Goal: Task Accomplishment & Management: Manage account settings

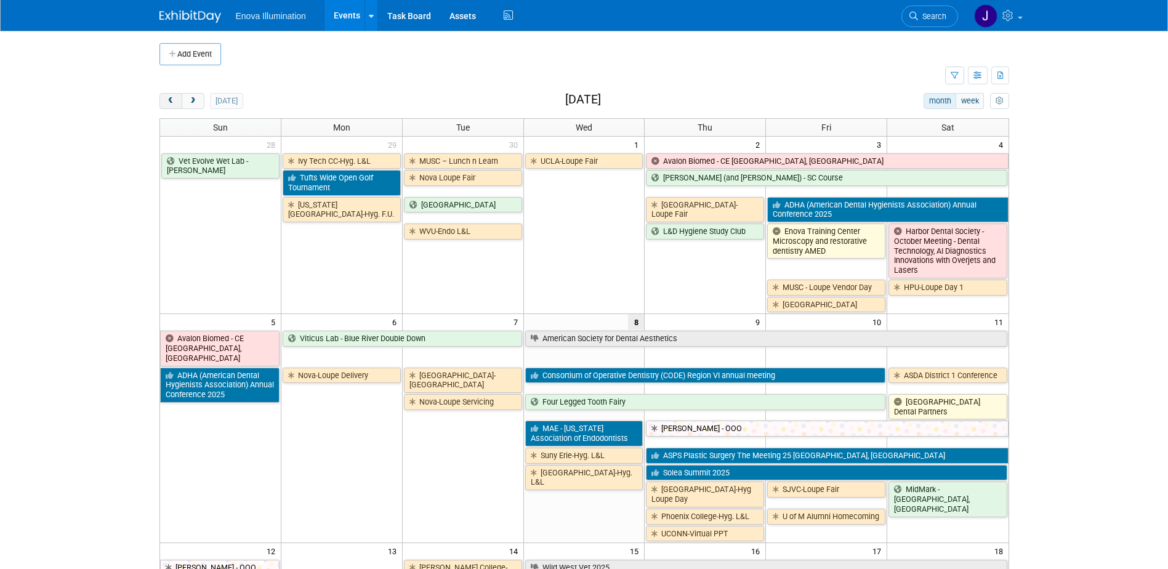
click at [172, 99] on span "prev" at bounding box center [170, 101] width 9 height 8
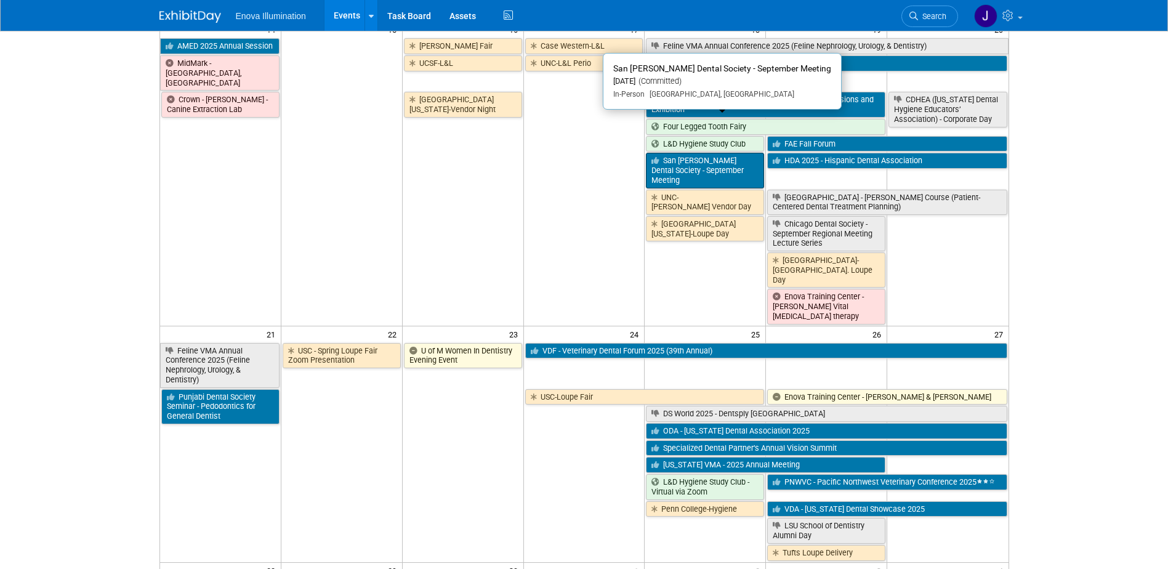
scroll to position [616, 0]
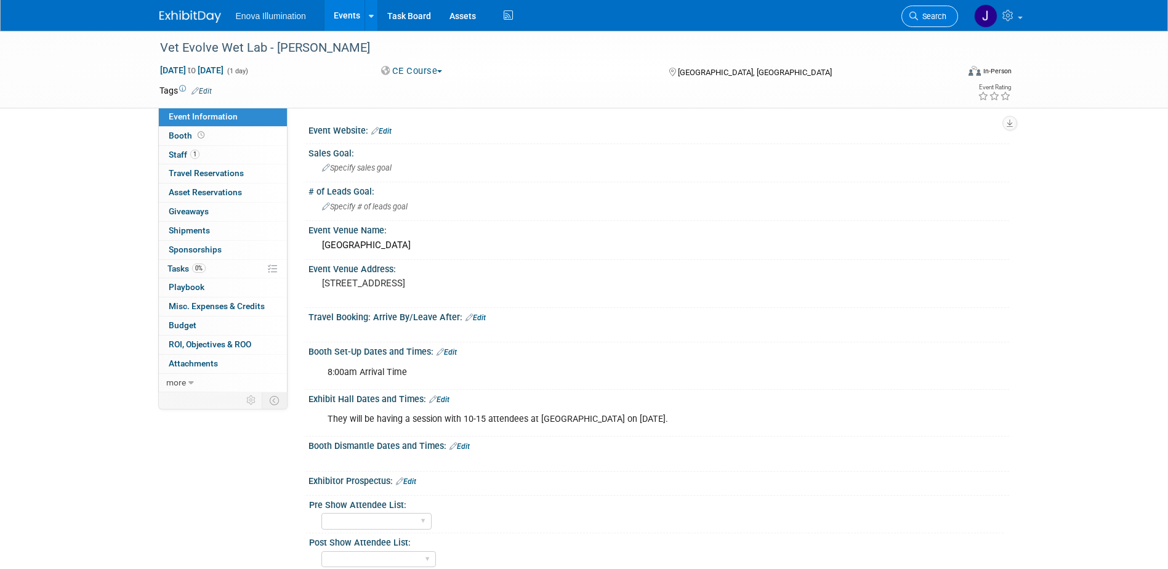
click at [936, 20] on span "Search" at bounding box center [932, 16] width 28 height 9
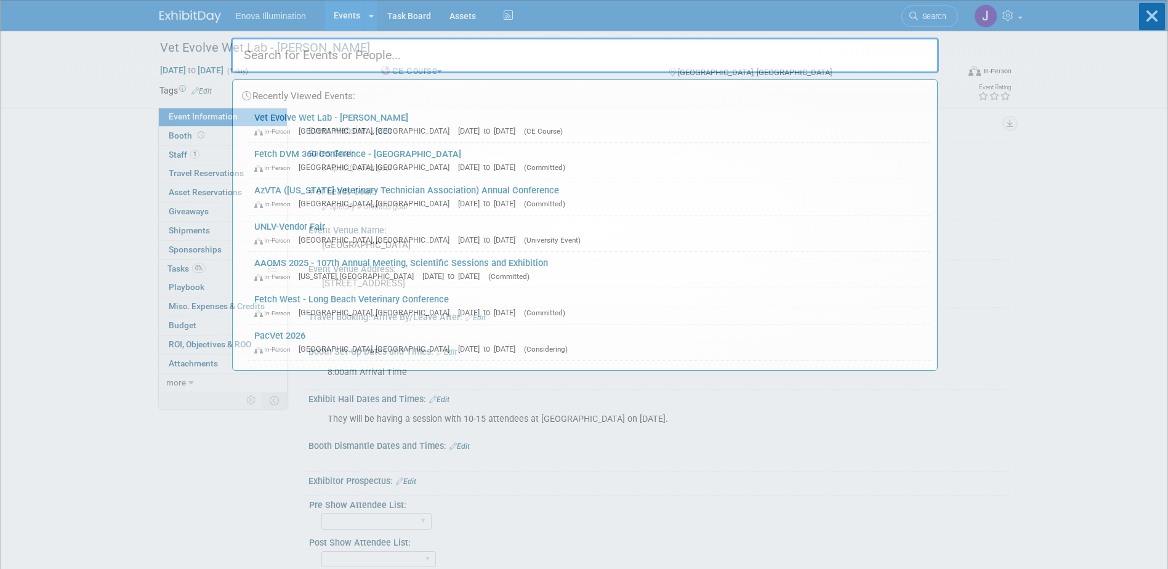
click at [878, 44] on input "text" at bounding box center [585, 56] width 708 height 36
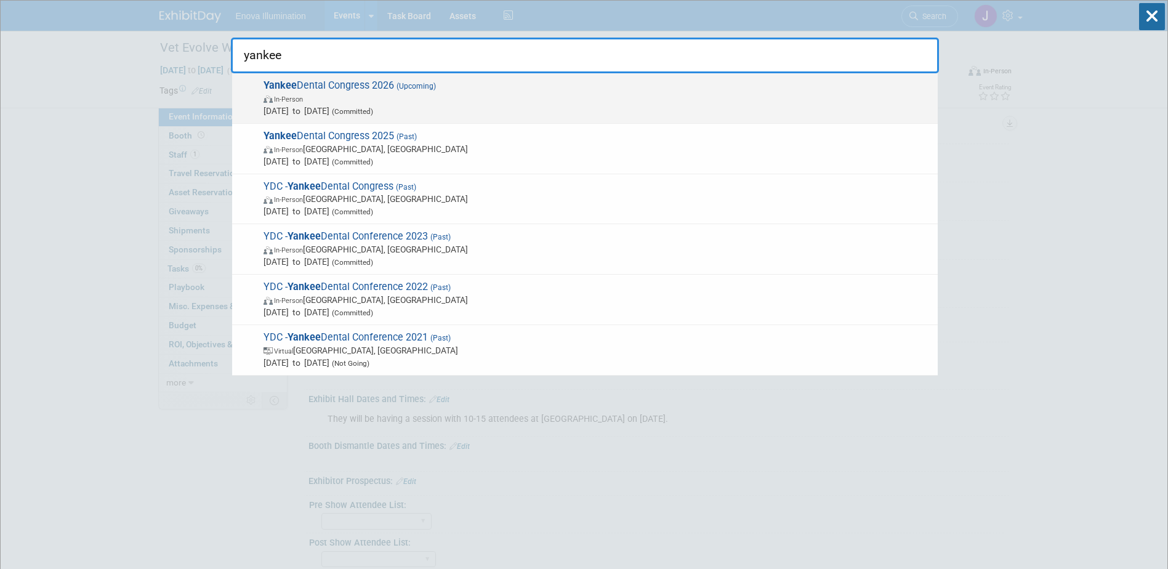
type input "yankee"
click at [391, 94] on span "In-Person" at bounding box center [598, 98] width 668 height 12
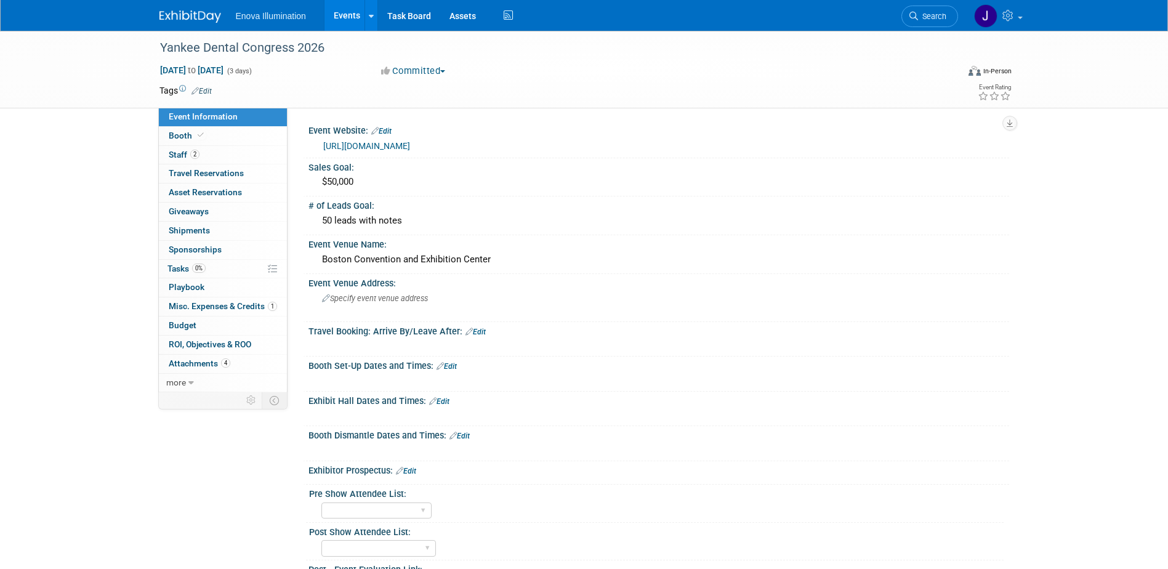
click at [392, 144] on link "[URL][DOMAIN_NAME]" at bounding box center [366, 146] width 87 height 10
click at [456, 367] on link "Edit" at bounding box center [447, 366] width 20 height 9
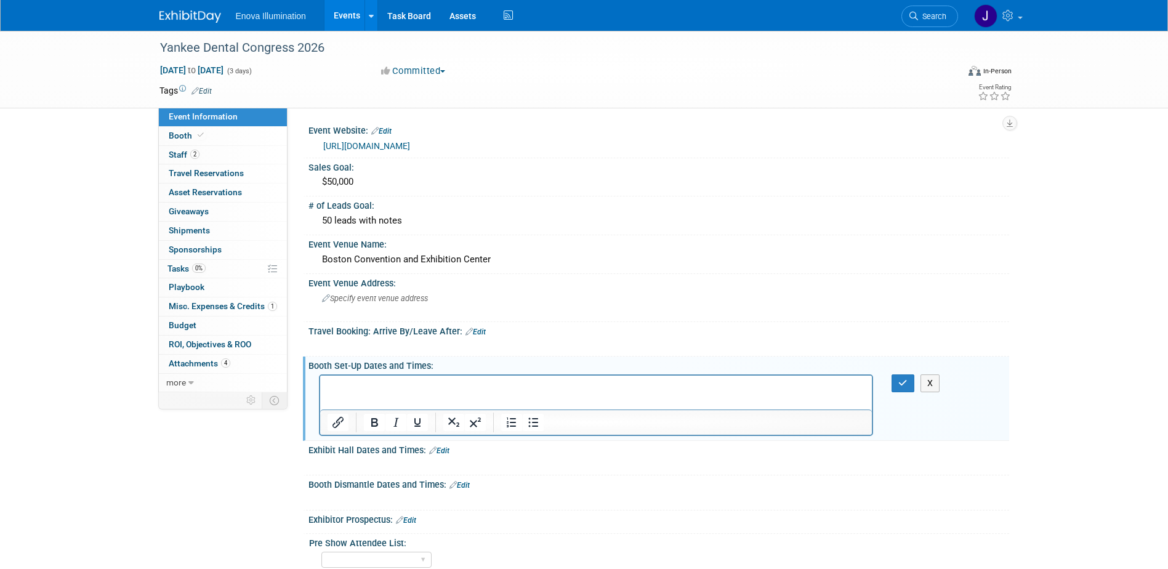
click at [406, 382] on p "Rich Text Area. Press ALT-0 for help." at bounding box center [596, 386] width 538 height 12
click at [403, 388] on p "Monday, January 29, 2026" at bounding box center [596, 386] width 538 height 12
click at [426, 398] on p "Tuesday, January" at bounding box center [596, 398] width 538 height 12
click at [448, 383] on p "Monday, January 26, 2026" at bounding box center [596, 386] width 538 height 12
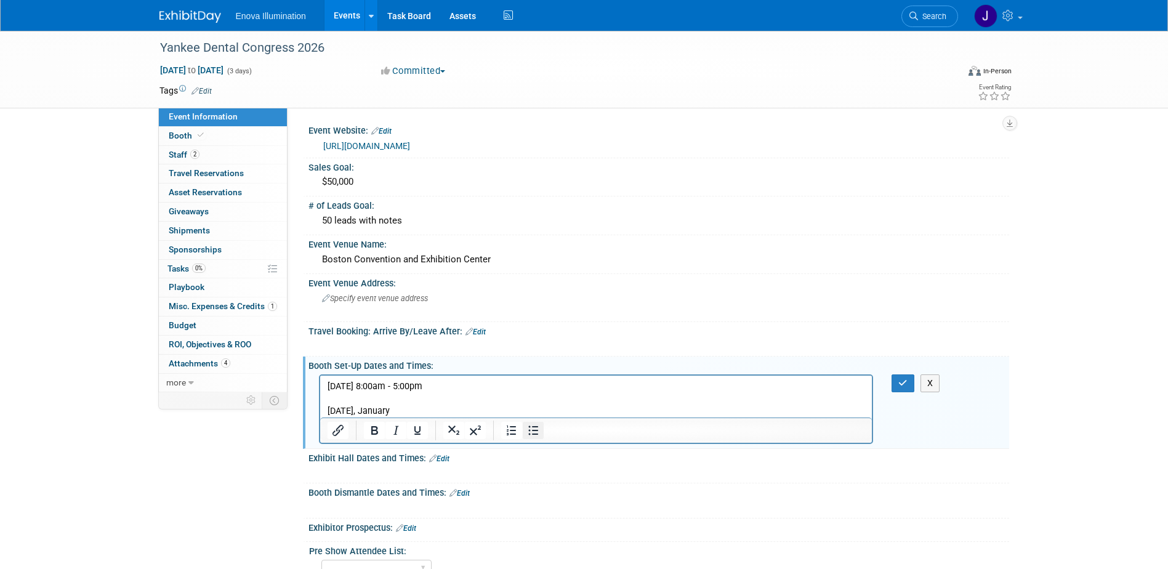
click at [532, 431] on icon "Bullet list" at bounding box center [533, 430] width 15 height 15
click at [433, 411] on p "Tuesday, January" at bounding box center [596, 411] width 538 height 12
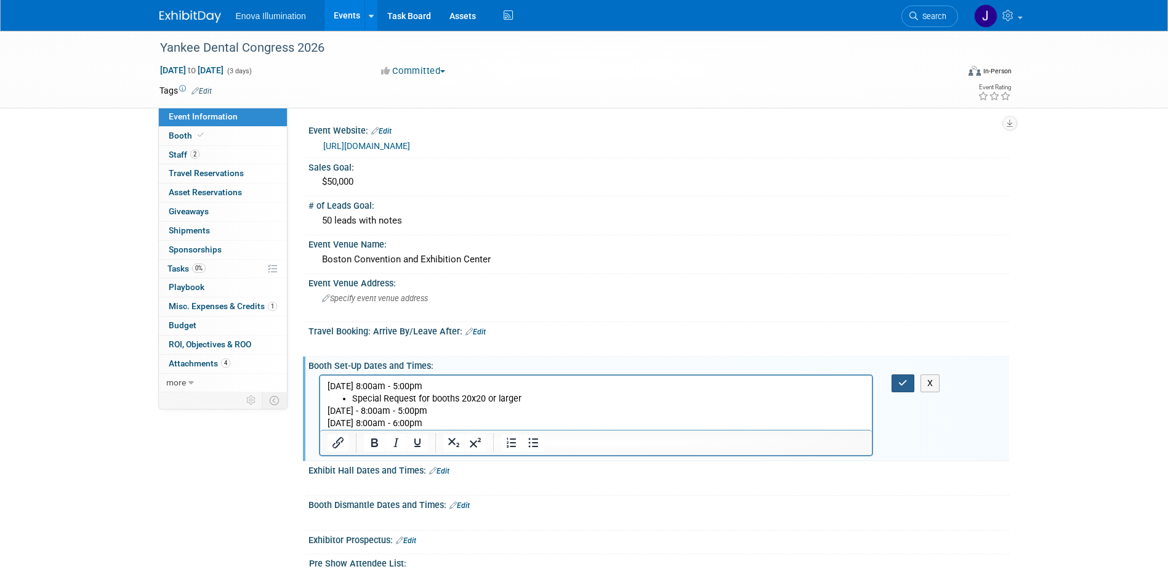
click at [904, 380] on icon "button" at bounding box center [903, 383] width 9 height 9
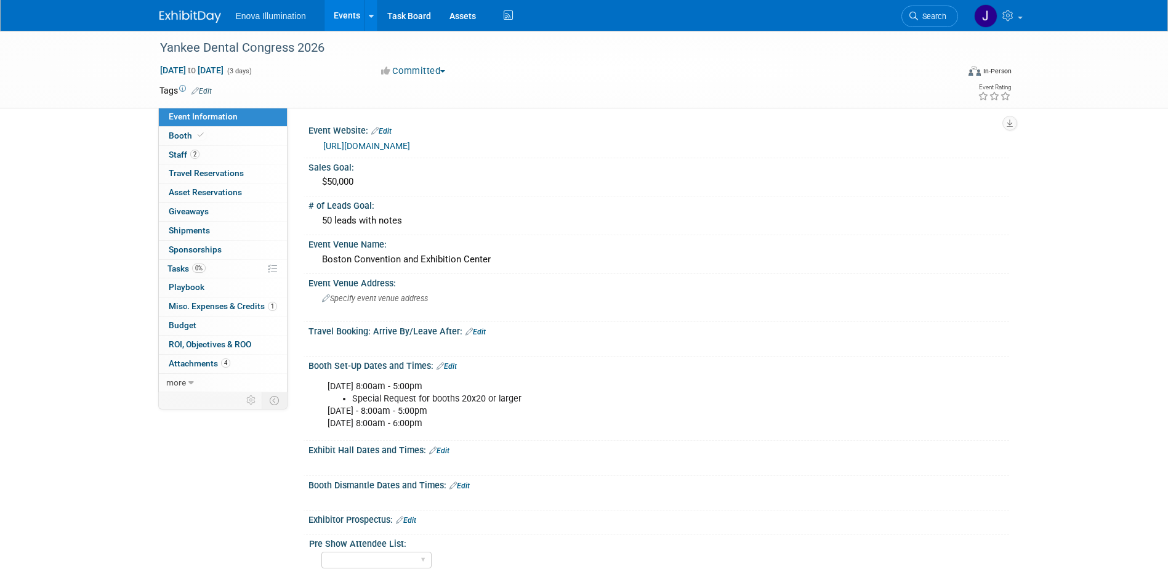
click at [441, 450] on link "Edit" at bounding box center [439, 451] width 20 height 9
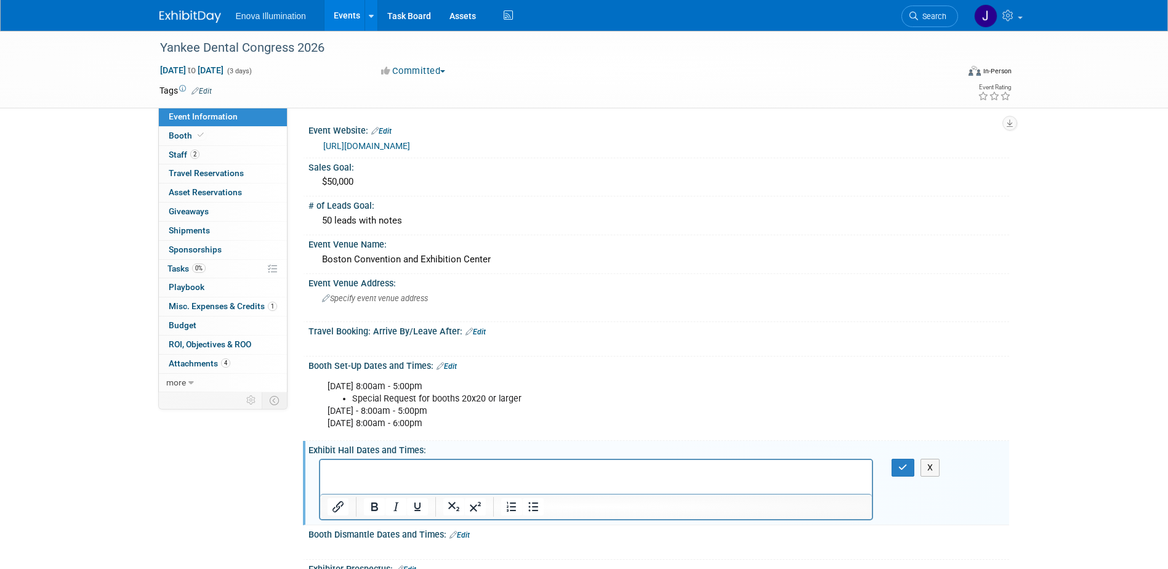
drag, startPoint x: 752, startPoint y: 916, endPoint x: 409, endPoint y: 461, distance: 569.9
click at [387, 467] on p "Rich Text Area. Press ALT-0 for help." at bounding box center [596, 470] width 538 height 12
click at [480, 466] on p "Rich Text Area. Press ALT-0 for help." at bounding box center [596, 470] width 538 height 12
click at [902, 467] on icon "button" at bounding box center [903, 467] width 9 height 9
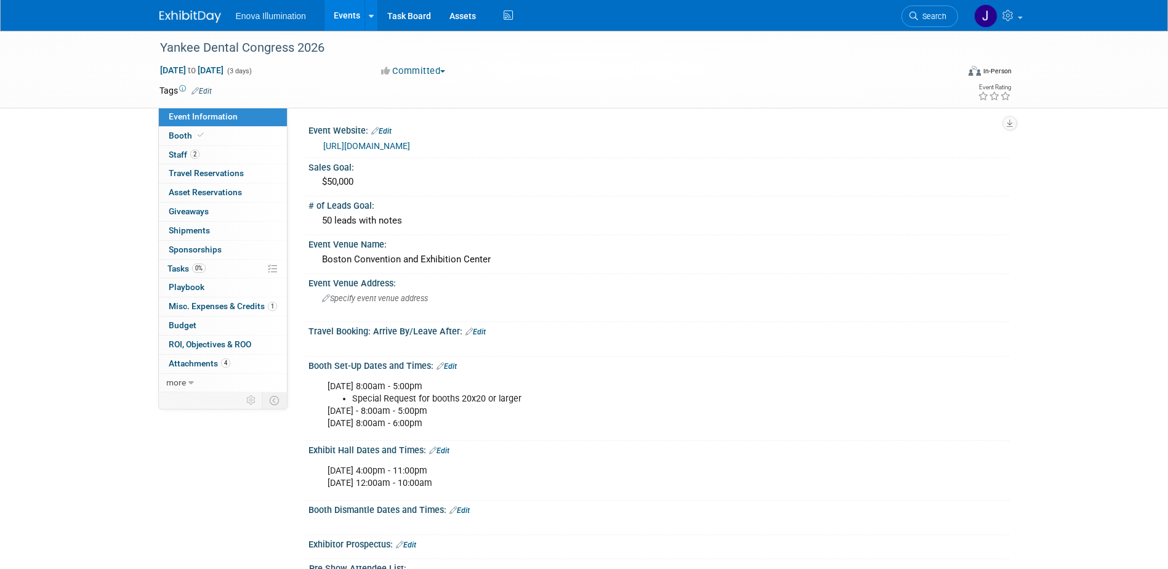
click at [568, 482] on div "Saturday, January 31, 2026 - 4:00pm - 11:00pm Sunday, February 1, 2026 - 12:00a…" at bounding box center [596, 477] width 555 height 37
drag, startPoint x: 443, startPoint y: 451, endPoint x: 452, endPoint y: 455, distance: 10.0
click at [443, 451] on link "Edit" at bounding box center [439, 451] width 20 height 9
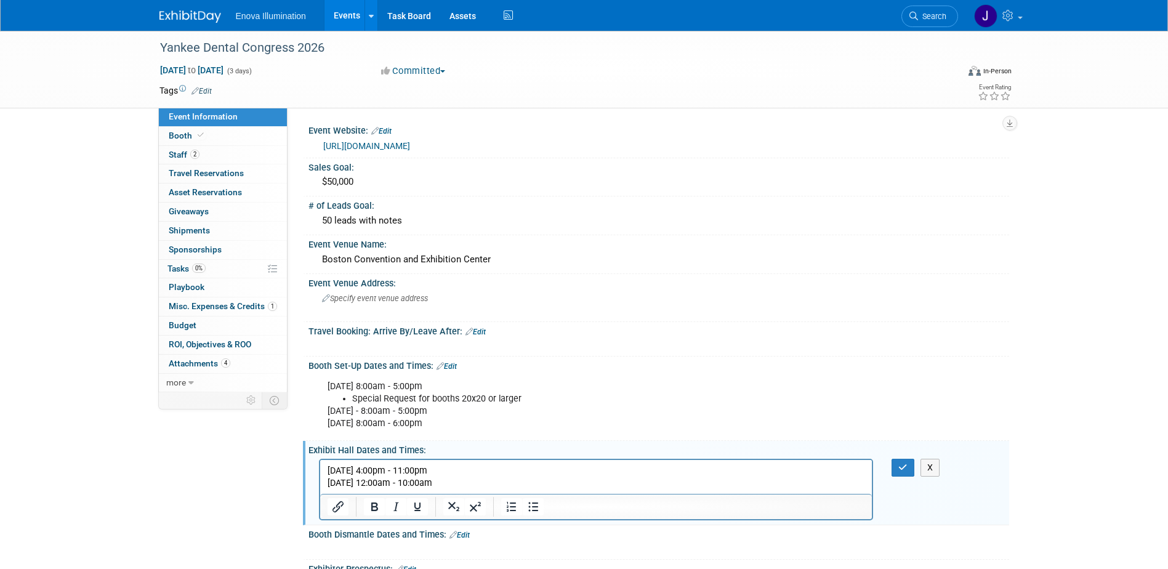
drag, startPoint x: 512, startPoint y: 481, endPoint x: 634, endPoint y: 931, distance: 465.7
click at [320, 469] on html "Saturday, January 31, 2026 - 4:00pm - 11:00pm Sunday, February 1, 2026 - 12:00a…" at bounding box center [596, 474] width 552 height 30
click at [461, 535] on link "Edit" at bounding box center [460, 535] width 20 height 9
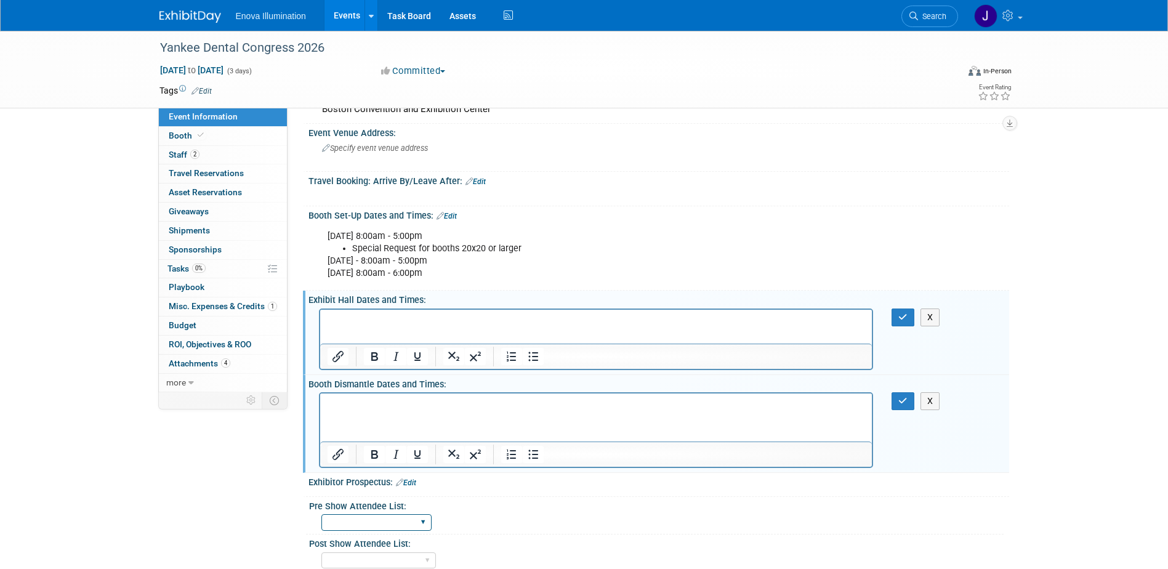
scroll to position [185, 0]
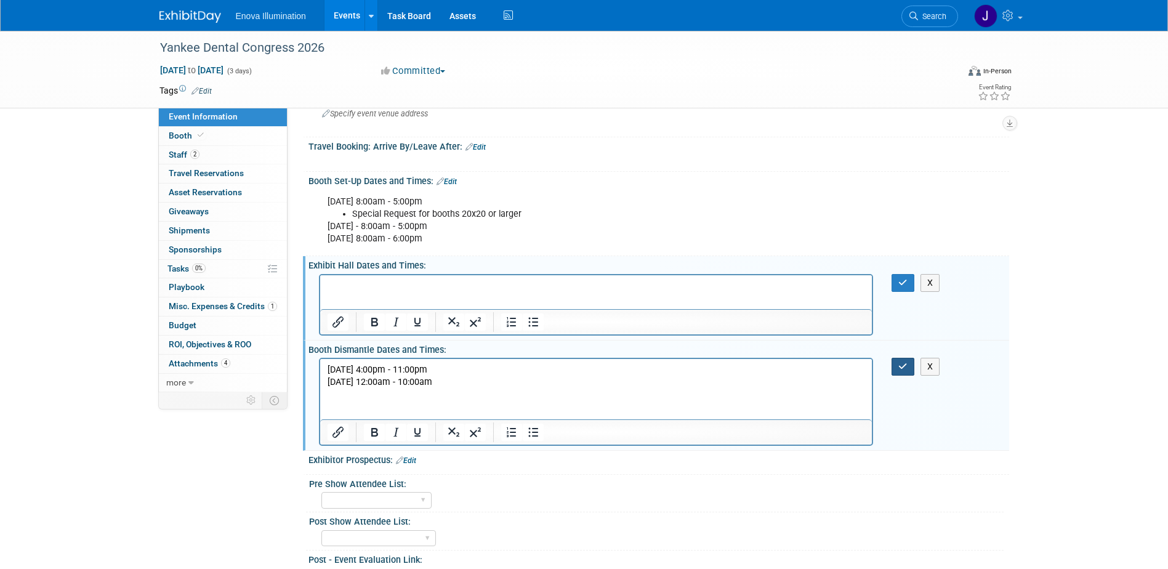
click at [900, 364] on icon "button" at bounding box center [903, 366] width 9 height 9
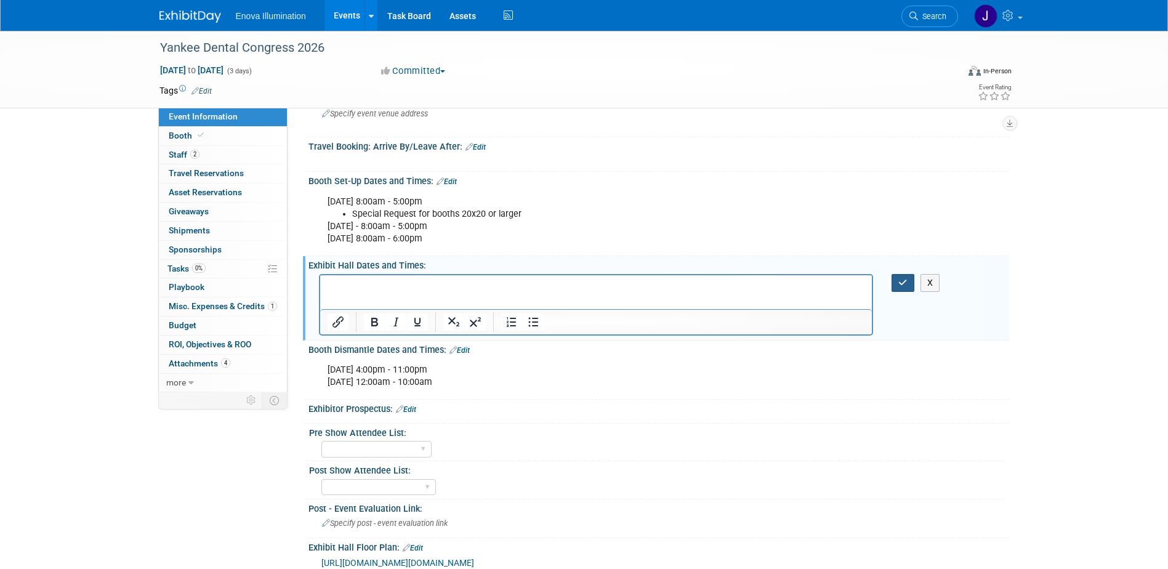
drag, startPoint x: 906, startPoint y: 276, endPoint x: 856, endPoint y: 273, distance: 50.0
click at [906, 276] on button "button" at bounding box center [903, 283] width 23 height 18
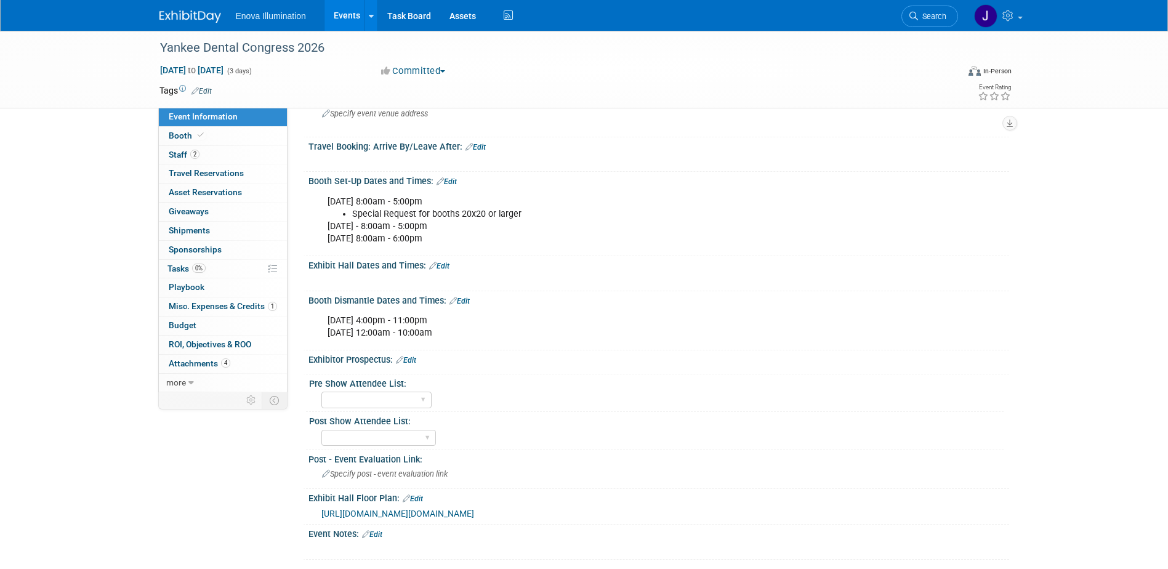
click at [939, 14] on span "Search" at bounding box center [932, 16] width 28 height 9
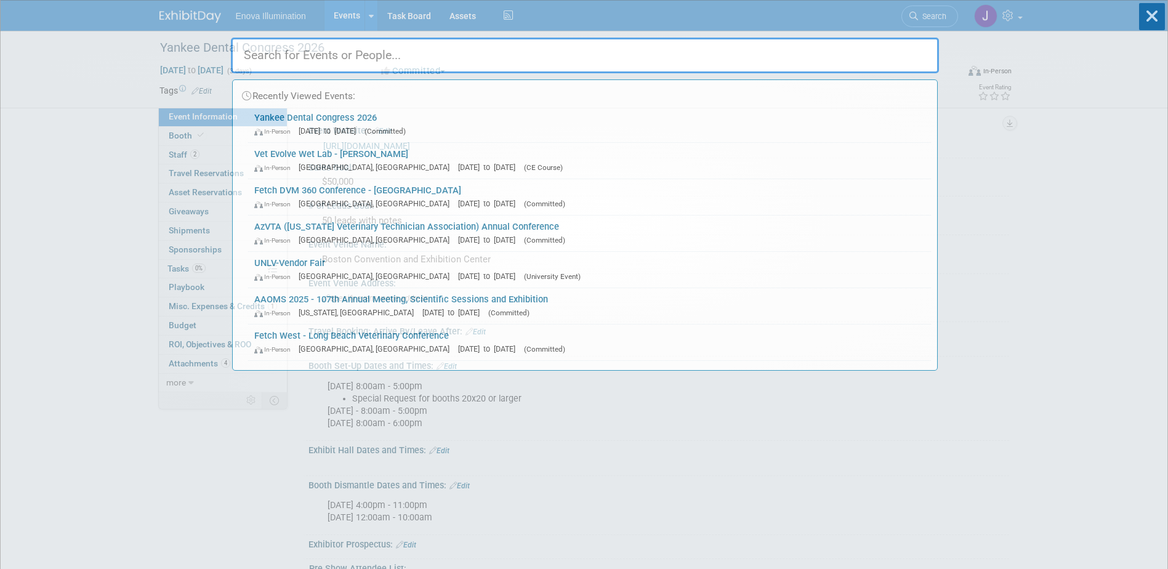
click at [802, 55] on input "text" at bounding box center [585, 56] width 708 height 36
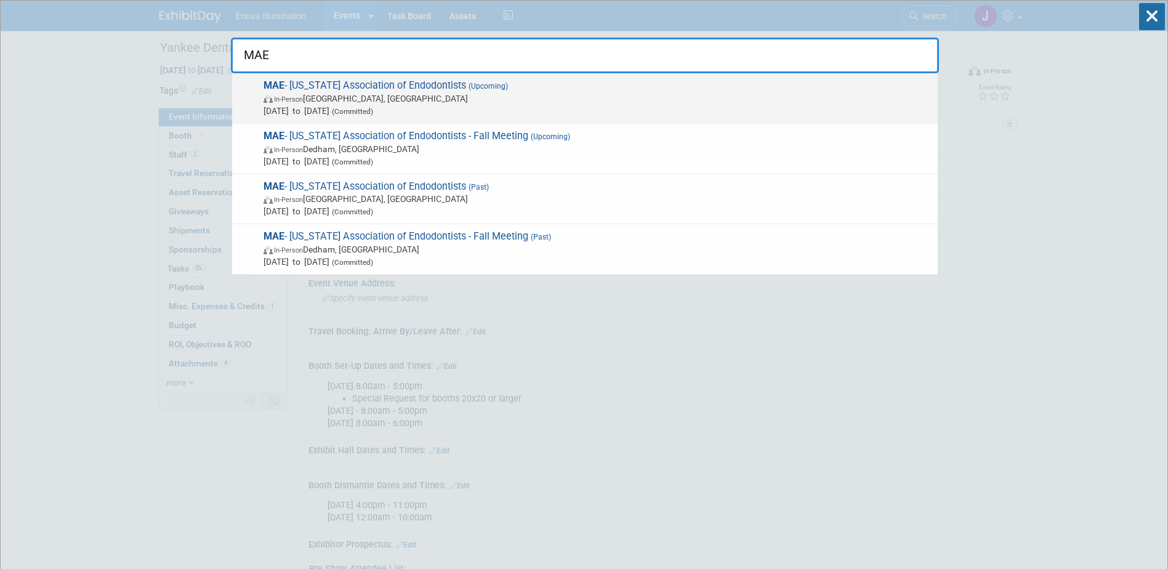
type input "MAE"
click at [319, 100] on span "In-Person Minneapolis, MN" at bounding box center [598, 98] width 668 height 12
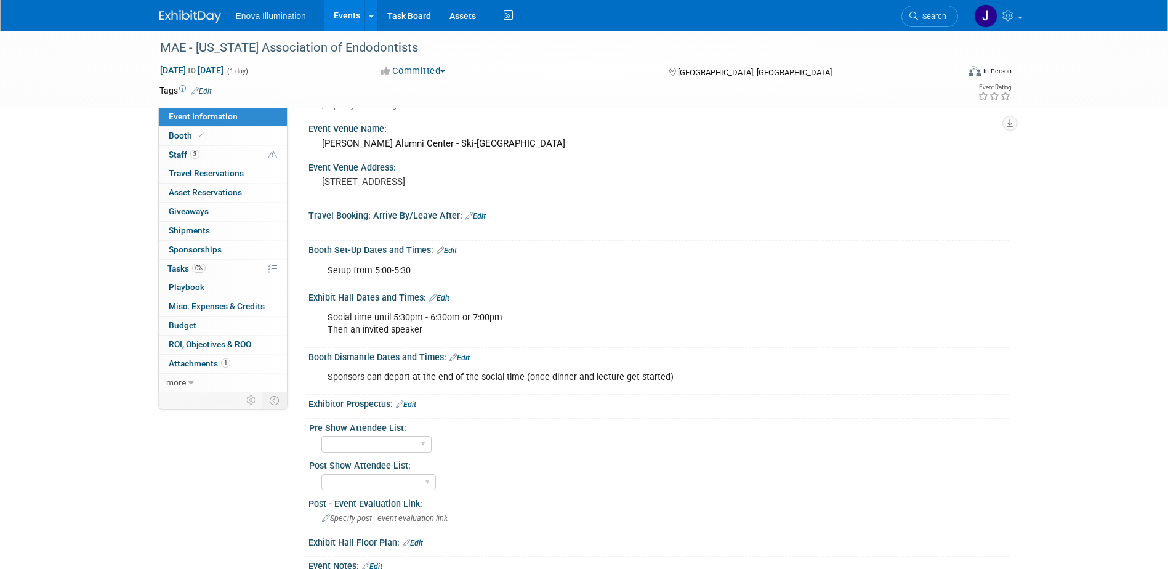
scroll to position [123, 0]
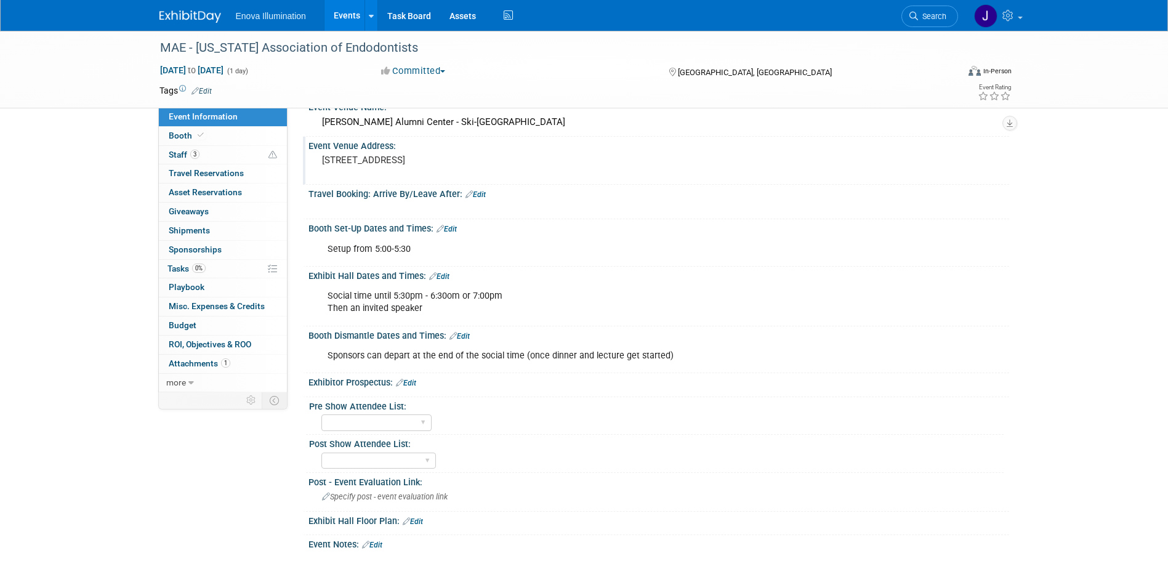
click at [728, 155] on div "Event Venue Address: 200 Oak Street S.E., Suite 100 Minneapolis, MN 55455" at bounding box center [656, 160] width 706 height 47
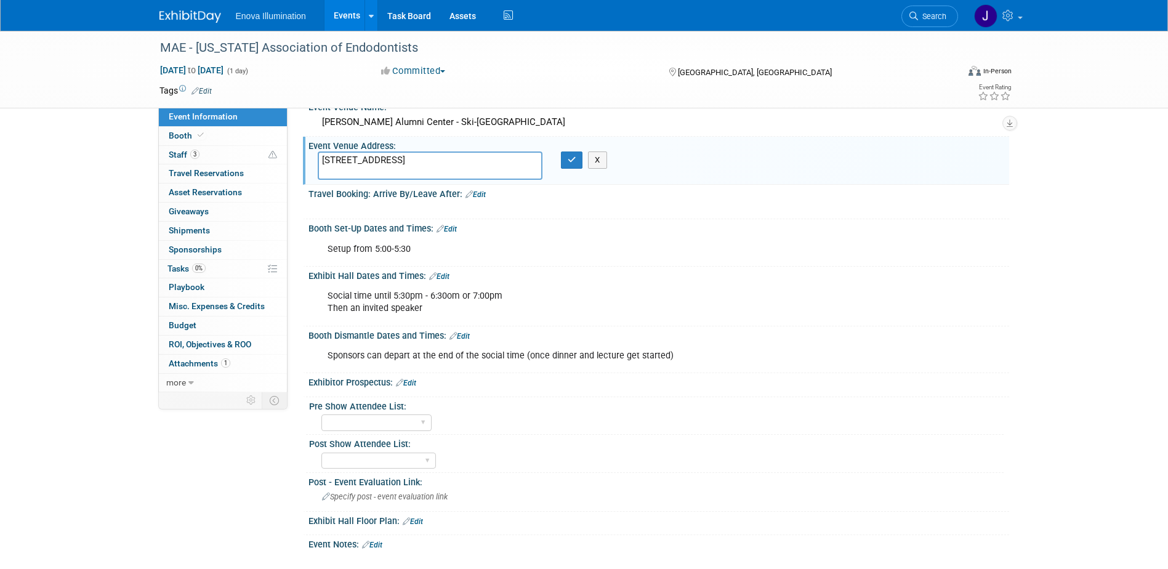
click at [788, 97] on div "Tags Edit" at bounding box center [514, 91] width 708 height 17
click at [573, 163] on icon "button" at bounding box center [572, 160] width 9 height 8
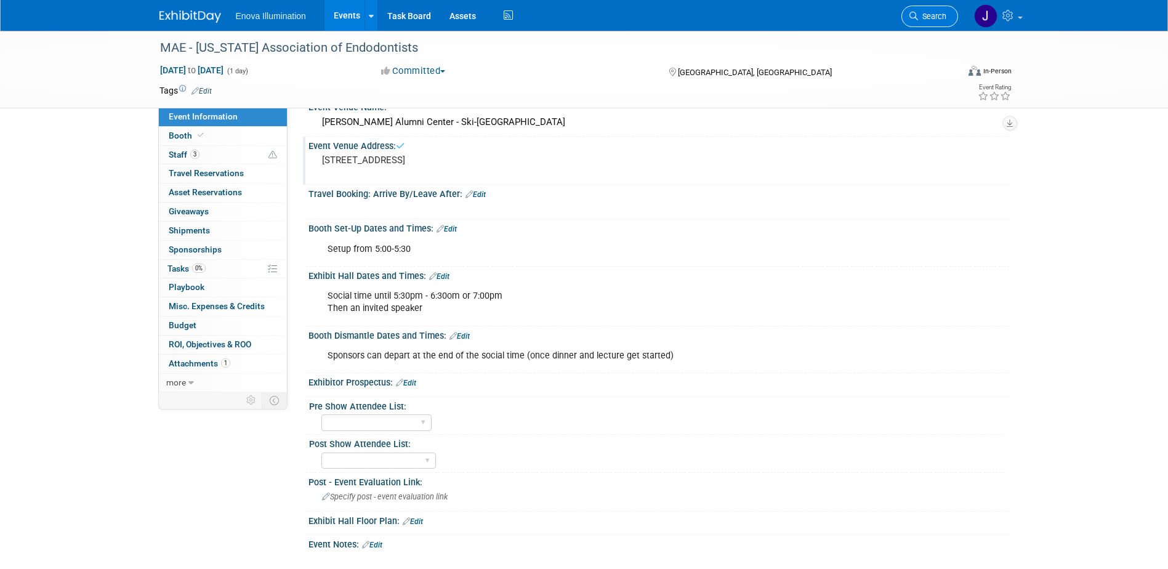
click at [934, 20] on span "Search" at bounding box center [932, 16] width 28 height 9
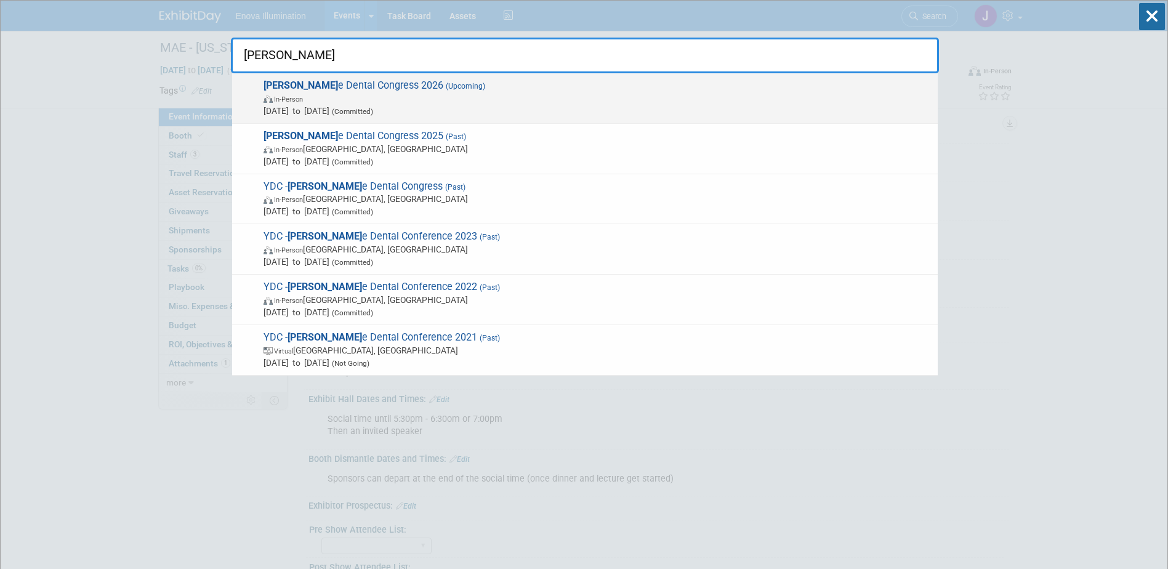
type input "Yanke"
click at [357, 97] on span "In-Person" at bounding box center [598, 98] width 668 height 12
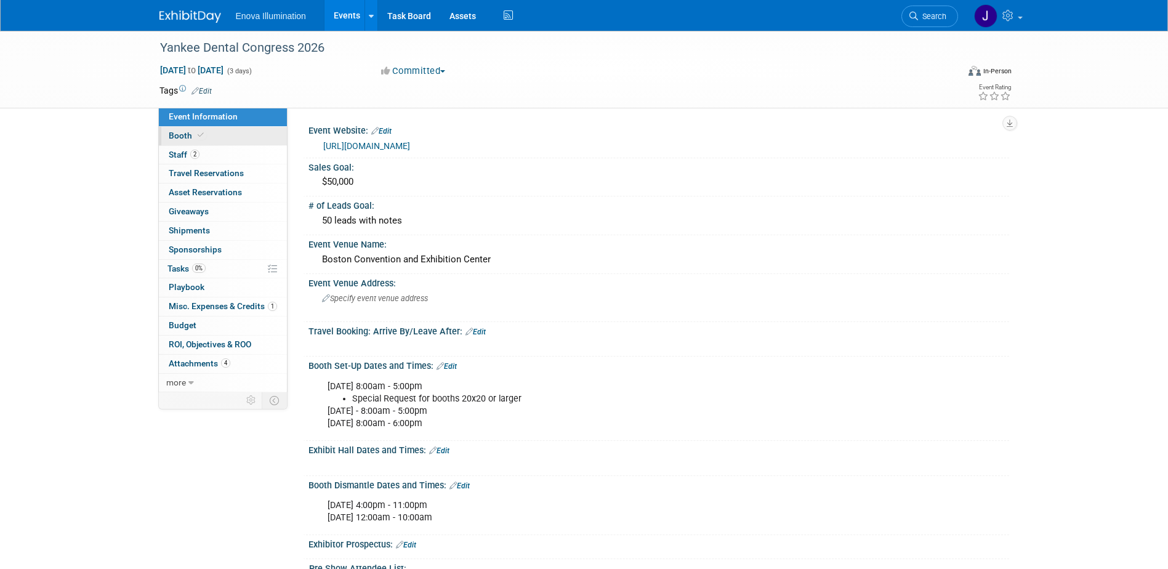
click at [240, 136] on link "Booth" at bounding box center [223, 136] width 128 height 18
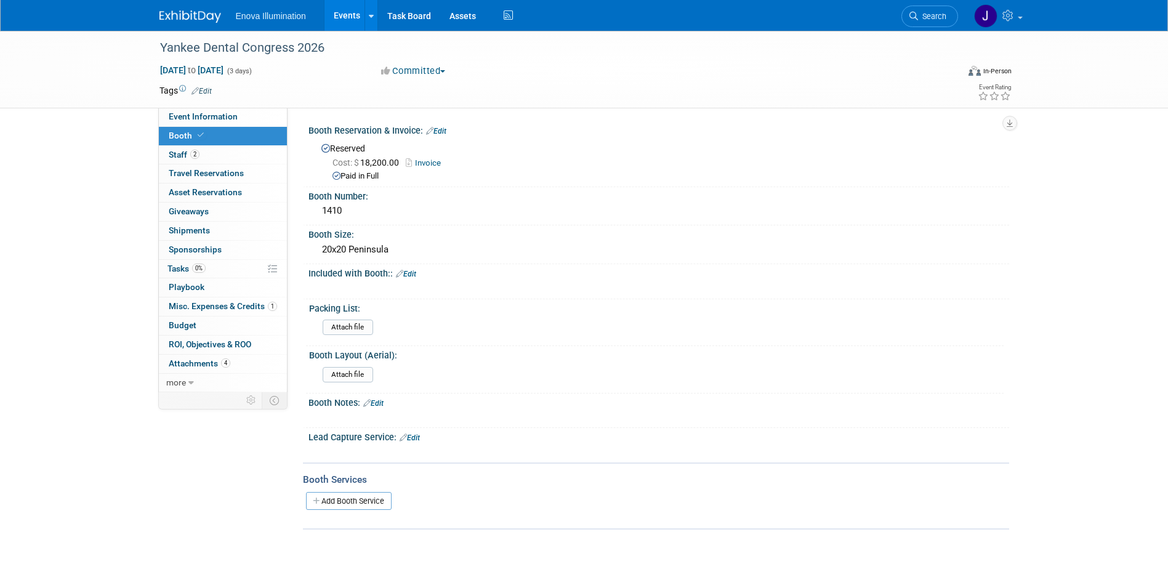
click at [197, 20] on img at bounding box center [191, 16] width 62 height 12
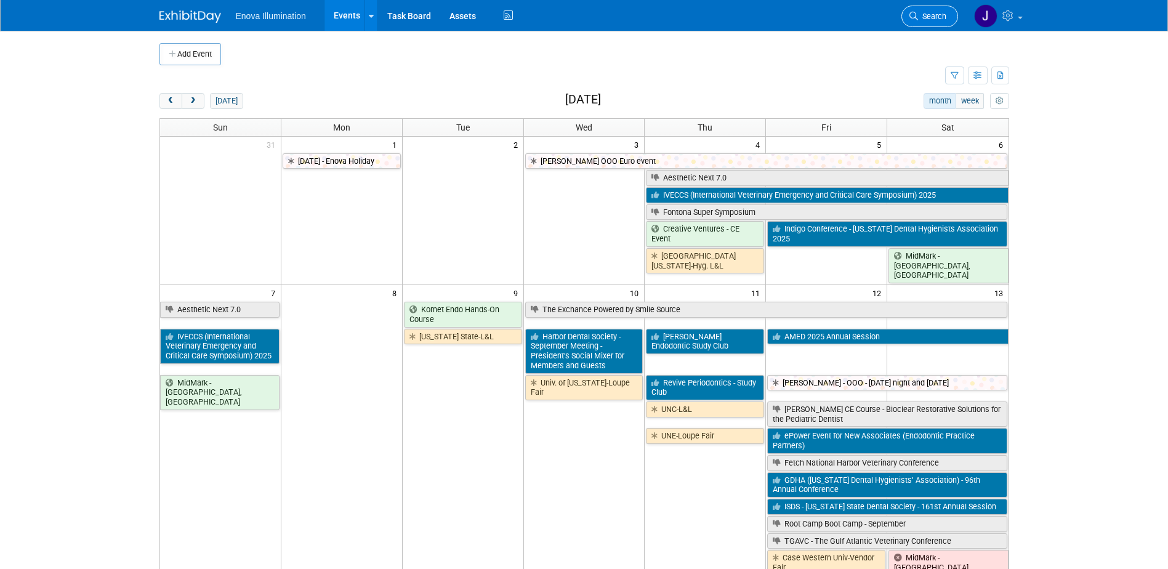
click at [942, 17] on span "Search" at bounding box center [932, 16] width 28 height 9
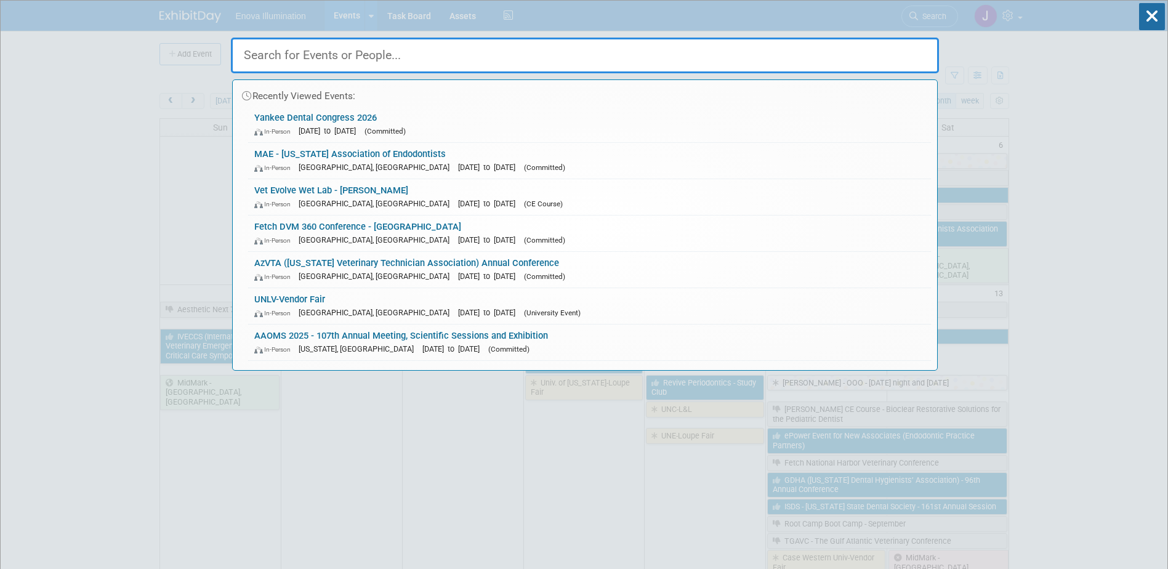
click at [863, 60] on input "text" at bounding box center [585, 56] width 708 height 36
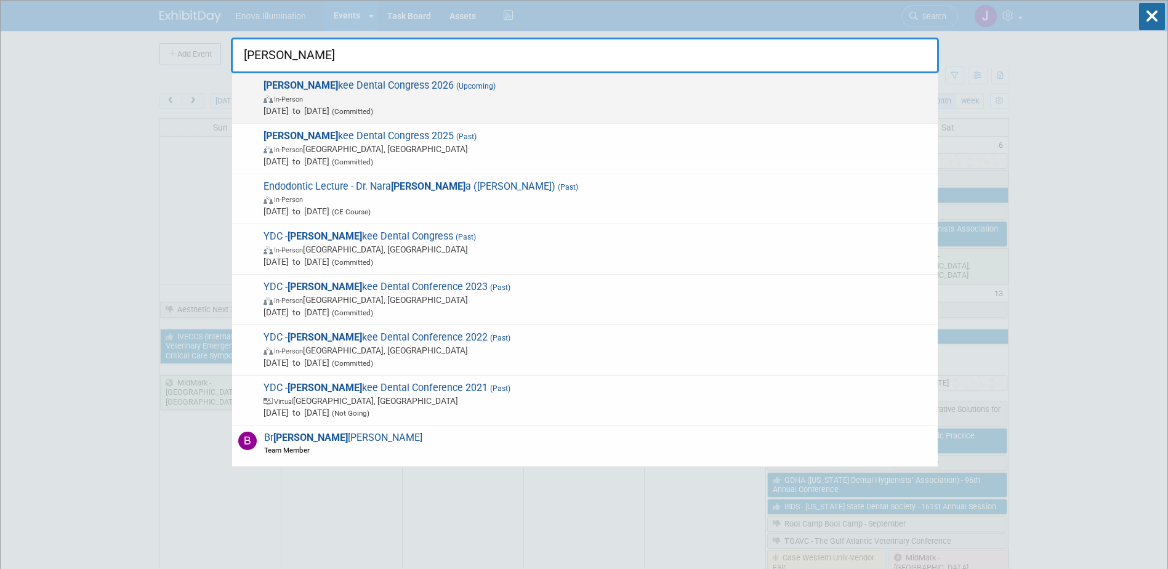
type input "yan"
click at [333, 92] on span "Yan kee Dental Congress 2026 (Upcoming) In-Person Jan 29, 2026 to Jan 31, 2026 …" at bounding box center [596, 98] width 672 height 38
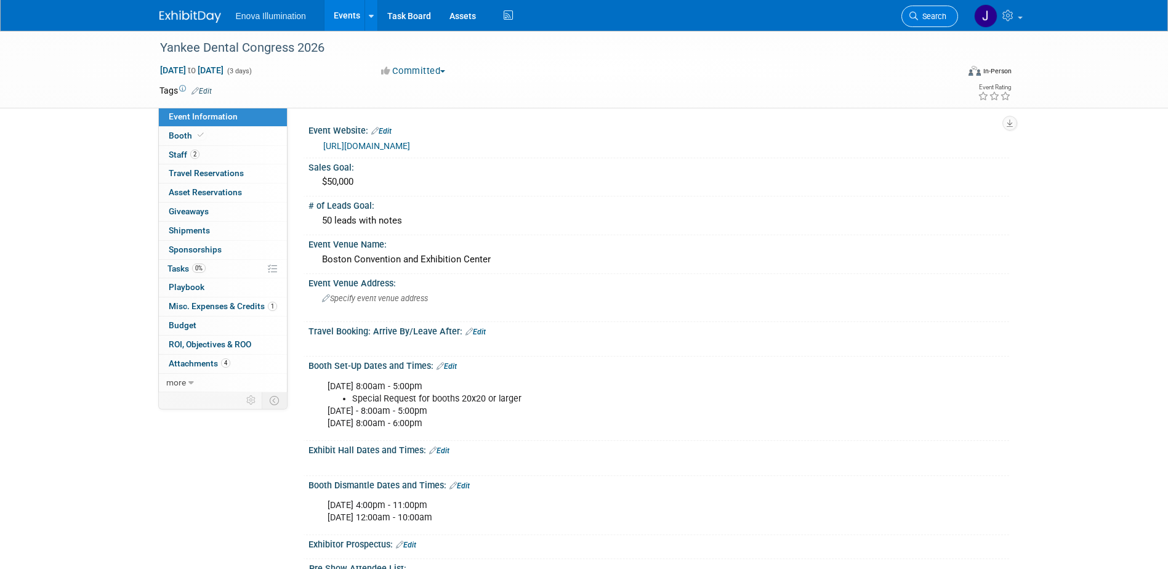
click at [941, 16] on span "Search" at bounding box center [932, 16] width 28 height 9
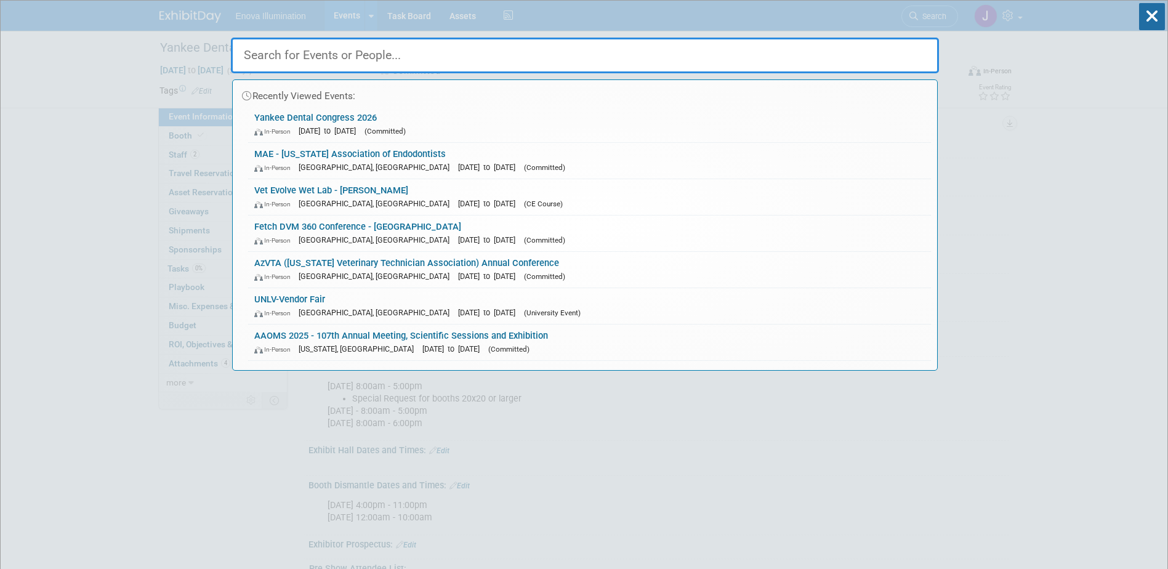
click at [909, 45] on input "text" at bounding box center [585, 56] width 708 height 36
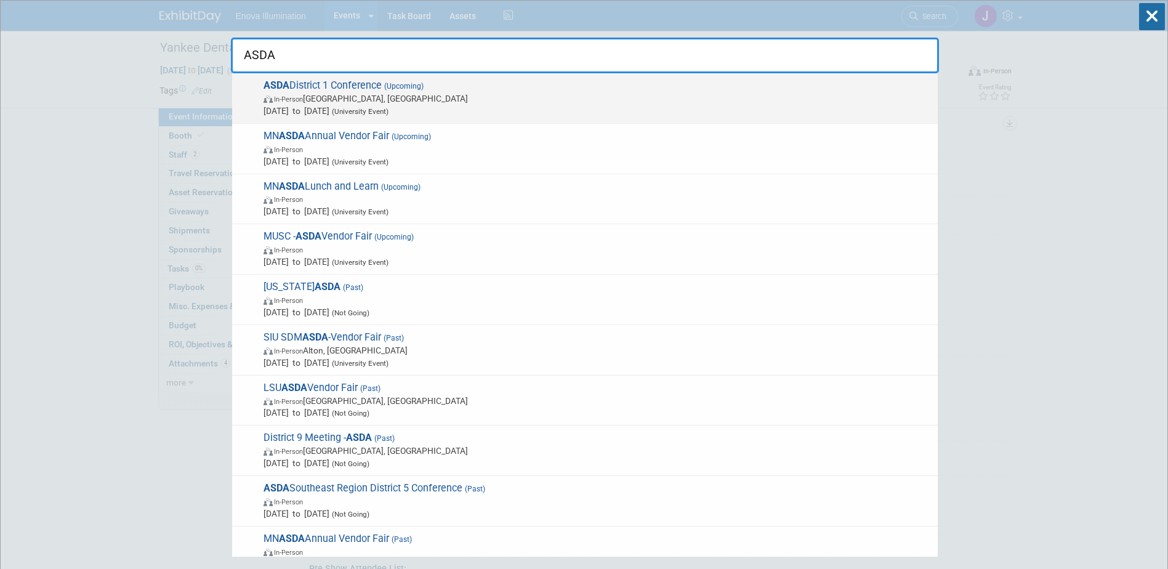
type input "ASDA"
click at [305, 89] on span "ASDA District 1 Conference (Upcoming) In-Person Providence, RI Oct 11, 2025 to …" at bounding box center [596, 98] width 672 height 38
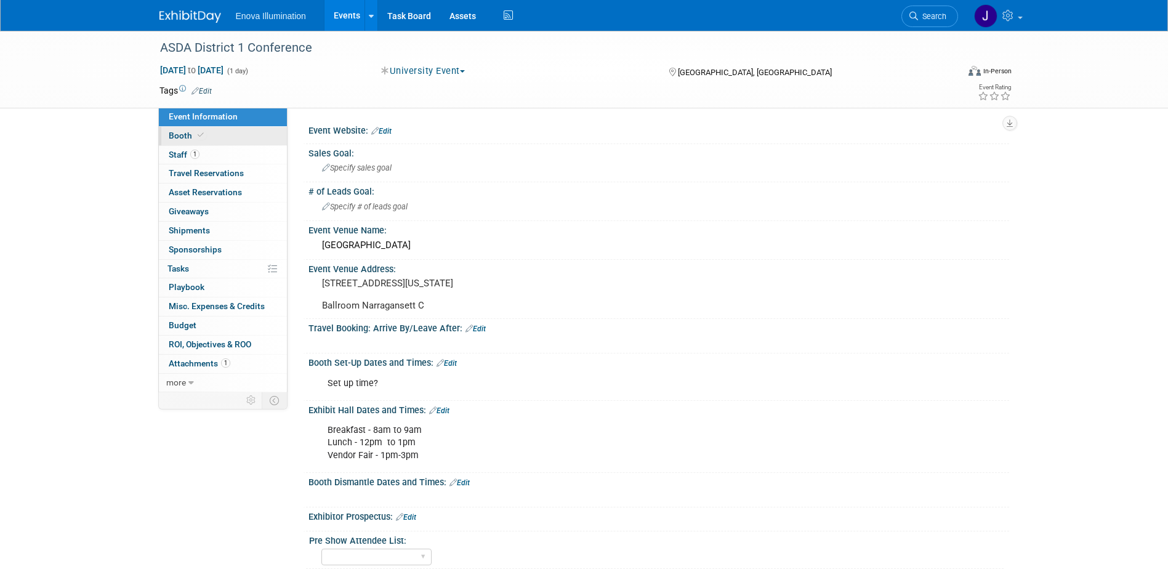
click at [233, 131] on link "Booth" at bounding box center [223, 136] width 128 height 18
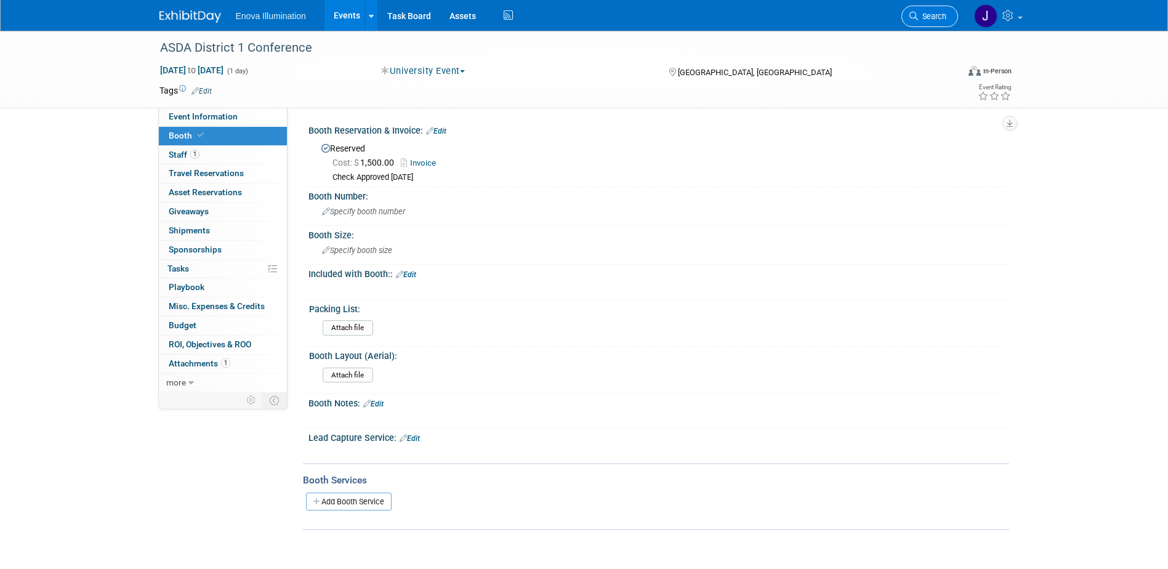
click at [936, 20] on span "Search" at bounding box center [932, 16] width 28 height 9
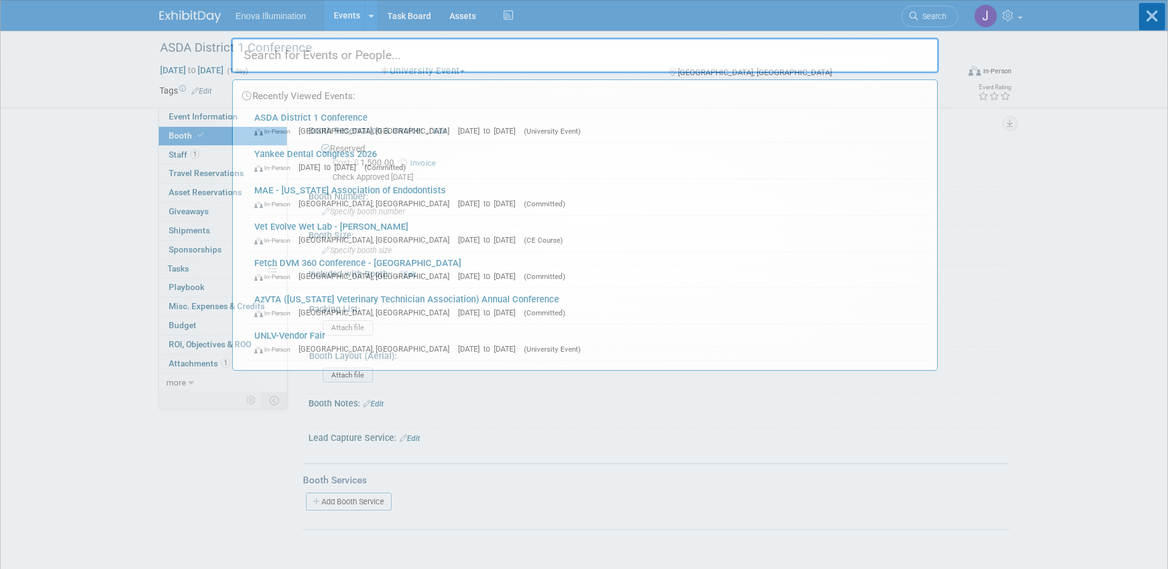
click at [863, 54] on input "text" at bounding box center [585, 56] width 708 height 36
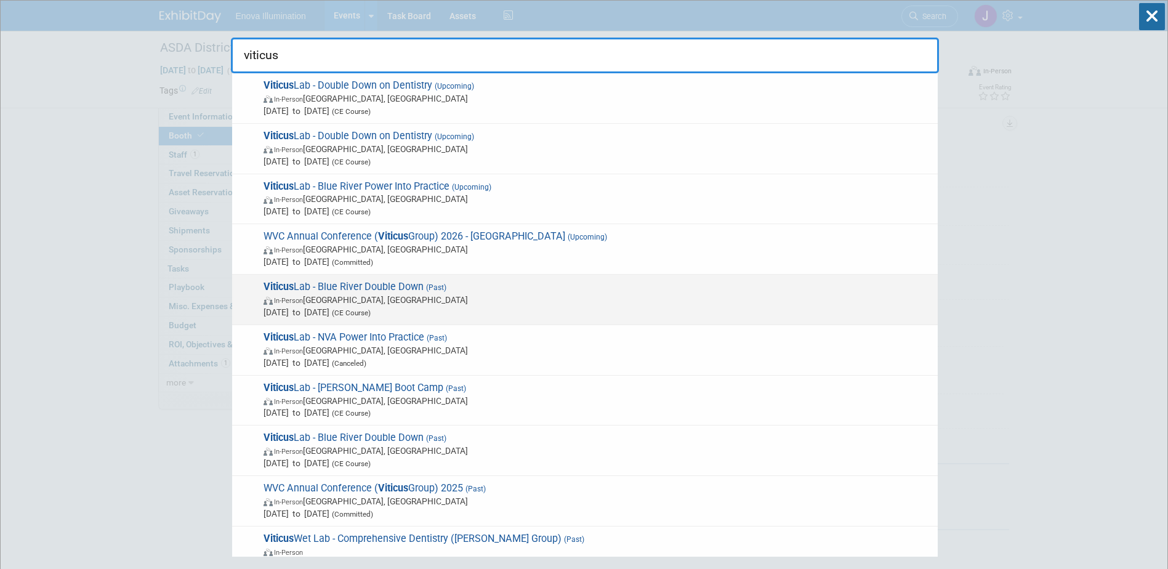
type input "viticus"
click at [323, 305] on span "In-Person Las Vegas, NV" at bounding box center [598, 300] width 668 height 12
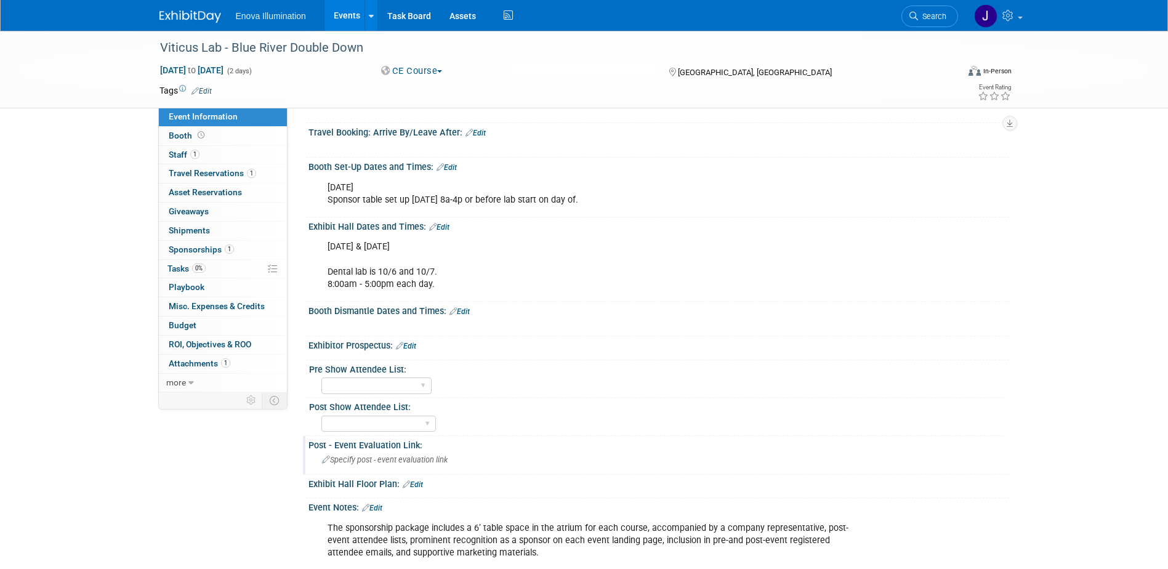
scroll to position [246, 0]
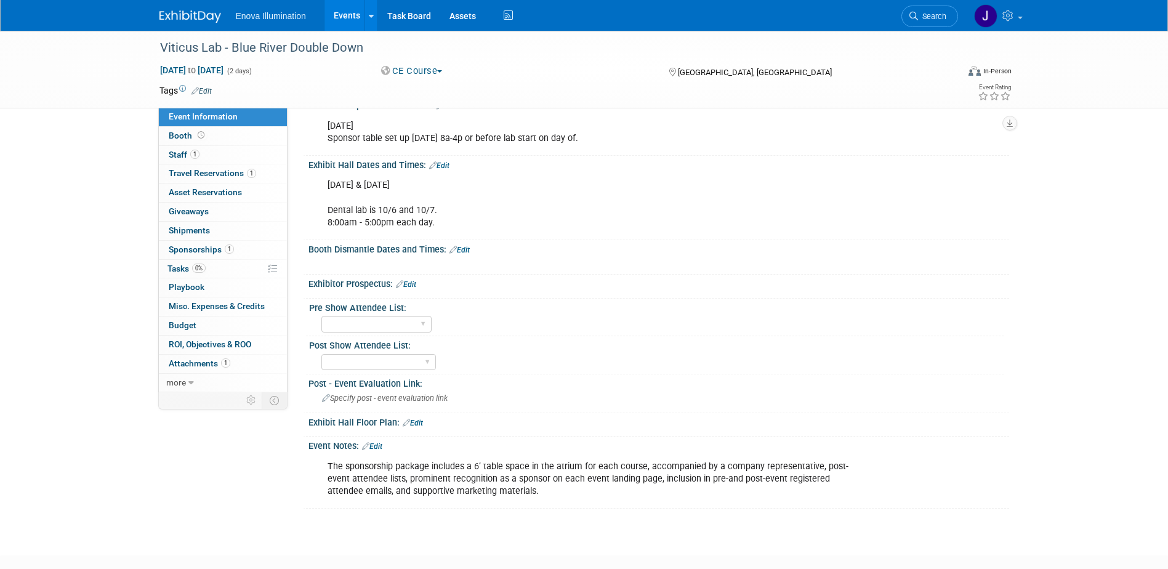
click at [375, 447] on link "Edit" at bounding box center [372, 446] width 20 height 9
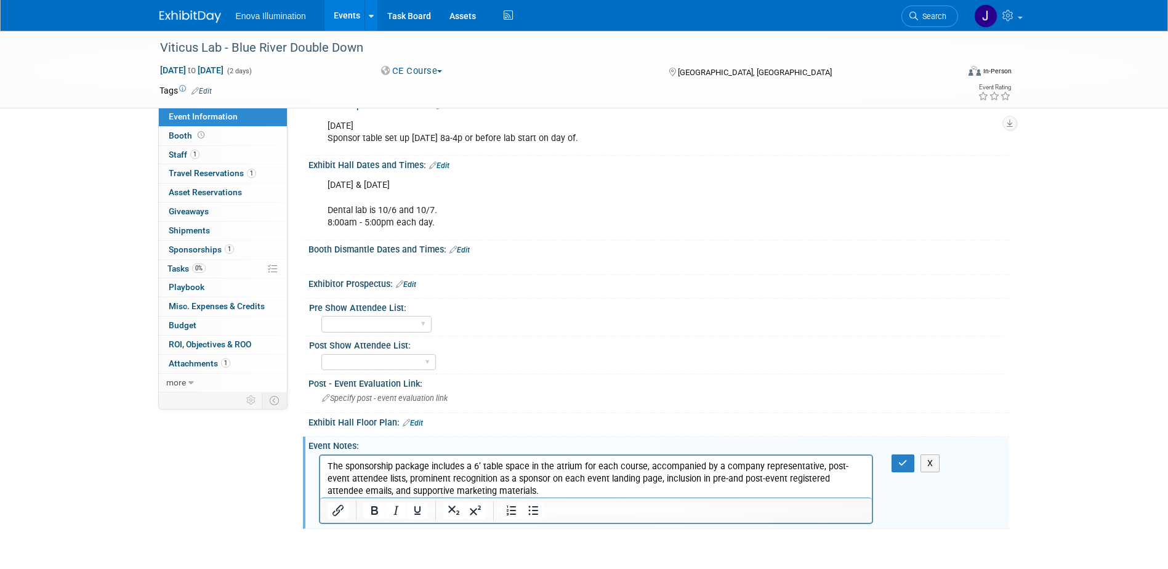
scroll to position [0, 0]
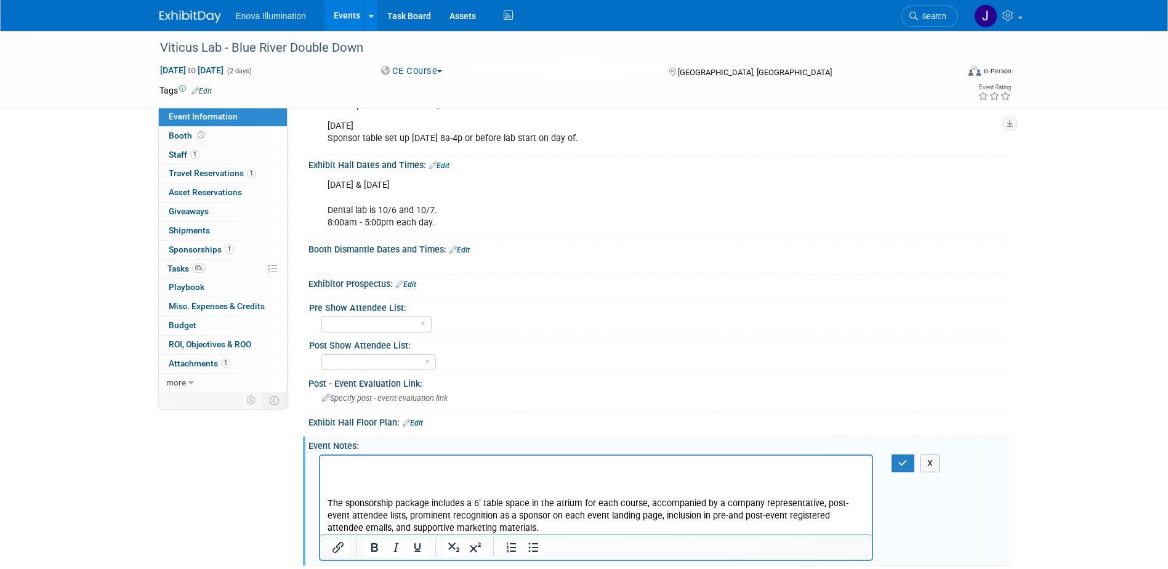
click at [330, 461] on p "Rich Text Area. Press ALT-0 for help." at bounding box center [596, 466] width 538 height 12
click at [373, 480] on p "Rich Text Area. Press ALT-0 for help." at bounding box center [596, 478] width 538 height 12
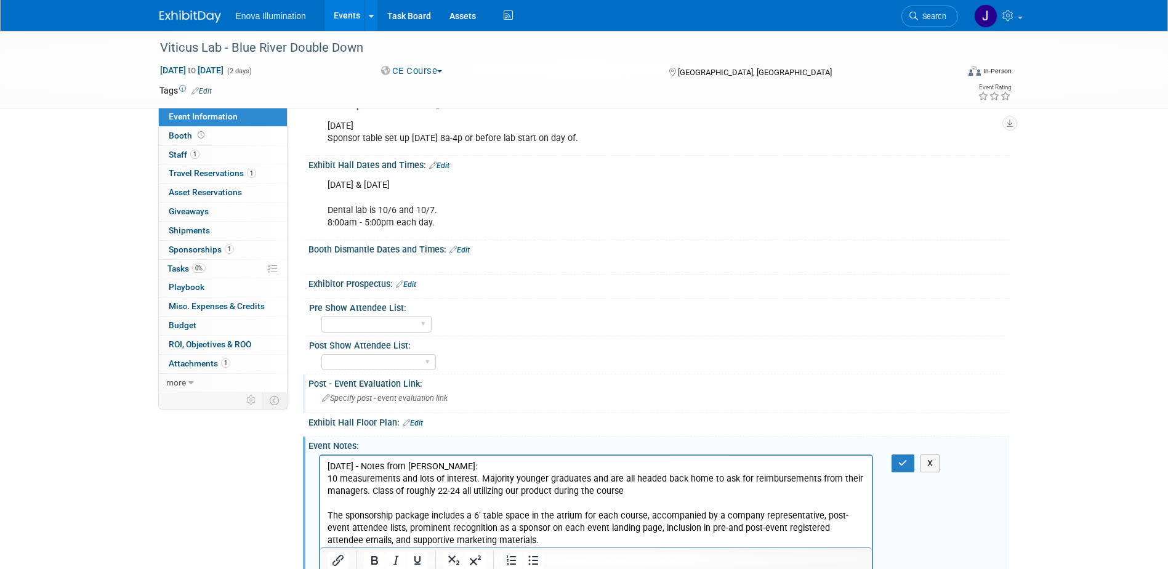
scroll to position [308, 0]
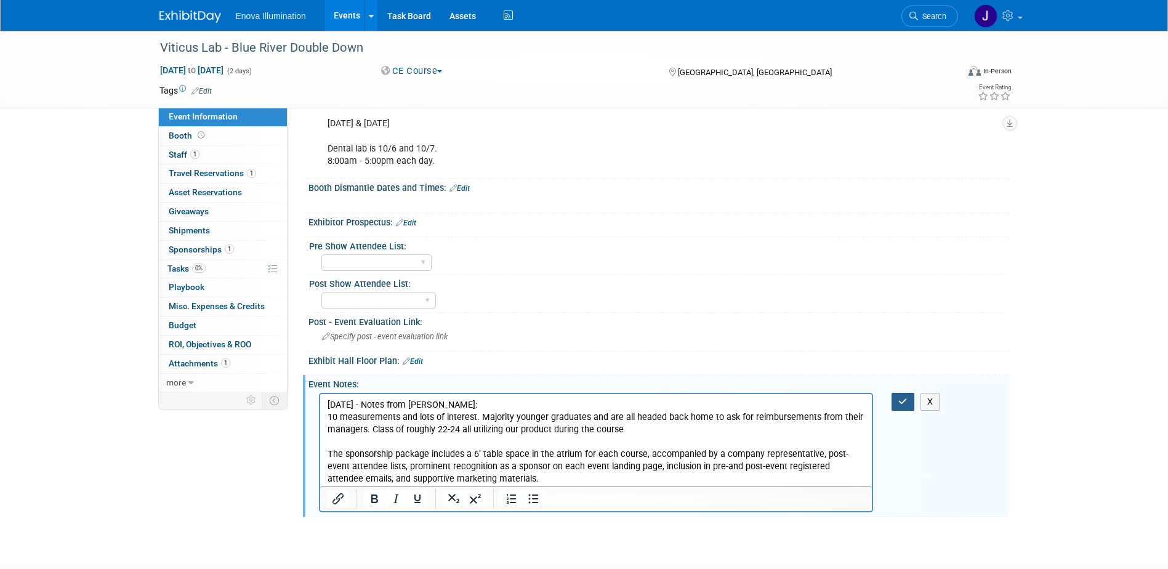
click at [897, 403] on button "button" at bounding box center [903, 402] width 23 height 18
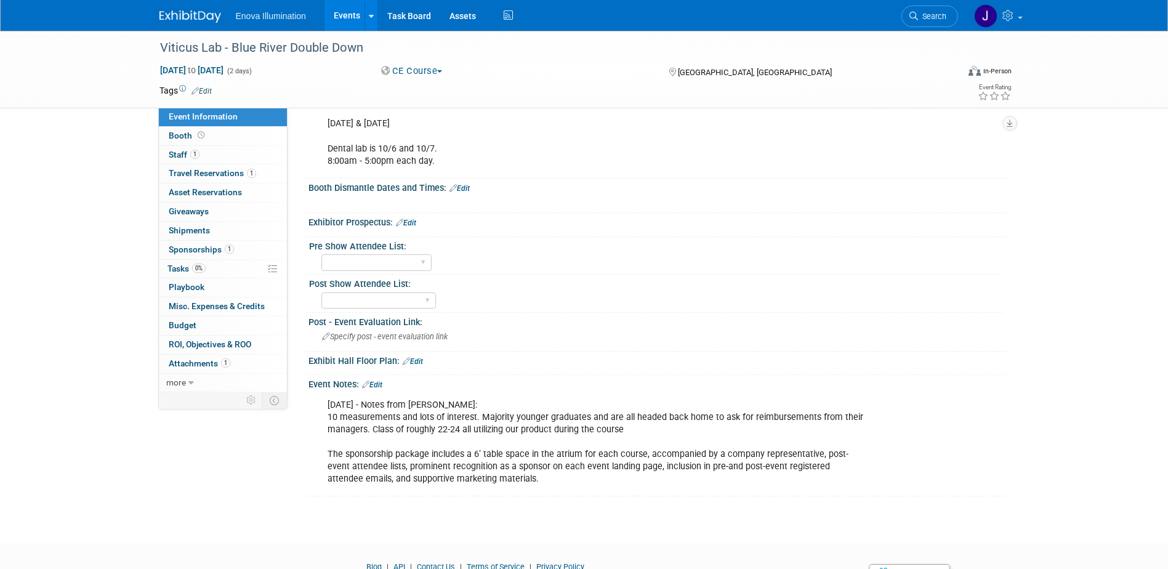
drag, startPoint x: 941, startPoint y: 14, endPoint x: 851, endPoint y: 39, distance: 93.4
click at [941, 14] on span "Search" at bounding box center [932, 16] width 28 height 9
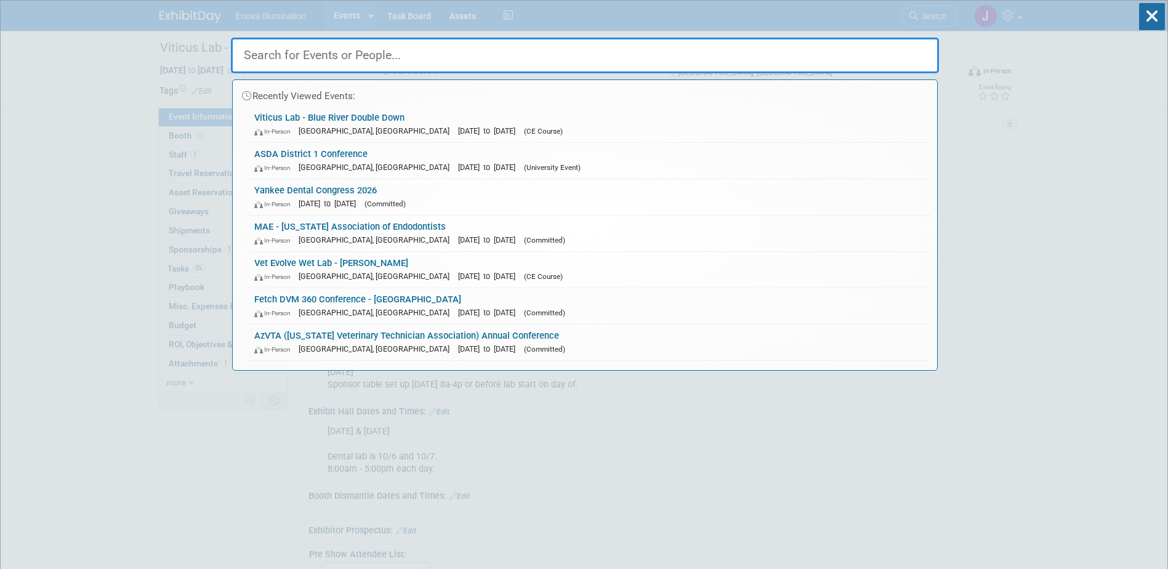
click at [803, 61] on input "text" at bounding box center [585, 56] width 708 height 36
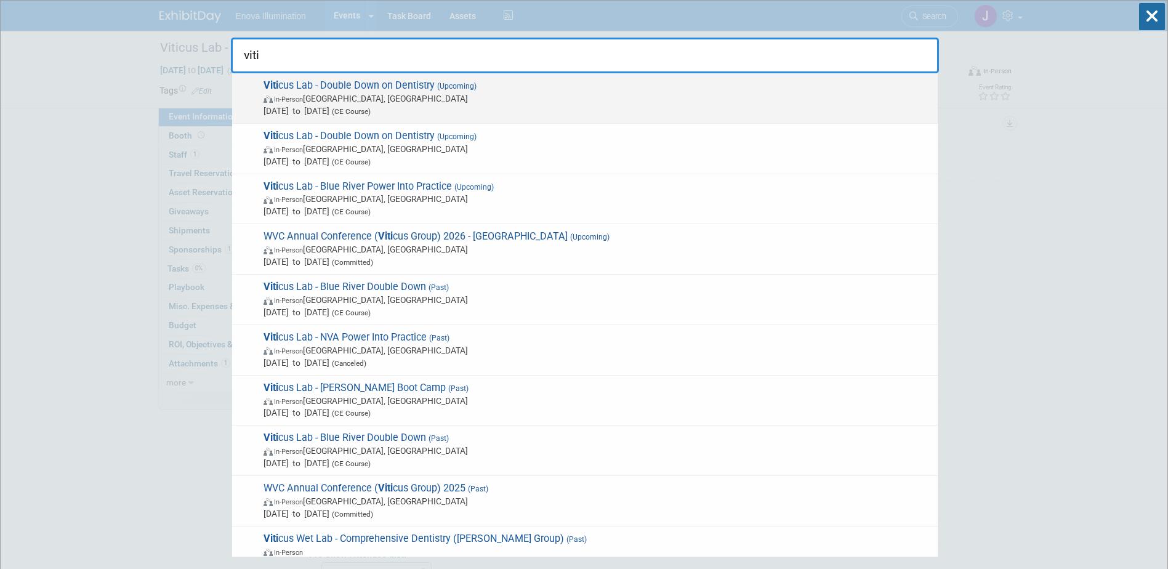
type input "viti"
click at [364, 95] on span "In-Person Las Vegas, NV" at bounding box center [598, 98] width 668 height 12
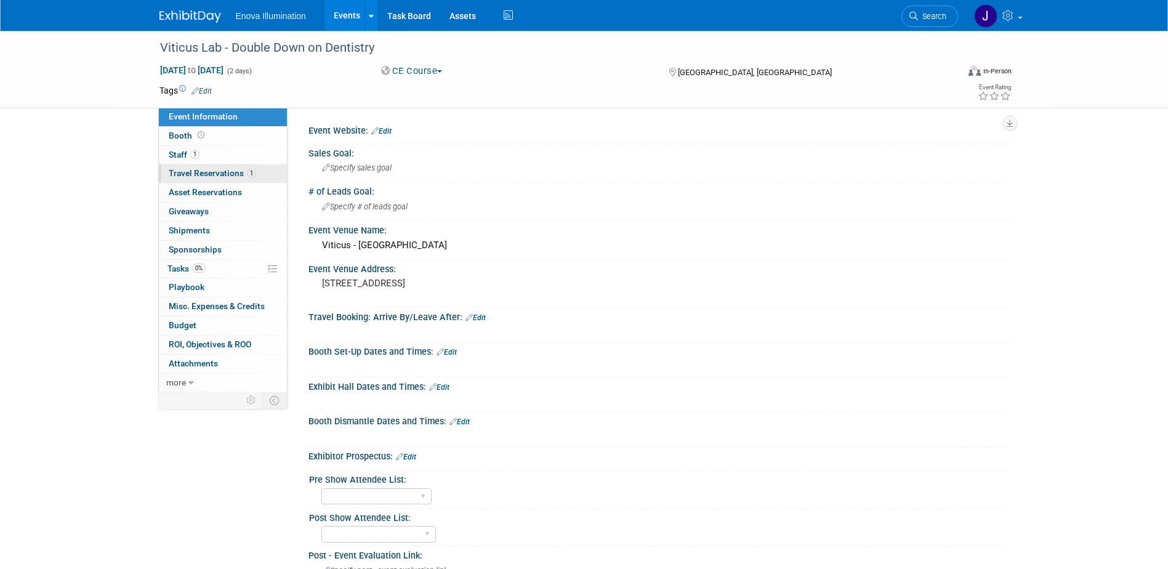
click at [182, 173] on span "Travel Reservations 1" at bounding box center [212, 173] width 87 height 10
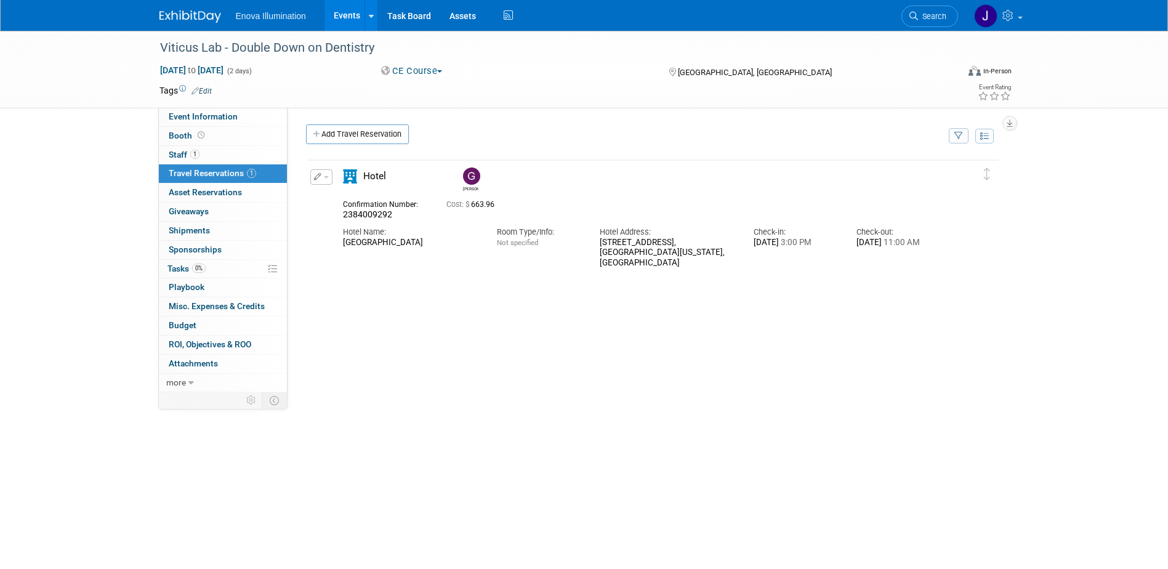
click at [330, 177] on button "button" at bounding box center [321, 176] width 22 height 15
click at [334, 195] on button "Edit Reservation" at bounding box center [363, 199] width 104 height 18
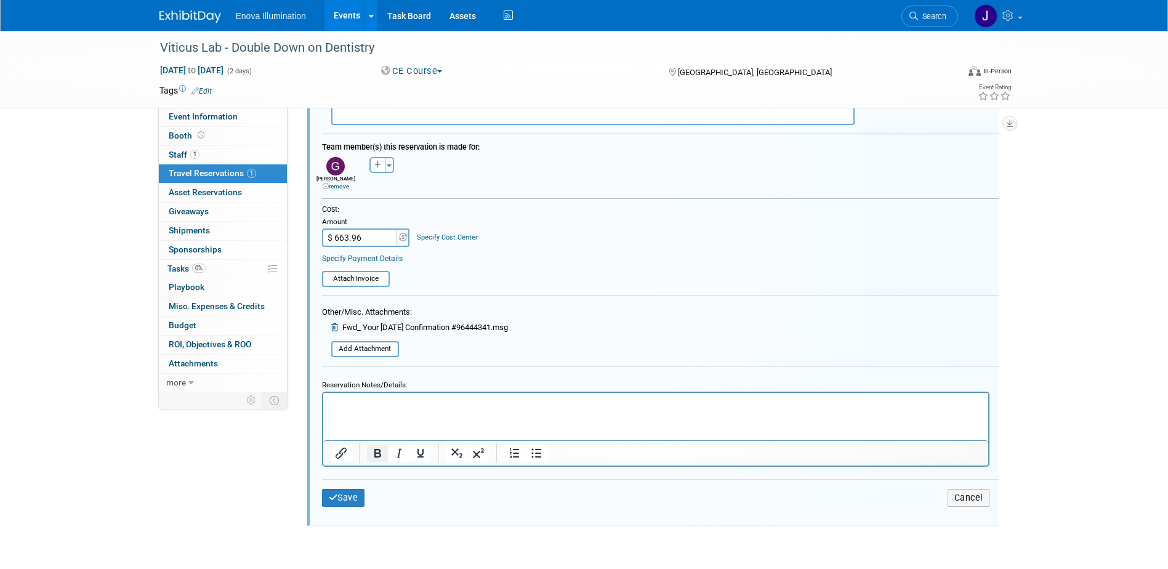
scroll to position [391, 0]
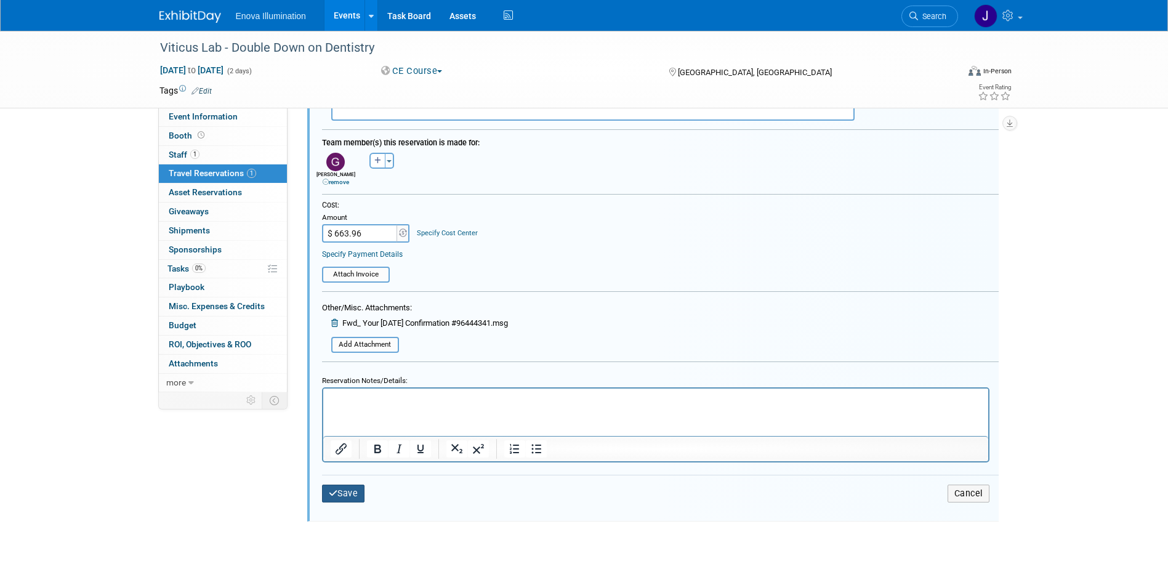
click at [342, 493] on button "Save" at bounding box center [343, 494] width 43 height 18
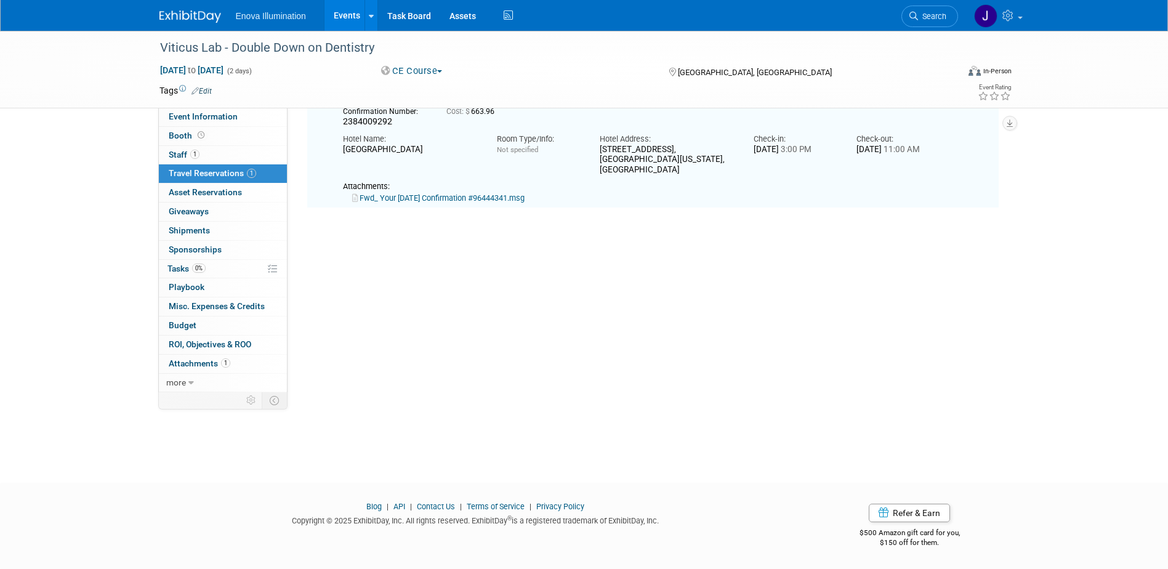
scroll to position [22, 0]
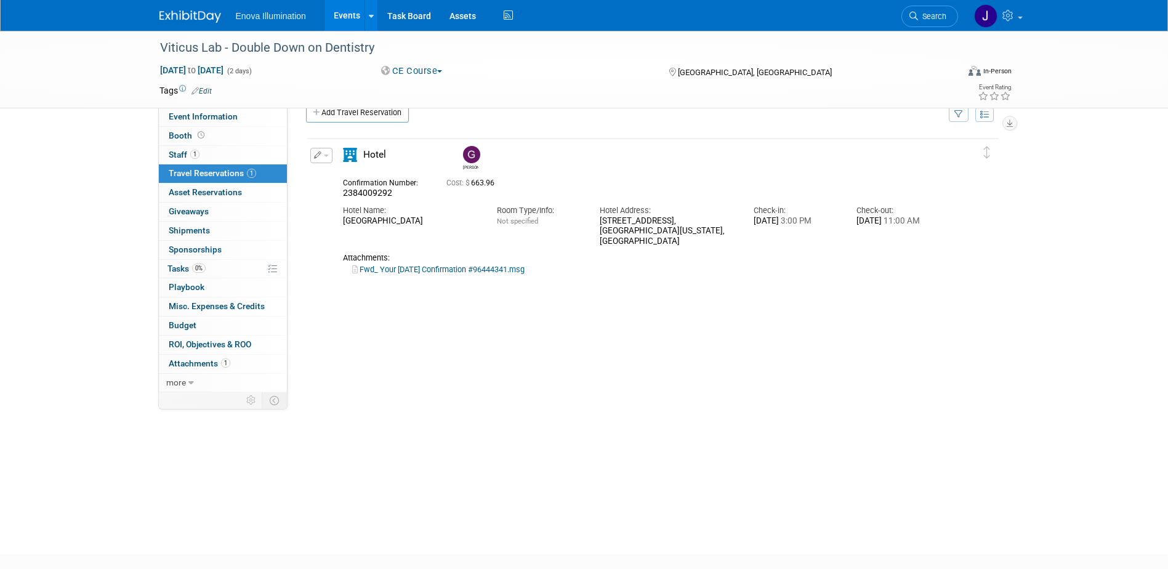
drag, startPoint x: 921, startPoint y: 20, endPoint x: 902, endPoint y: 22, distance: 18.6
click at [921, 20] on span "Search" at bounding box center [932, 16] width 28 height 9
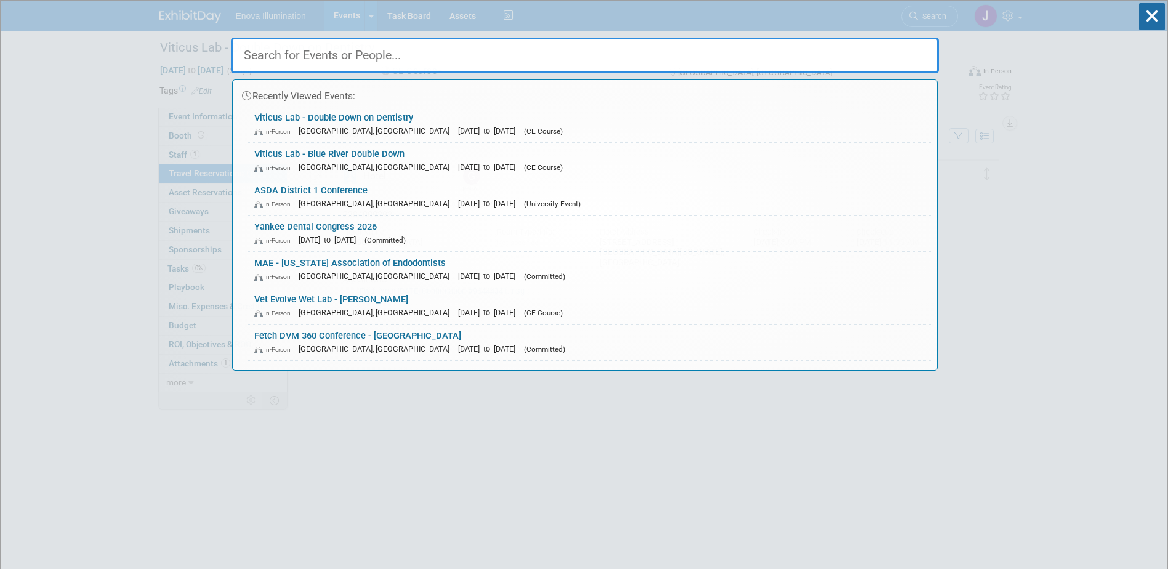
click at [867, 44] on input "text" at bounding box center [585, 56] width 708 height 36
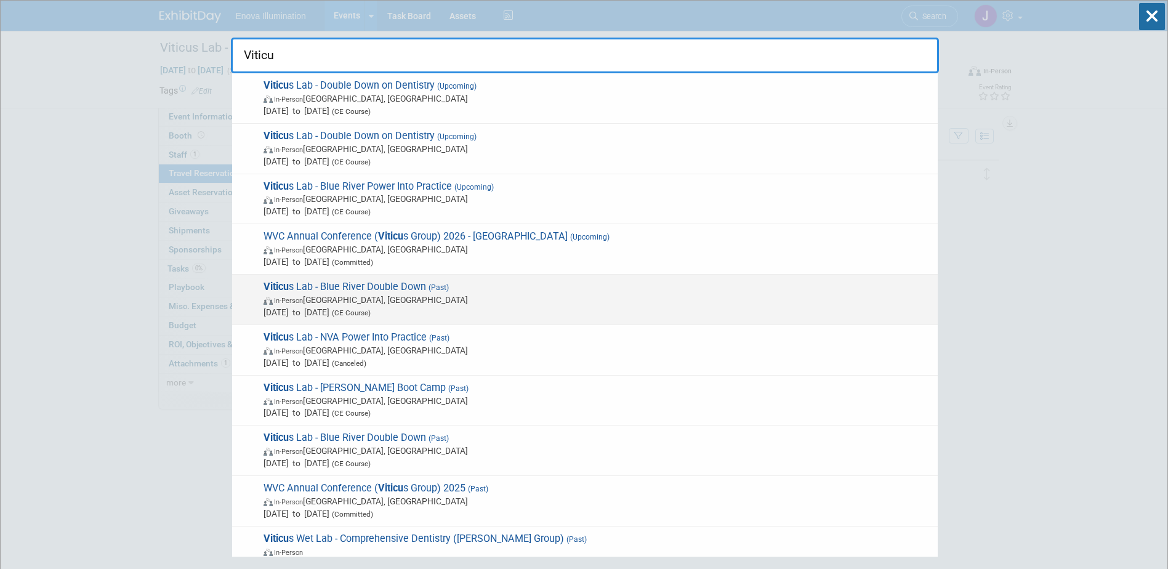
type input "Viticu"
click at [367, 306] on span "Oct 6, 2025 to Oct 7, 2025 (CE Course)" at bounding box center [598, 312] width 668 height 12
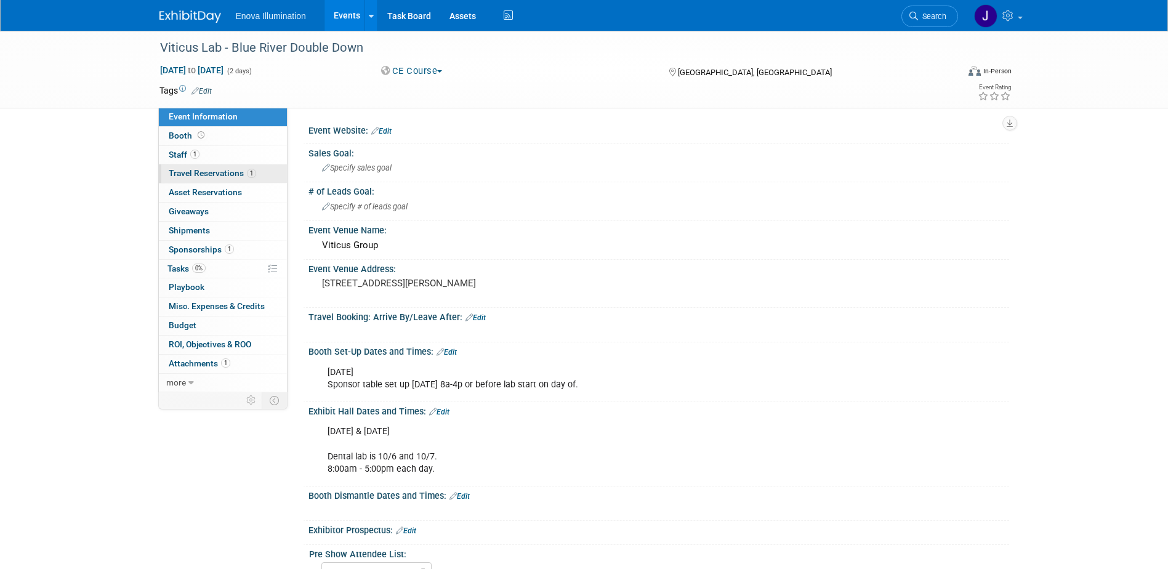
click at [226, 173] on span "Travel Reservations 1" at bounding box center [212, 173] width 87 height 10
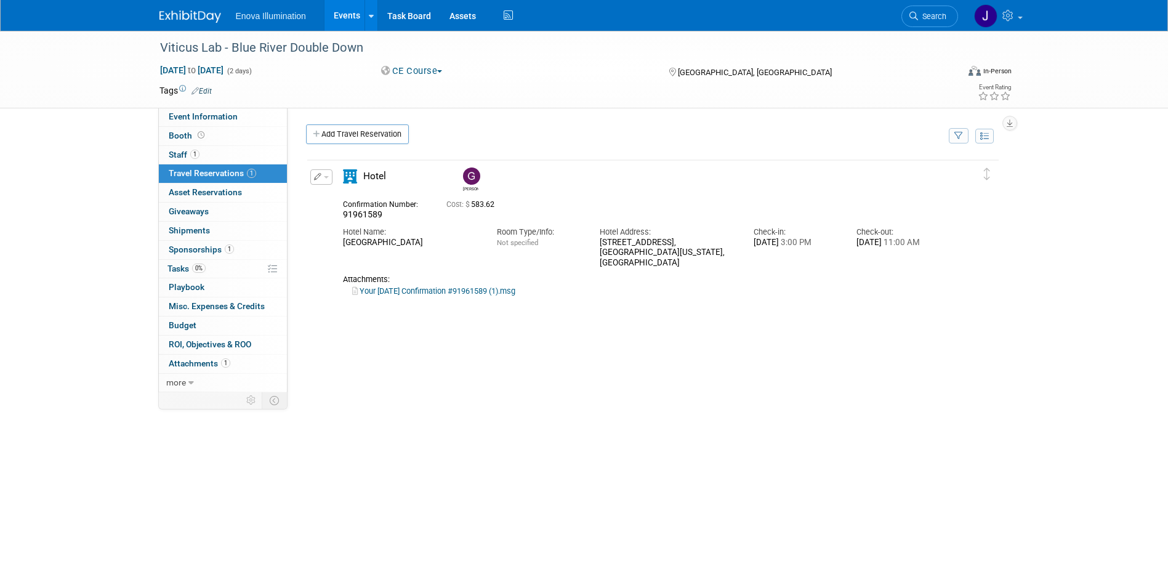
click at [328, 177] on span "button" at bounding box center [326, 177] width 5 height 2
click at [334, 203] on button "Edit Reservation" at bounding box center [363, 199] width 104 height 18
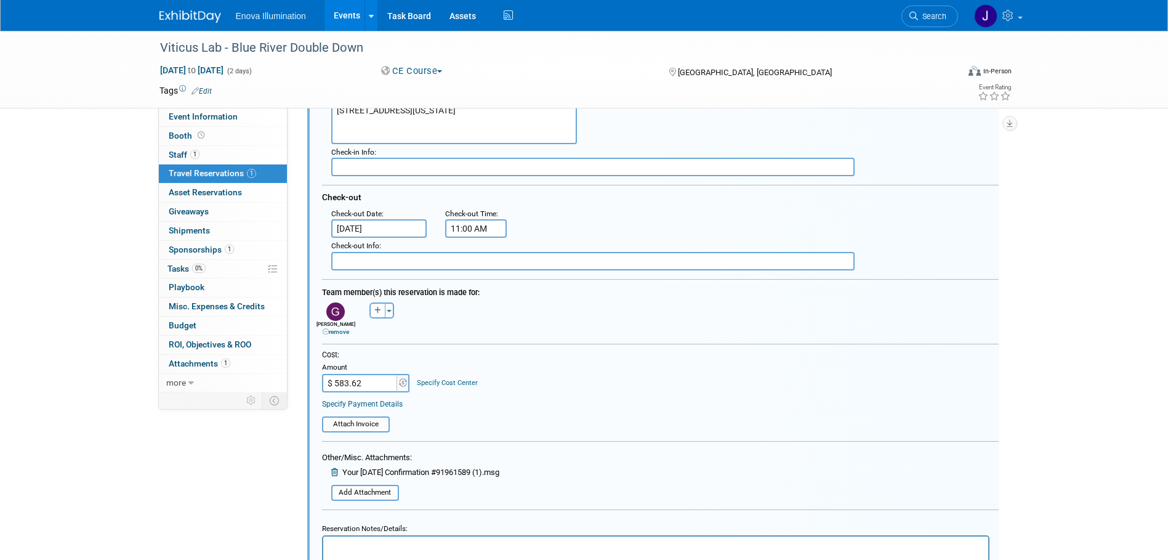
scroll to position [268, 0]
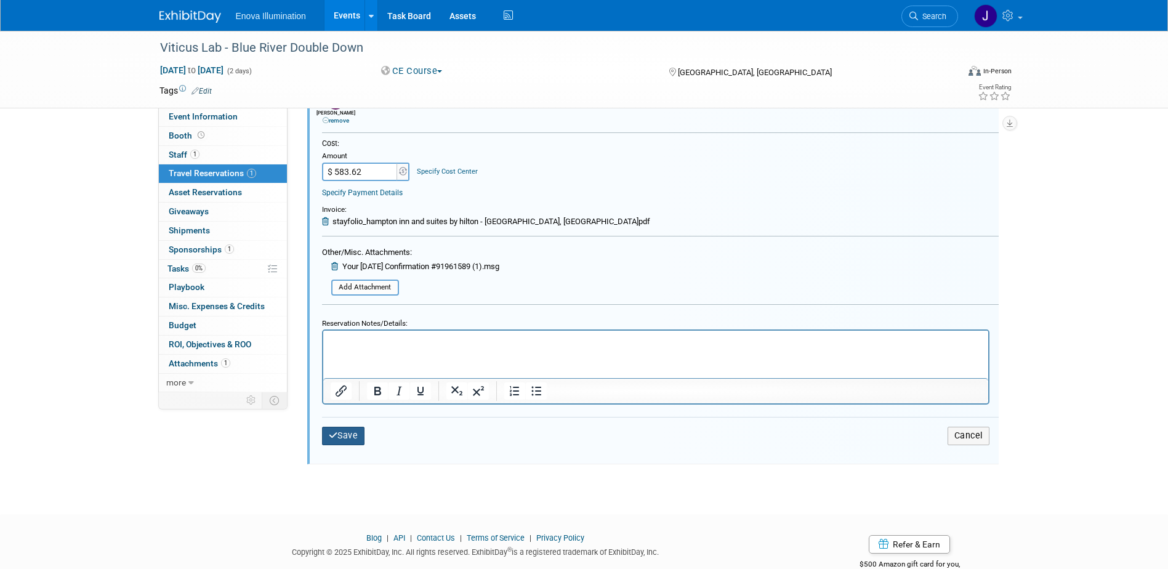
click at [354, 443] on button "Save" at bounding box center [343, 436] width 43 height 18
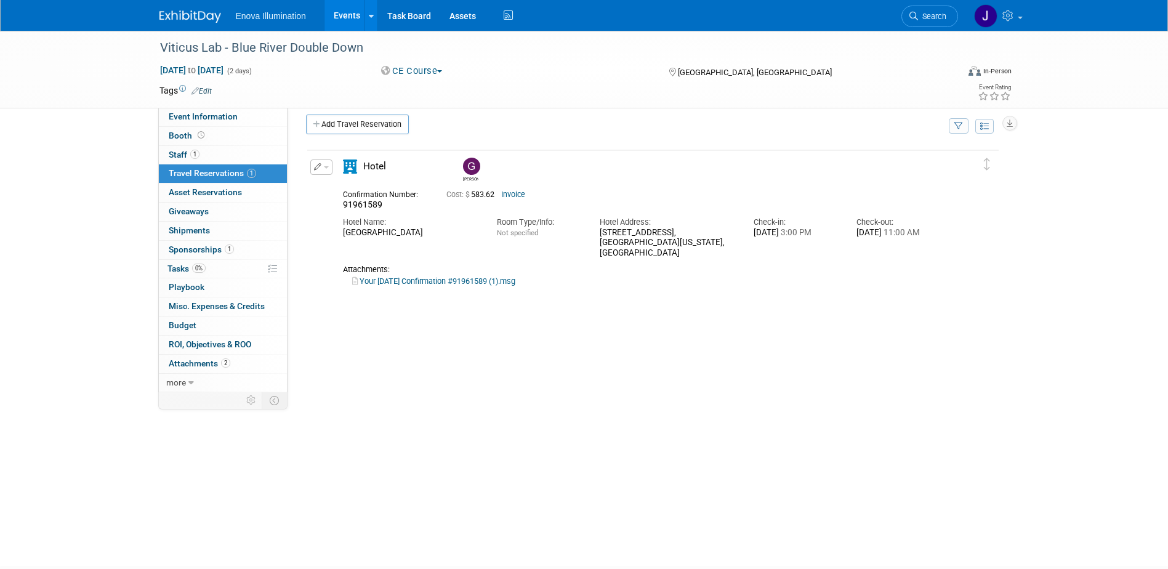
scroll to position [0, 0]
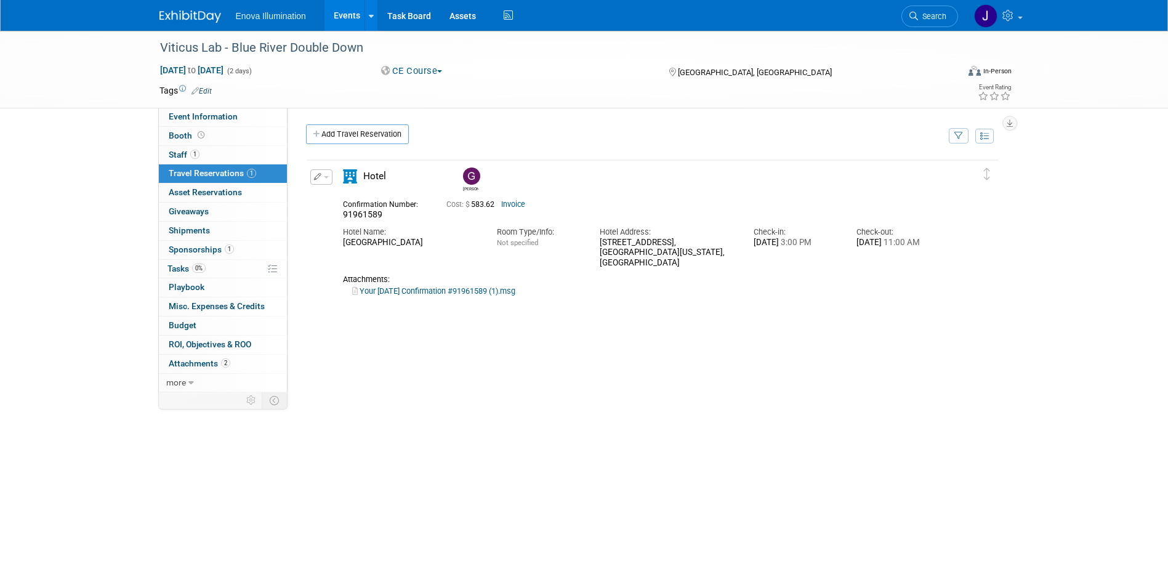
click at [187, 11] on img at bounding box center [191, 16] width 62 height 12
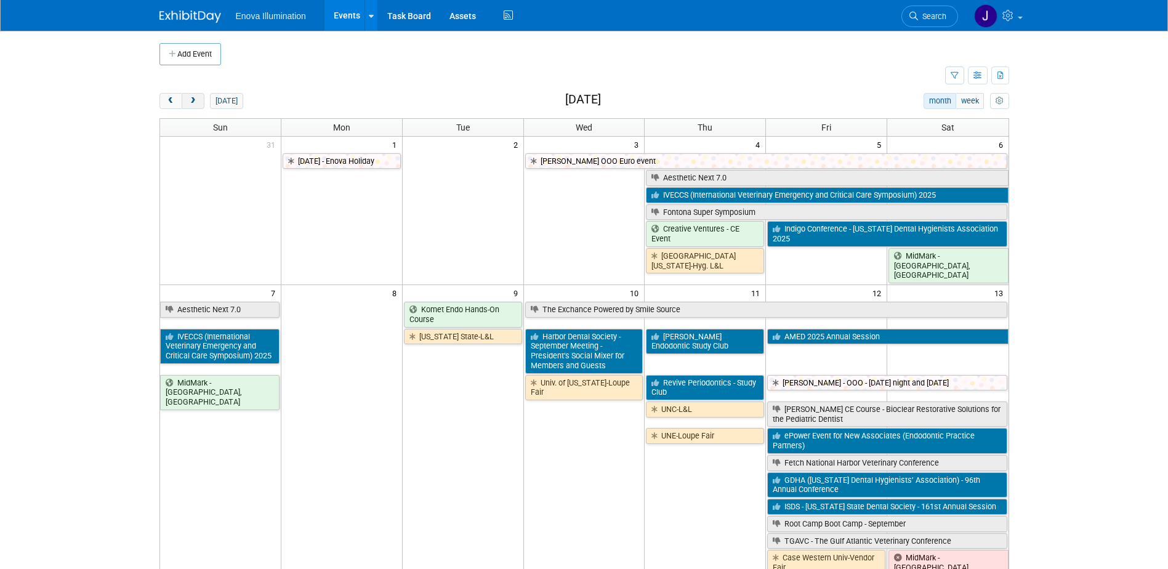
click at [193, 105] on span "next" at bounding box center [192, 101] width 9 height 8
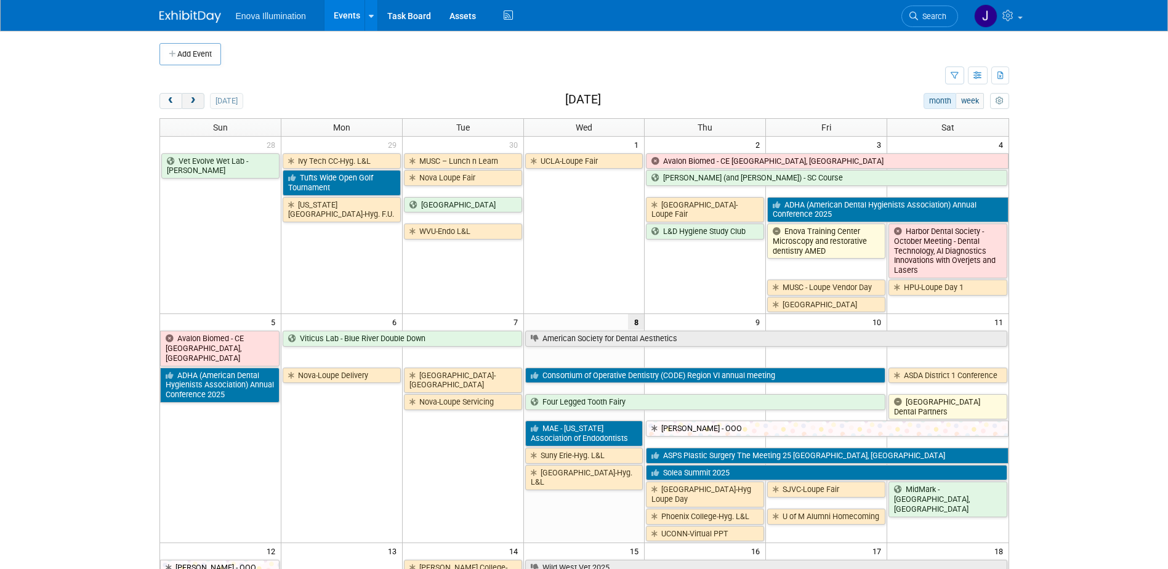
click at [193, 105] on span "next" at bounding box center [192, 101] width 9 height 8
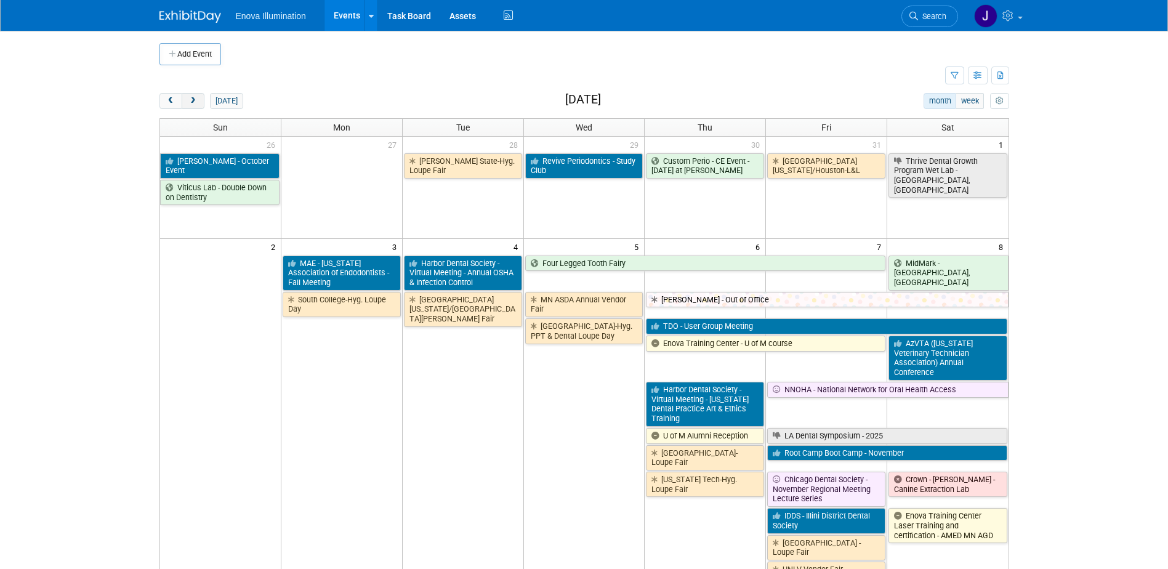
click at [193, 105] on span "next" at bounding box center [192, 101] width 9 height 8
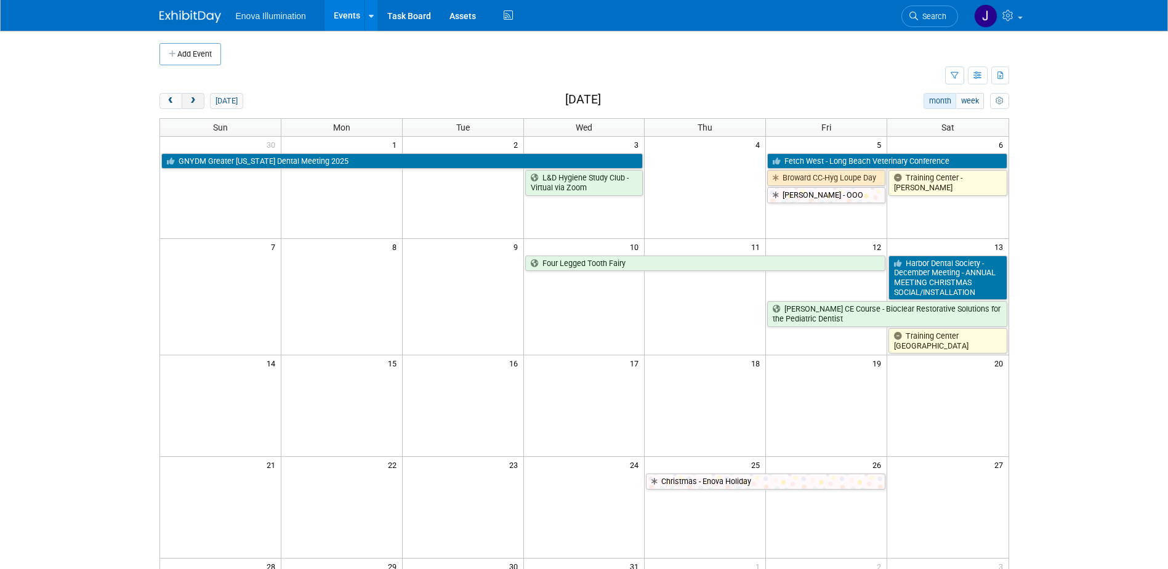
click at [193, 105] on span "next" at bounding box center [192, 101] width 9 height 8
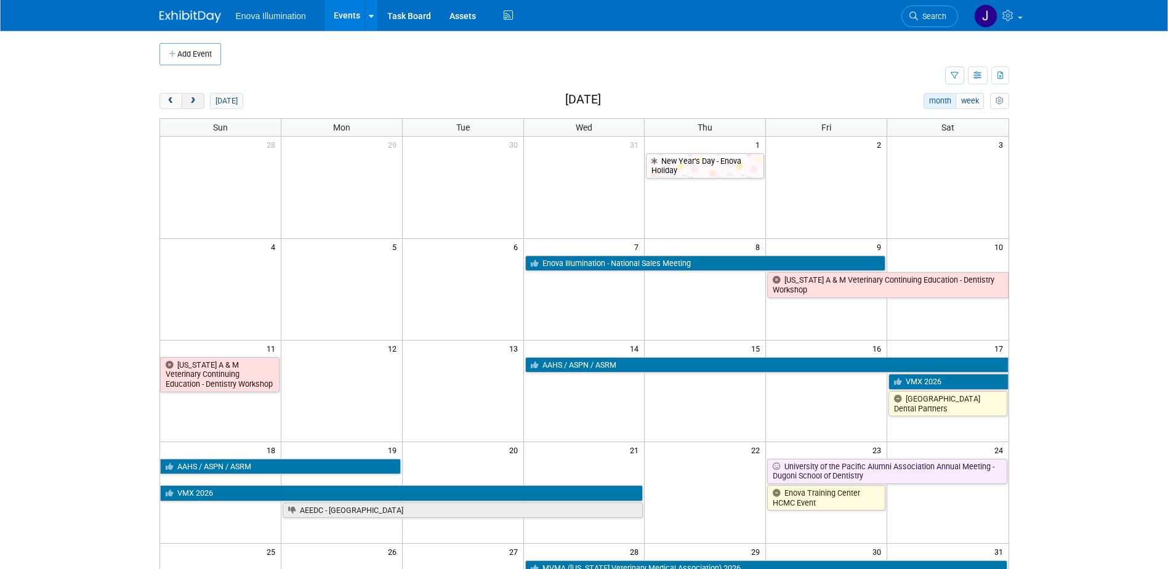
click at [193, 105] on span "next" at bounding box center [192, 101] width 9 height 8
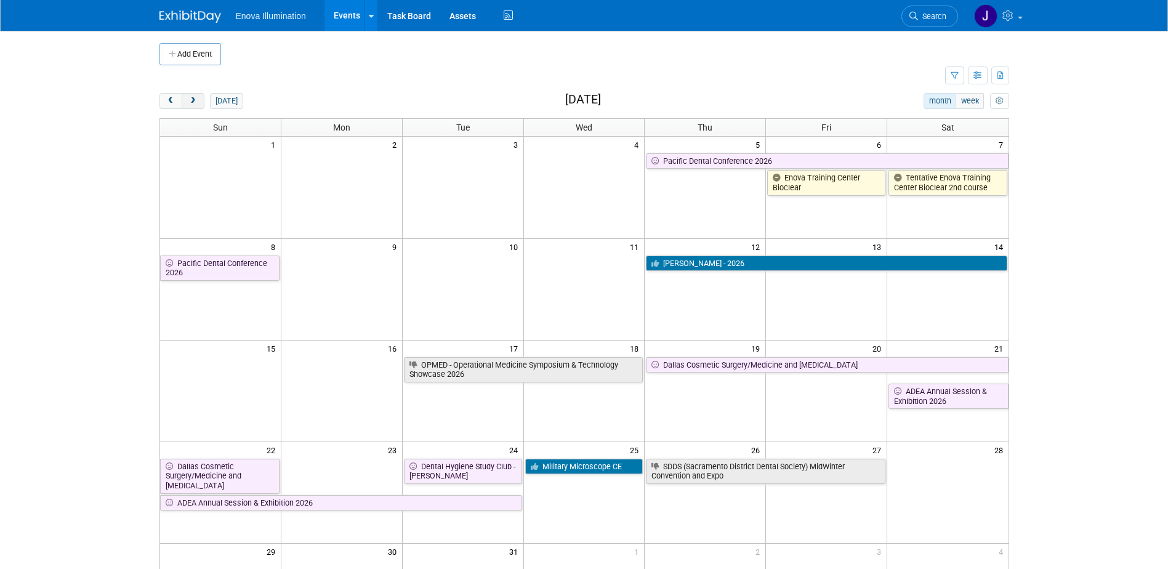
click at [193, 105] on span "next" at bounding box center [192, 101] width 9 height 8
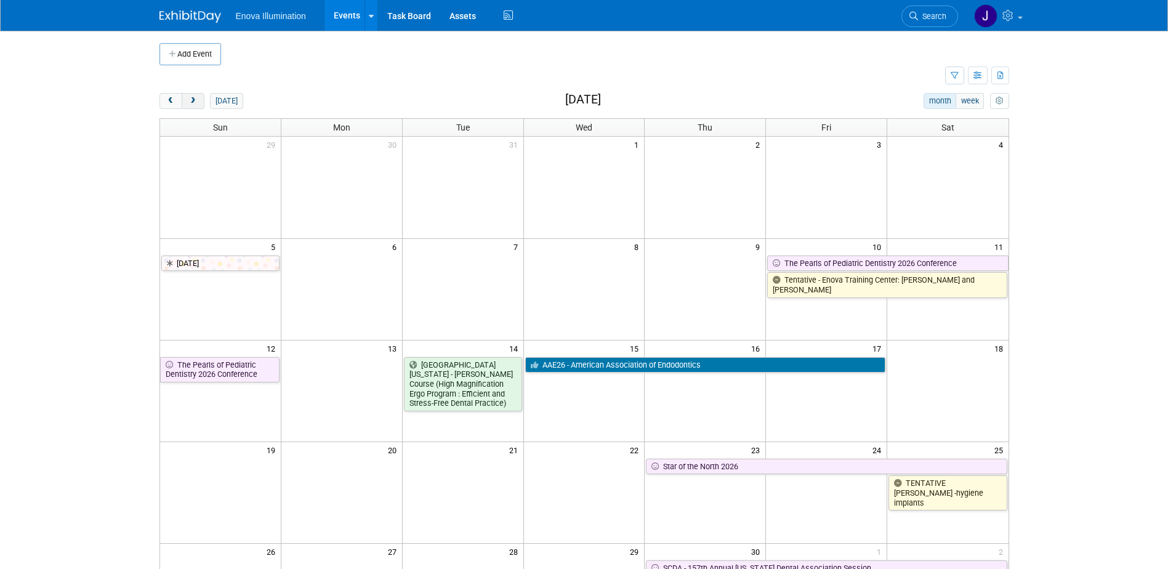
click at [193, 105] on span "next" at bounding box center [192, 101] width 9 height 8
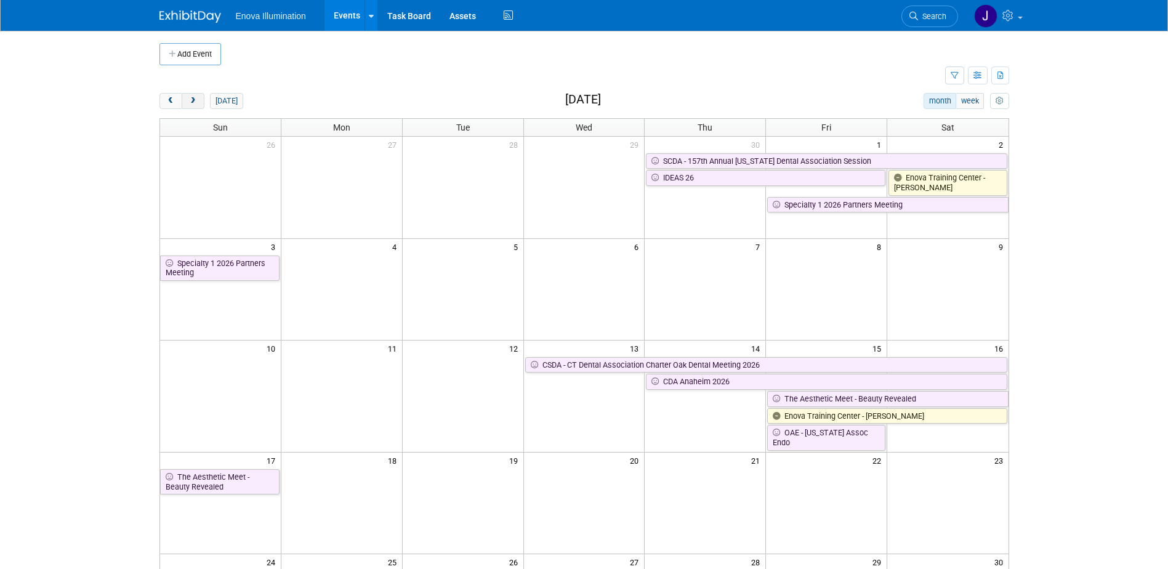
click at [193, 105] on span "next" at bounding box center [192, 101] width 9 height 8
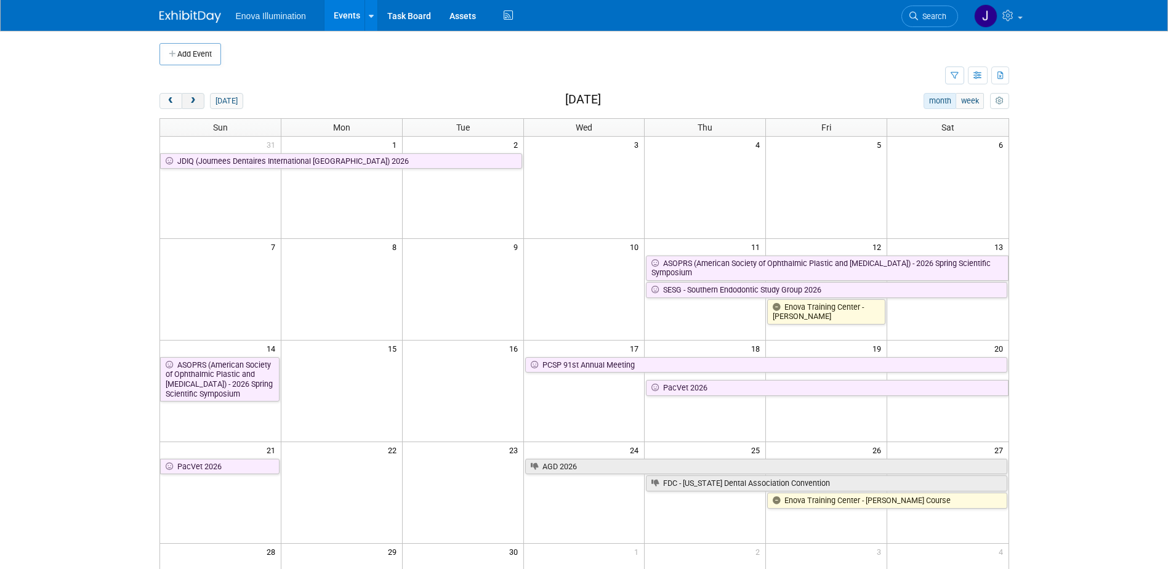
click at [193, 105] on span "next" at bounding box center [192, 101] width 9 height 8
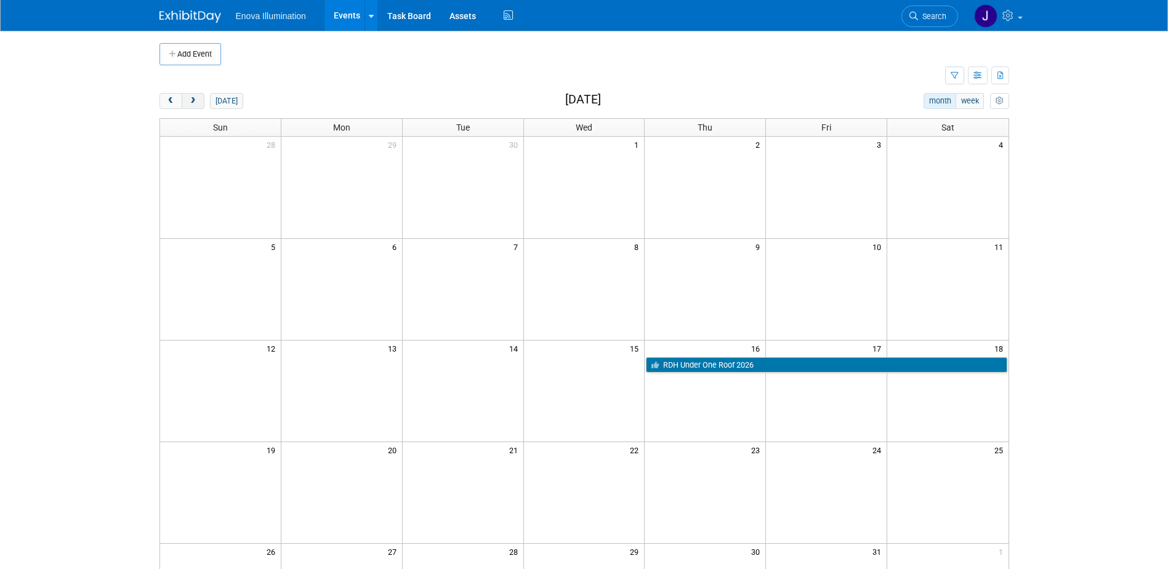
click at [193, 105] on span "next" at bounding box center [192, 101] width 9 height 8
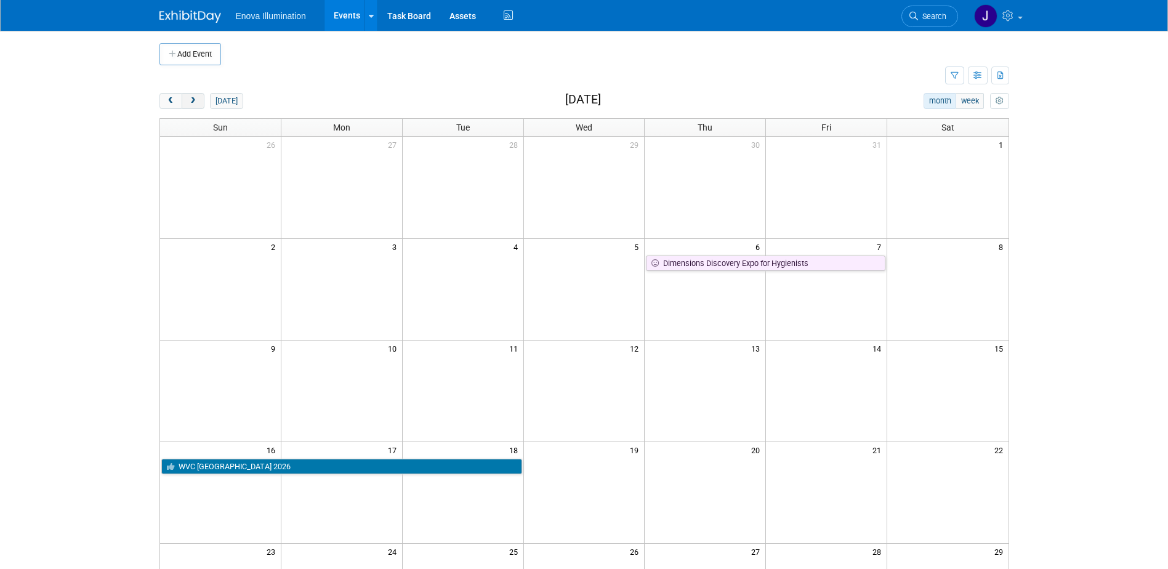
click at [193, 105] on span "next" at bounding box center [192, 101] width 9 height 8
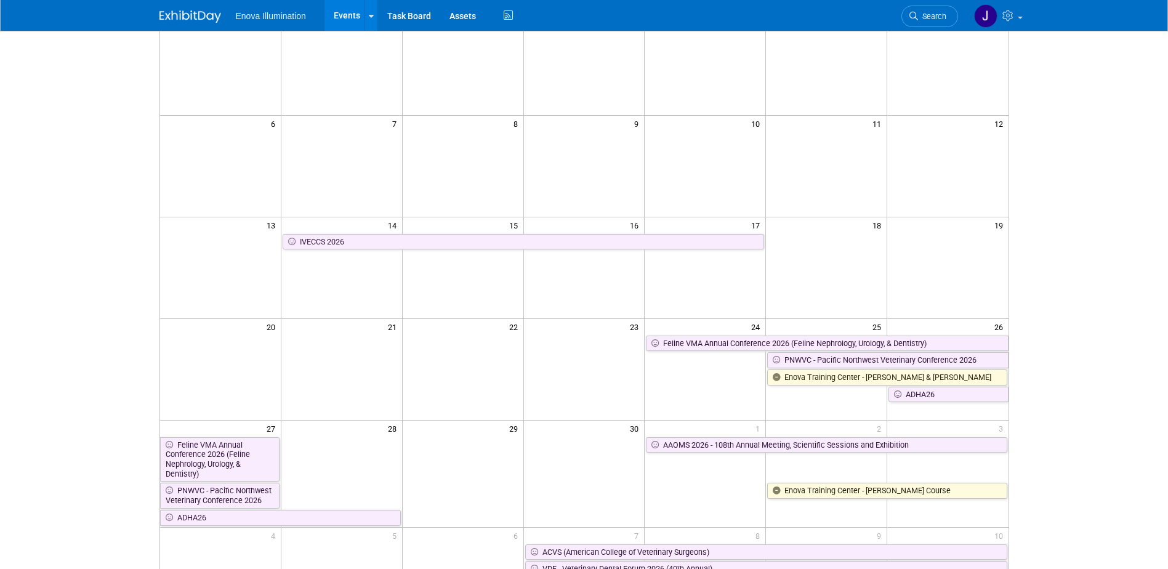
scroll to position [185, 0]
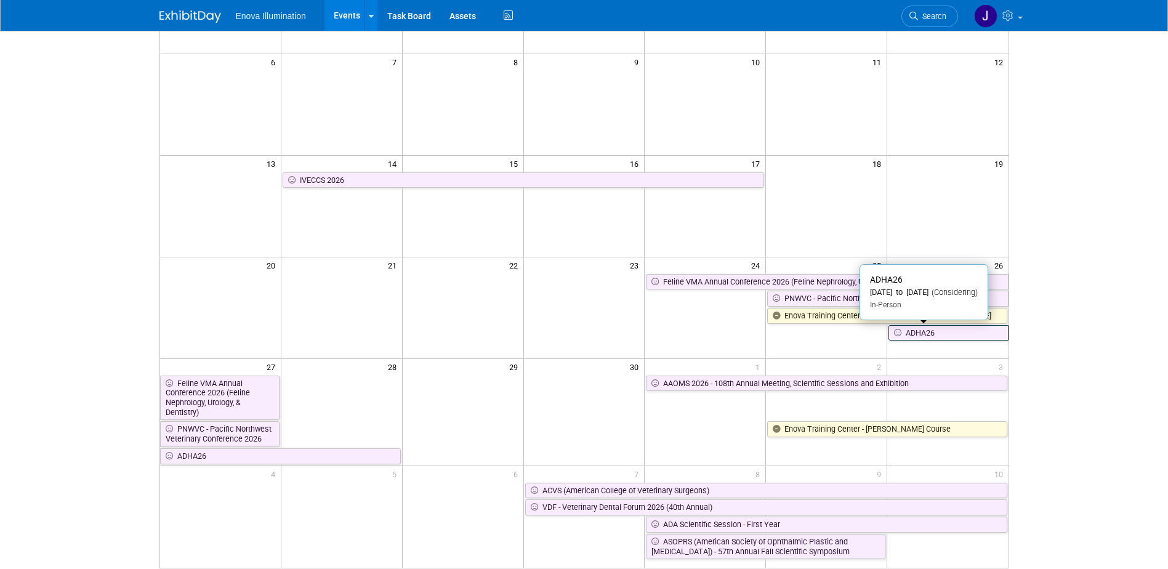
click at [900, 333] on icon at bounding box center [900, 334] width 12 height 8
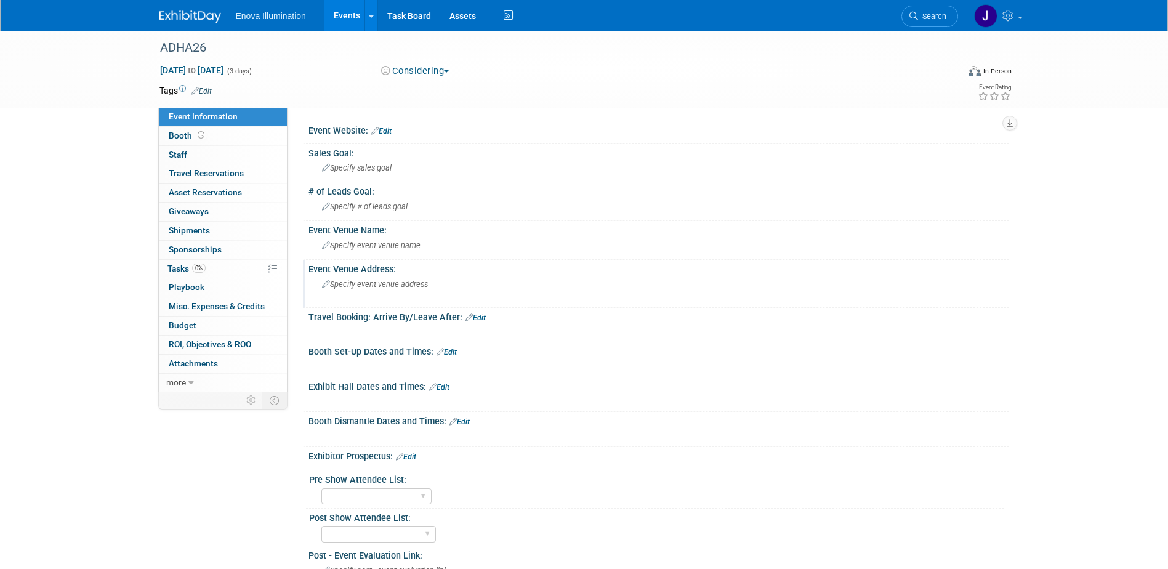
click at [370, 281] on span "Specify event venue address" at bounding box center [375, 284] width 106 height 9
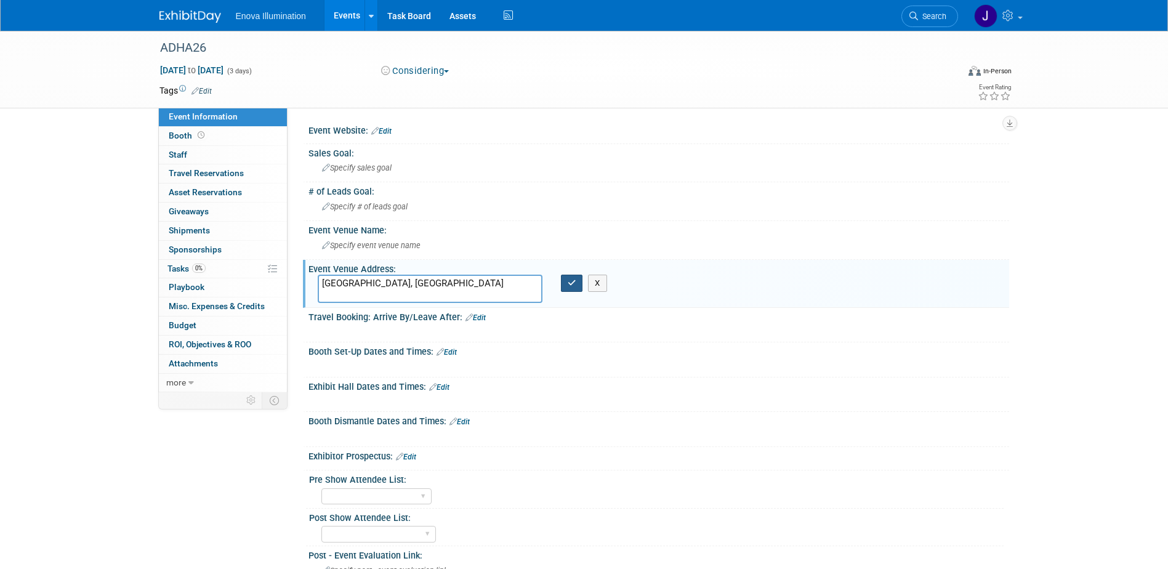
type textarea "[GEOGRAPHIC_DATA], [GEOGRAPHIC_DATA]"
click at [568, 283] on icon "button" at bounding box center [572, 283] width 9 height 8
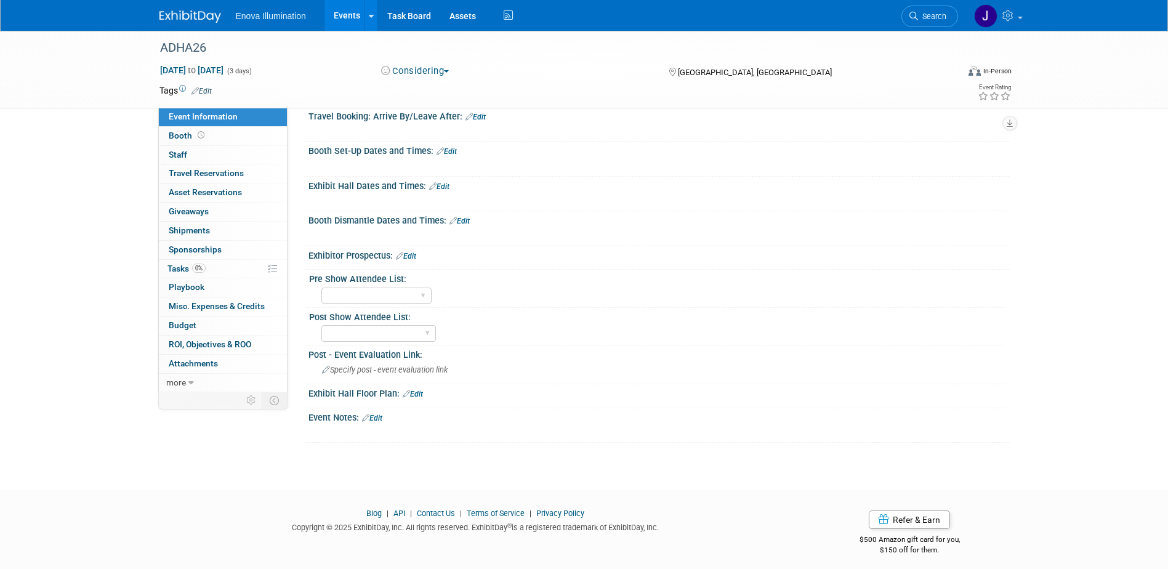
scroll to position [208, 0]
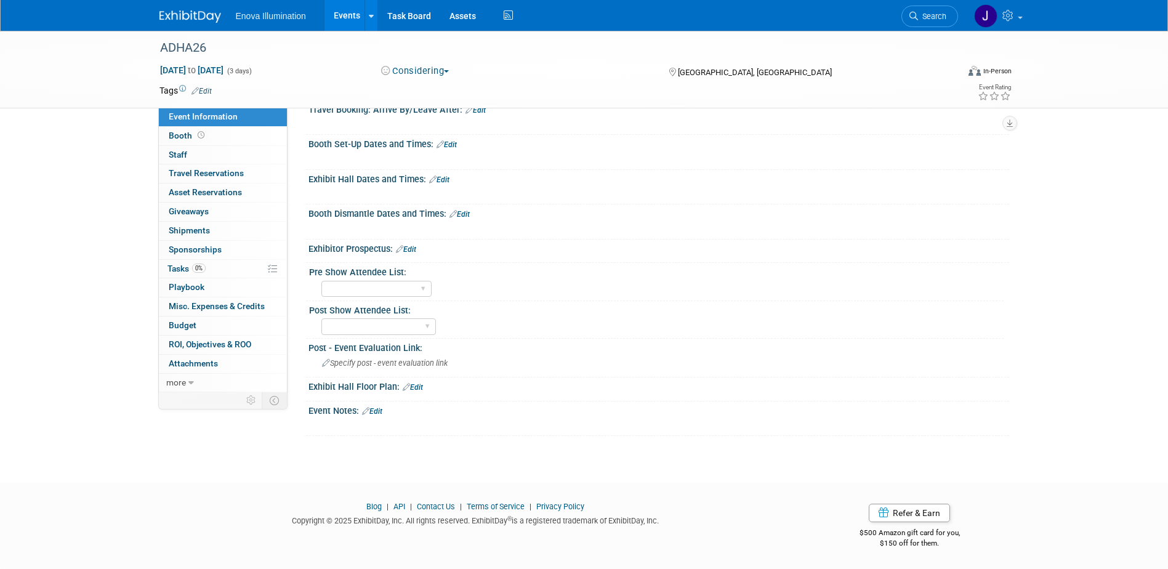
drag, startPoint x: 381, startPoint y: 408, endPoint x: 376, endPoint y: 427, distance: 20.3
click at [381, 408] on link "Edit" at bounding box center [372, 411] width 20 height 9
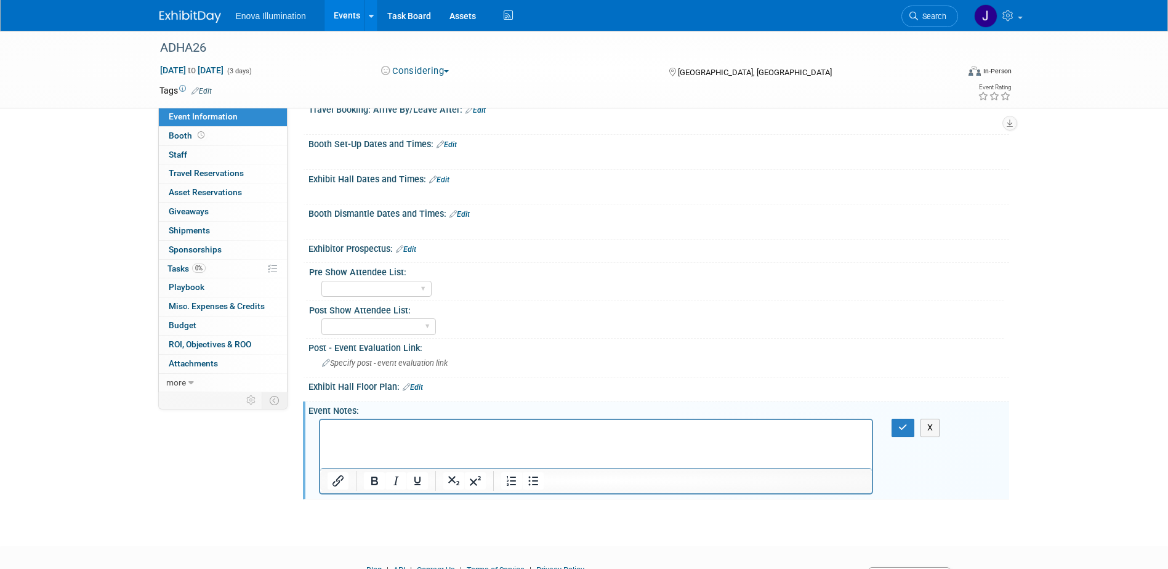
scroll to position [0, 0]
click at [367, 426] on p "Rich Text Area. Press ALT-0 for help." at bounding box center [596, 431] width 538 height 12
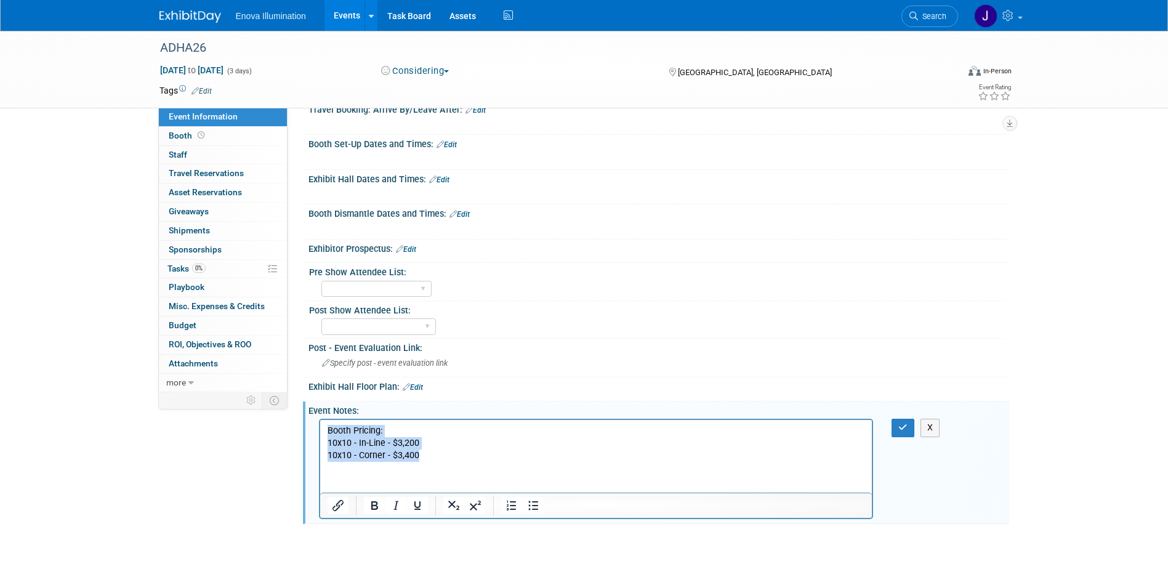
drag, startPoint x: 420, startPoint y: 452, endPoint x: 323, endPoint y: 432, distance: 99.3
click at [323, 432] on html "Booth Pricing: 10x10 - In-Line - $3,200 10x10 - Corner - $3,400" at bounding box center [596, 441] width 552 height 42
copy body "Booth Pricing: 10x10 - In-Line - $3,200 10x10 - Corner - $3,400"
click at [894, 424] on button "button" at bounding box center [903, 428] width 23 height 18
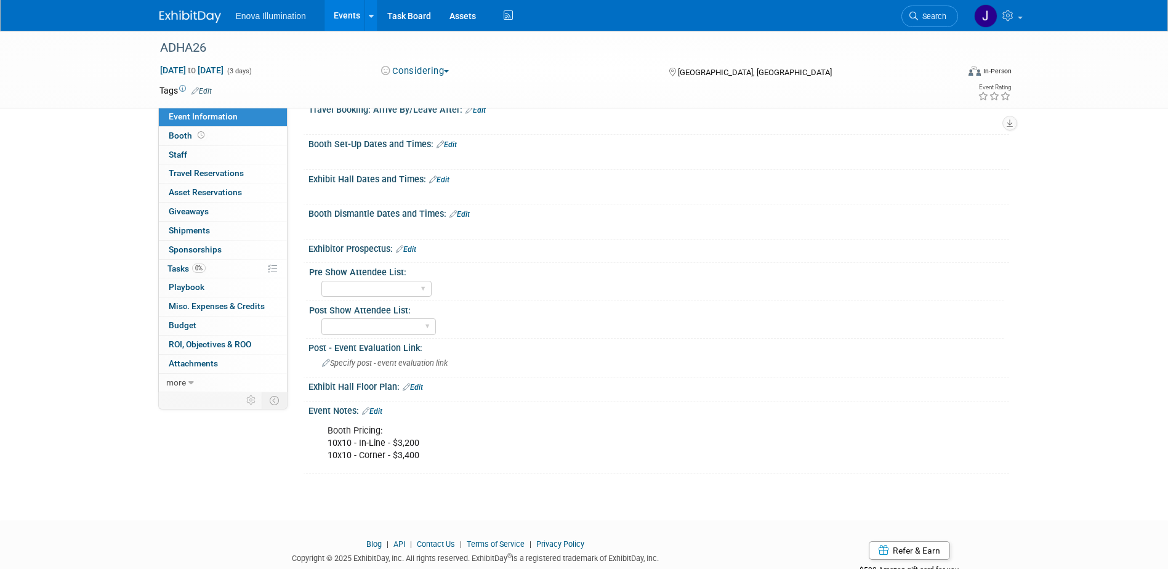
click at [948, 14] on link "Search" at bounding box center [930, 17] width 57 height 22
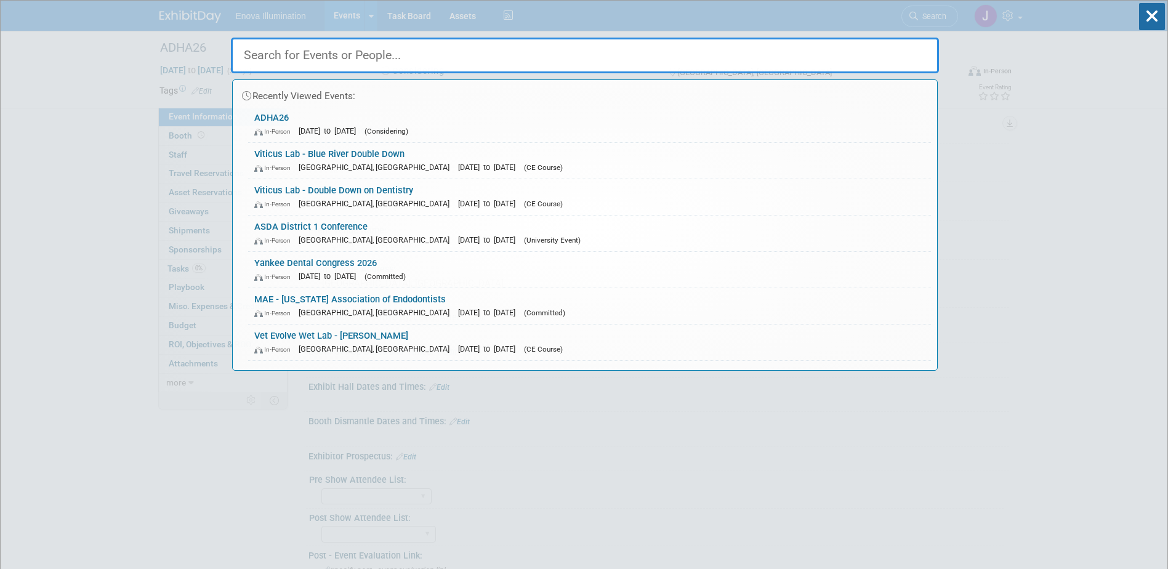
click at [825, 57] on input "text" at bounding box center [585, 56] width 708 height 36
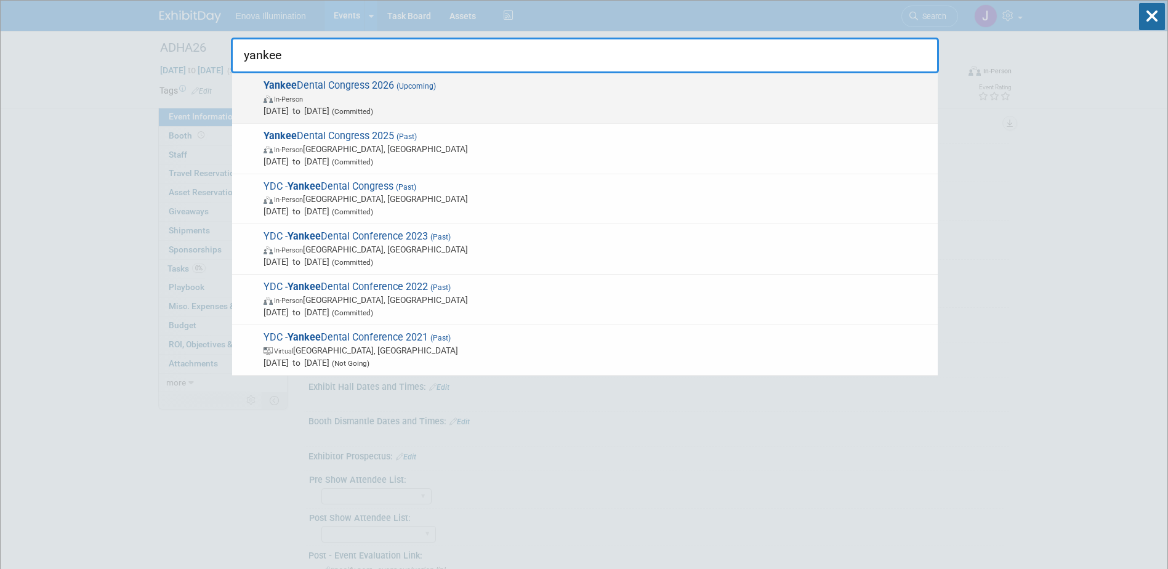
type input "yankee"
click at [382, 89] on span "Yankee Dental Congress 2026 (Upcoming) In-Person [DATE] to [DATE] (Committed)" at bounding box center [596, 98] width 672 height 38
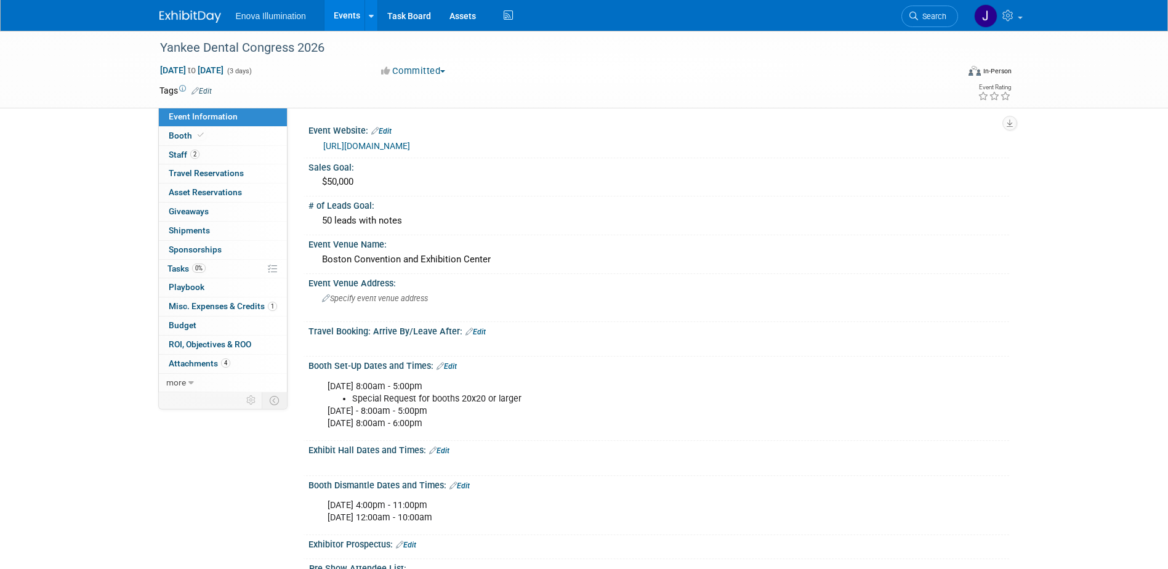
click at [400, 141] on link "[URL][DOMAIN_NAME]" at bounding box center [366, 146] width 87 height 10
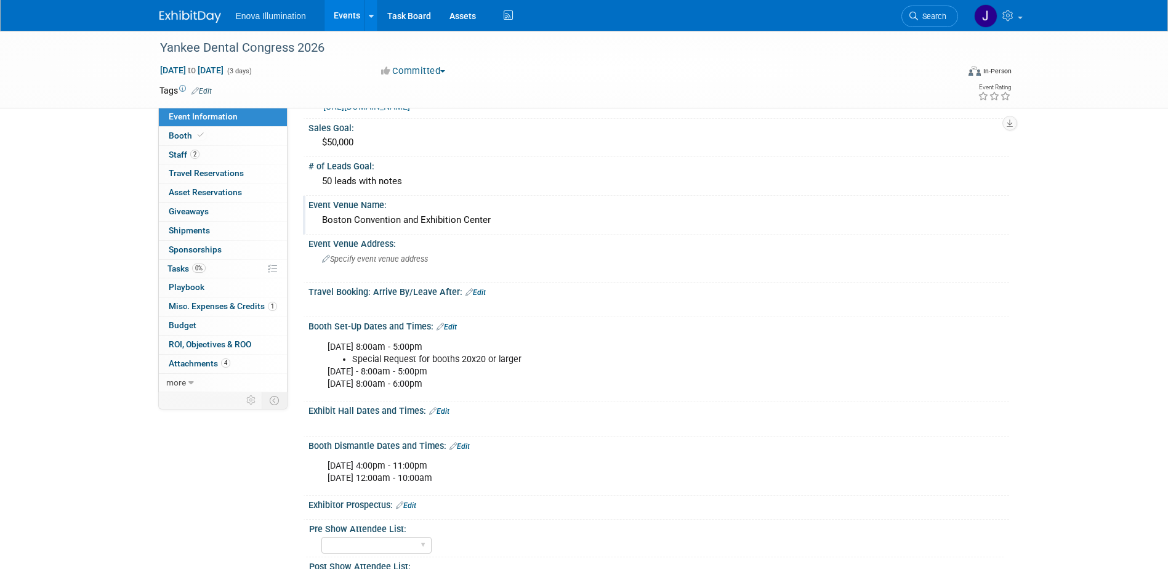
scroll to position [62, 0]
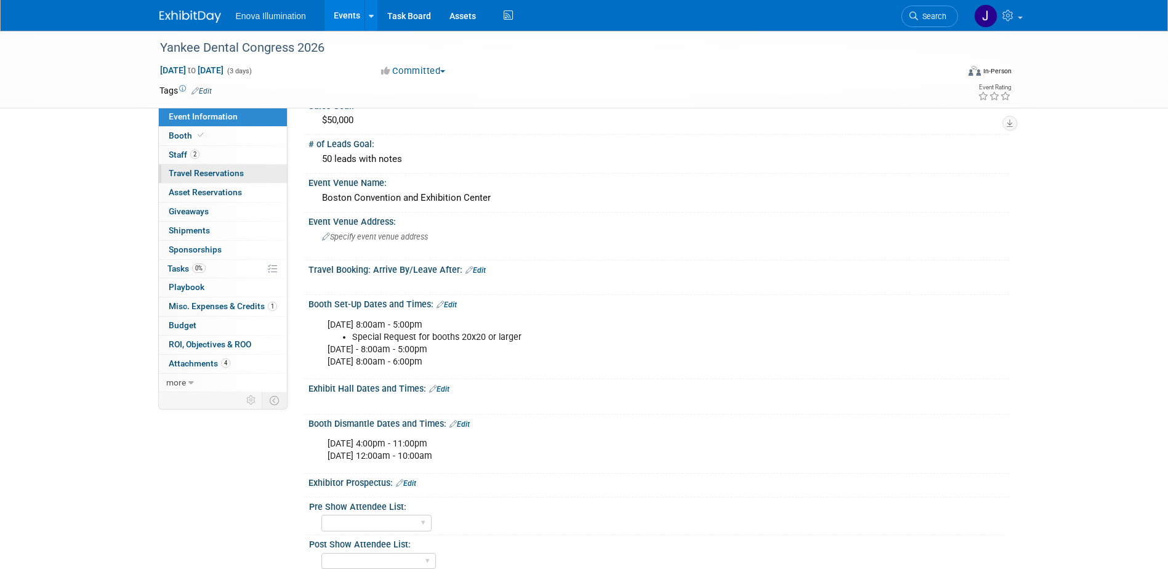
click at [207, 172] on span "Travel Reservations 0" at bounding box center [206, 173] width 75 height 10
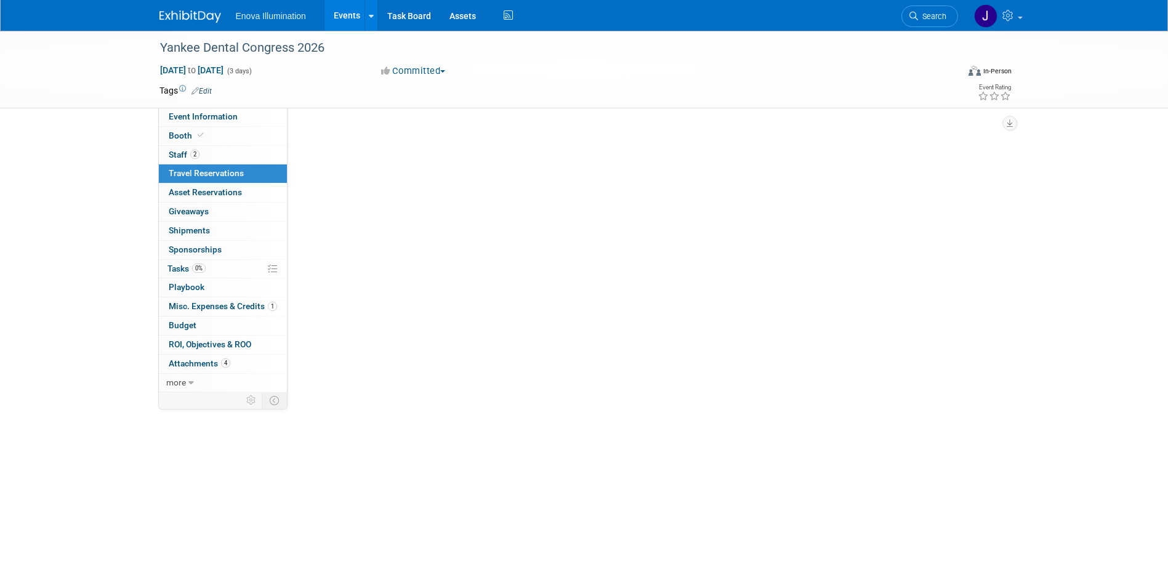
scroll to position [0, 0]
click at [355, 142] on link "Add Travel Reservation" at bounding box center [357, 134] width 103 height 20
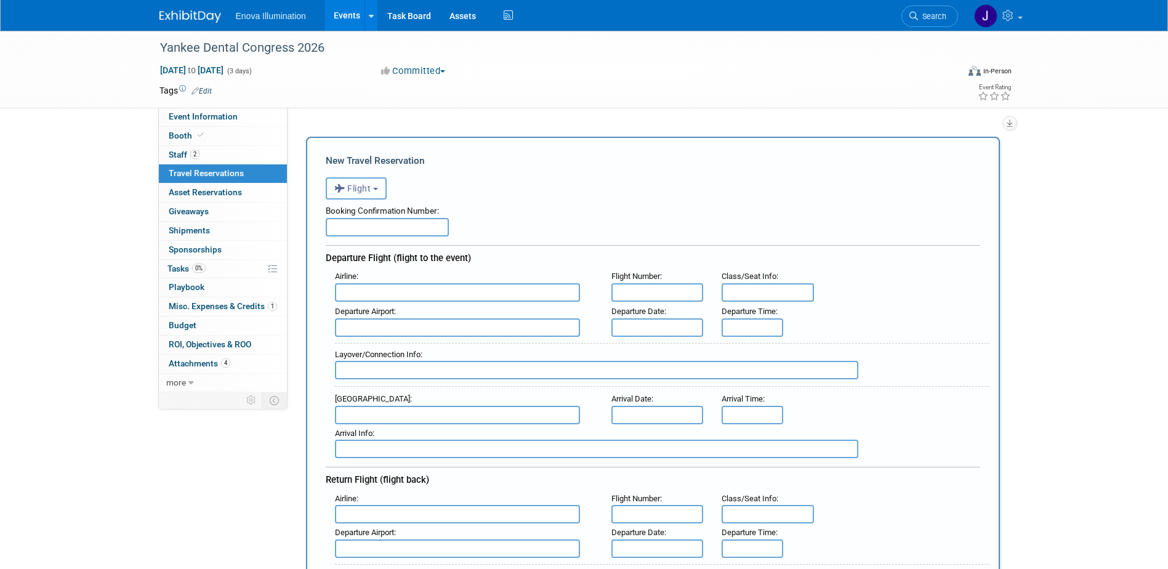
click at [364, 184] on span "Flight" at bounding box center [352, 189] width 37 height 10
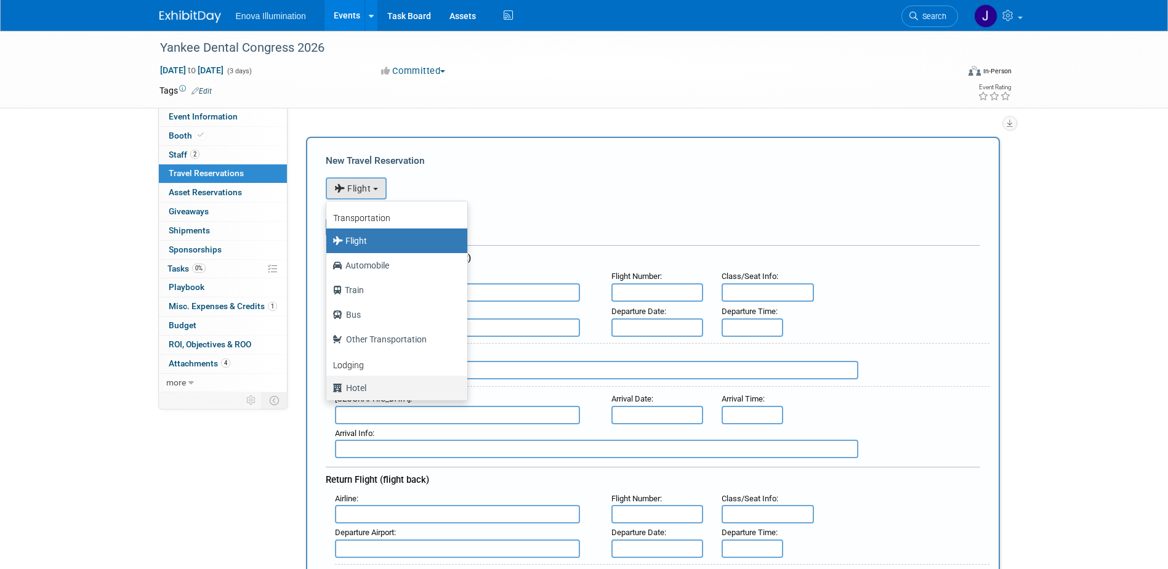
click at [358, 387] on label "Hotel" at bounding box center [394, 388] width 123 height 20
click at [328, 387] on input "Hotel" at bounding box center [324, 386] width 8 height 8
select select "6"
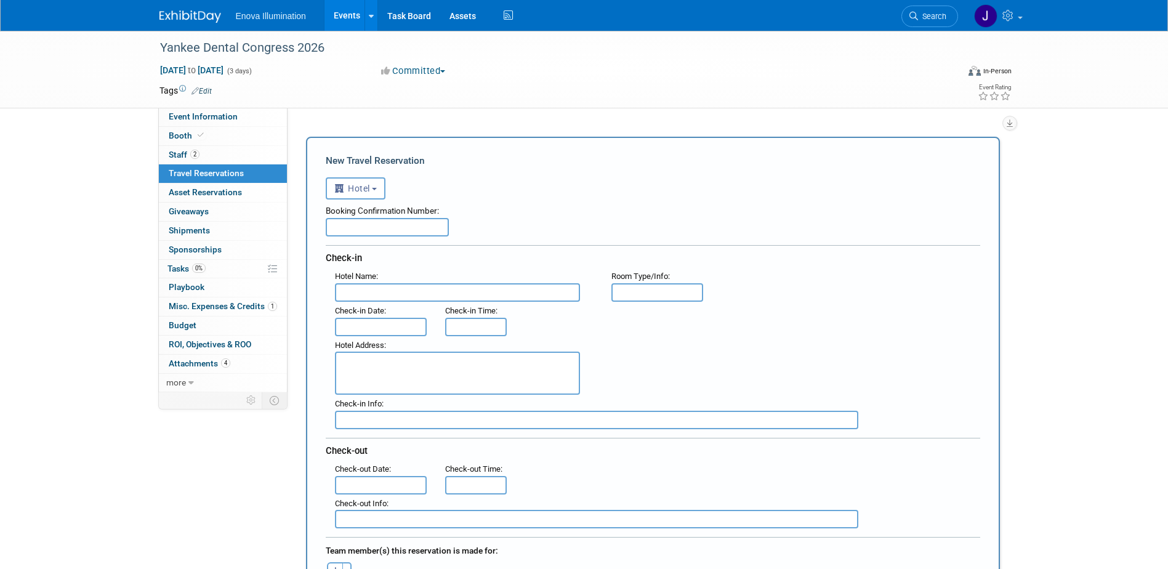
click at [373, 291] on input "text" at bounding box center [457, 292] width 245 height 18
type input "[GEOGRAPHIC_DATA] at the [GEOGRAPHIC_DATA]"
click at [366, 322] on input "text" at bounding box center [381, 327] width 92 height 18
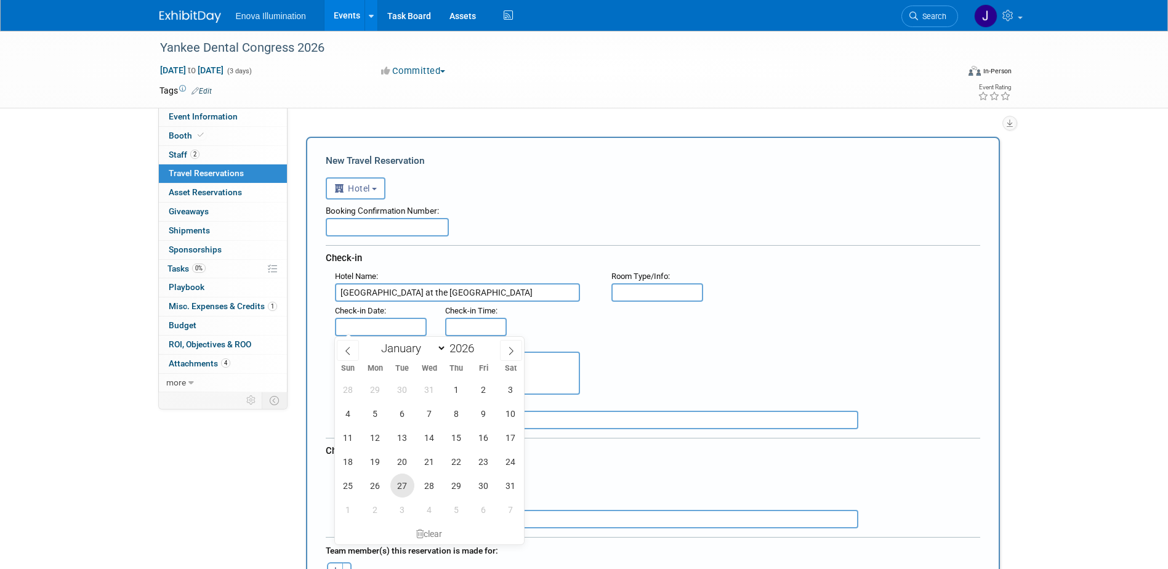
click at [398, 486] on span "27" at bounding box center [402, 486] width 24 height 24
type input "[DATE]"
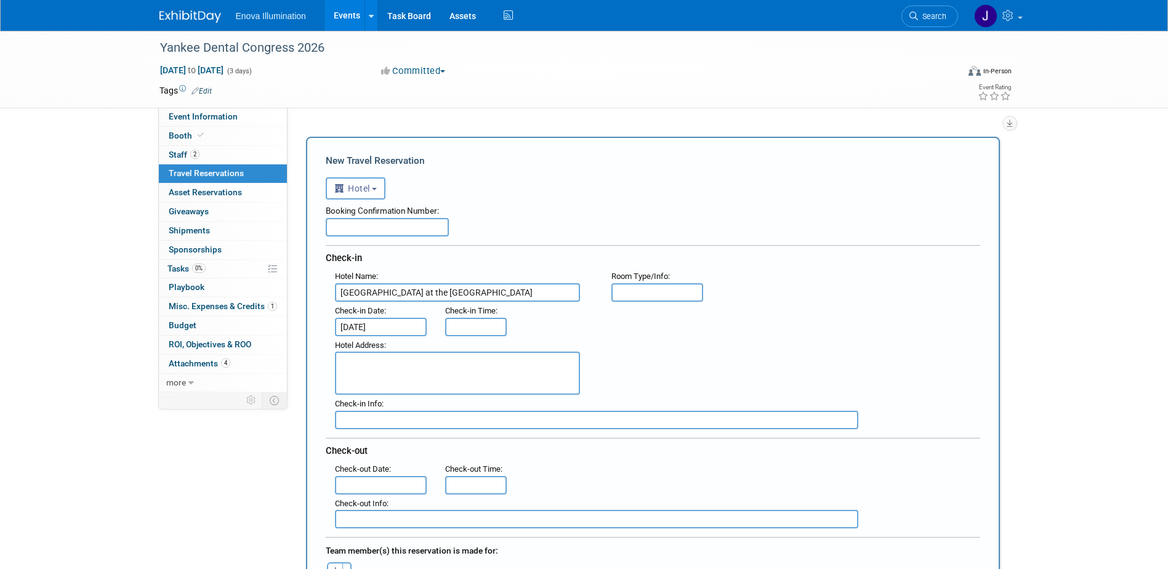
click at [361, 485] on input "text" at bounding box center [381, 485] width 92 height 18
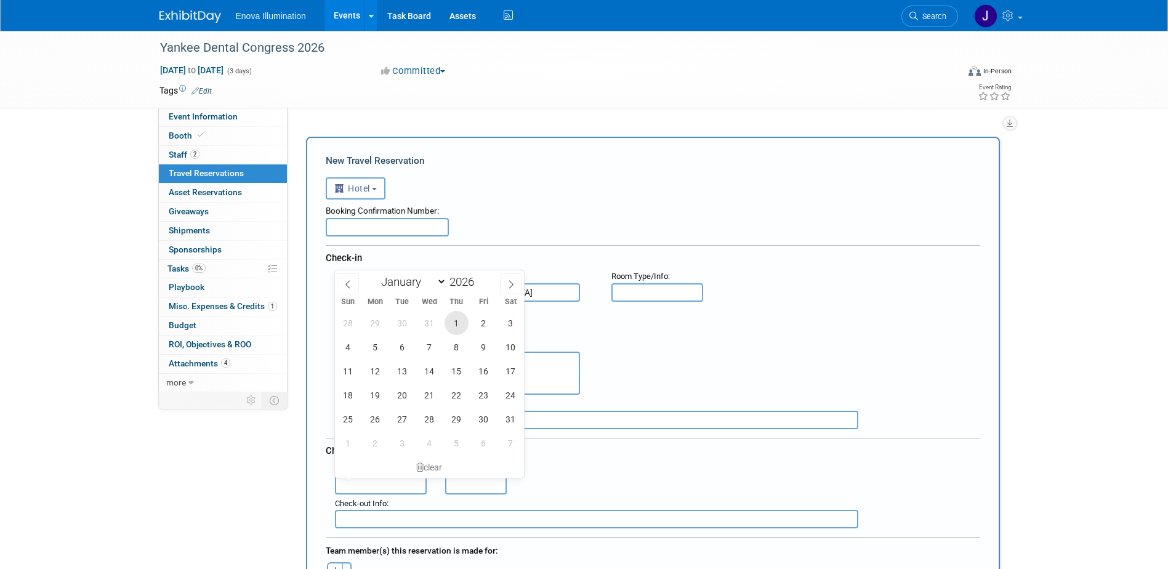
click at [462, 321] on span "1" at bounding box center [457, 323] width 24 height 24
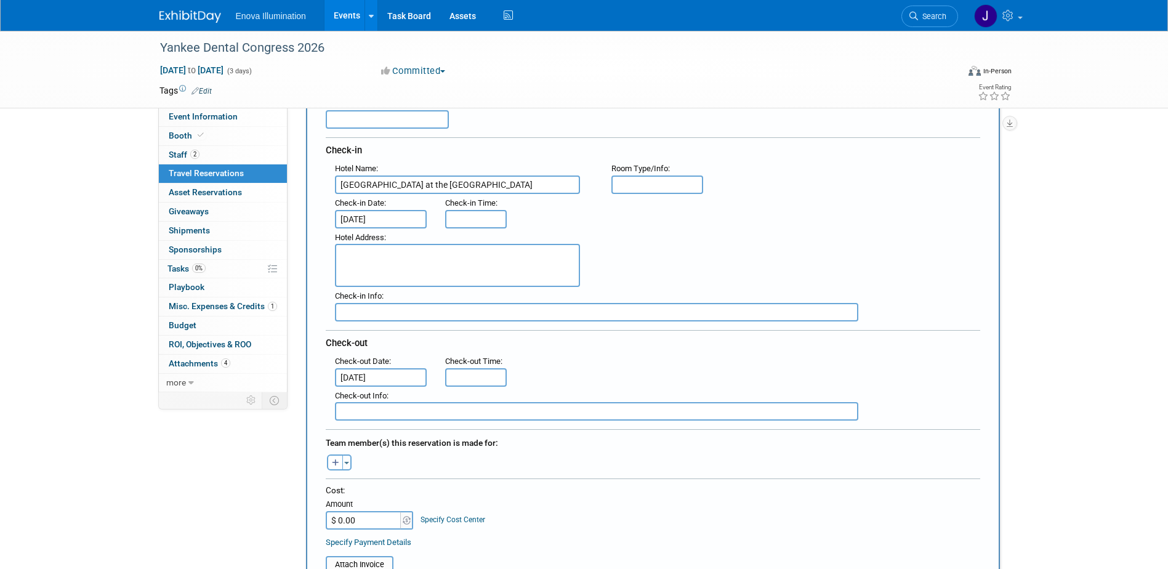
scroll to position [123, 0]
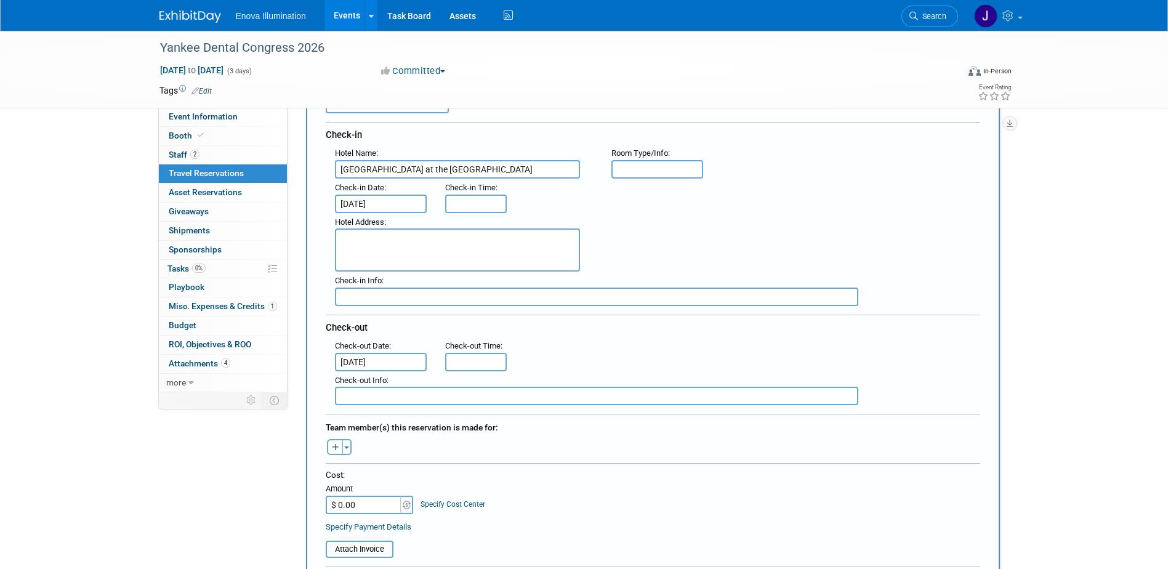
click at [378, 362] on input "Jan 1, 2026" at bounding box center [381, 362] width 92 height 18
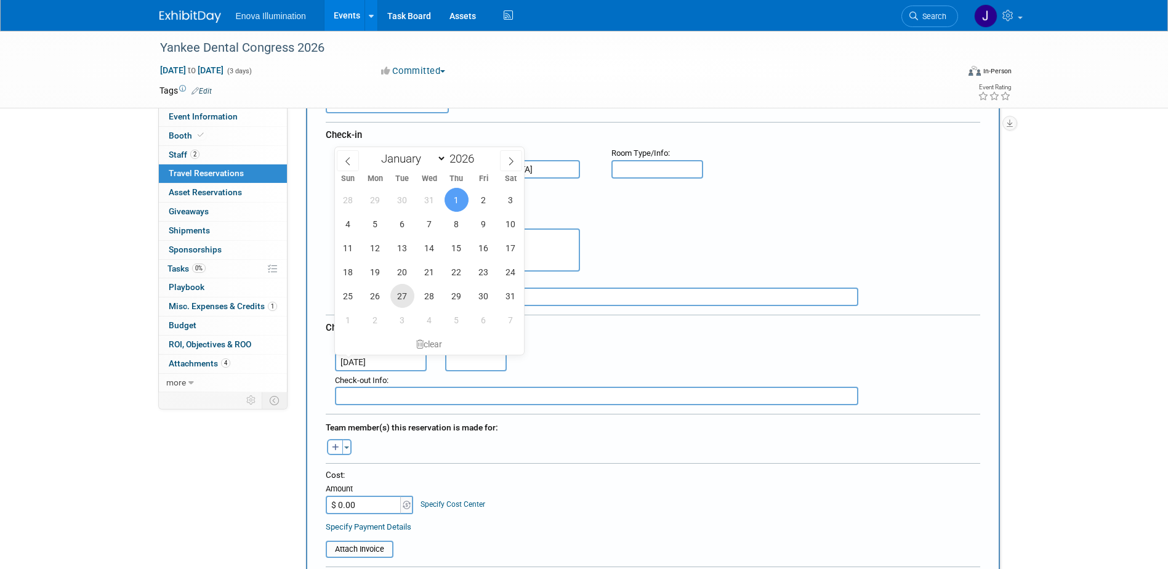
click at [397, 297] on span "27" at bounding box center [402, 296] width 24 height 24
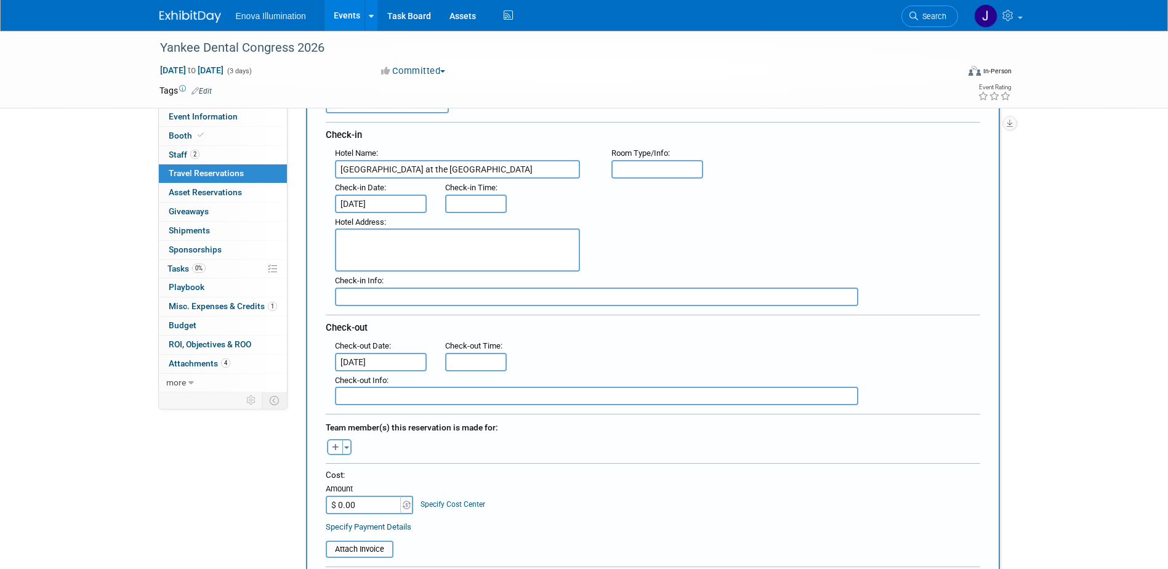
click at [381, 354] on input "[DATE]" at bounding box center [381, 362] width 92 height 18
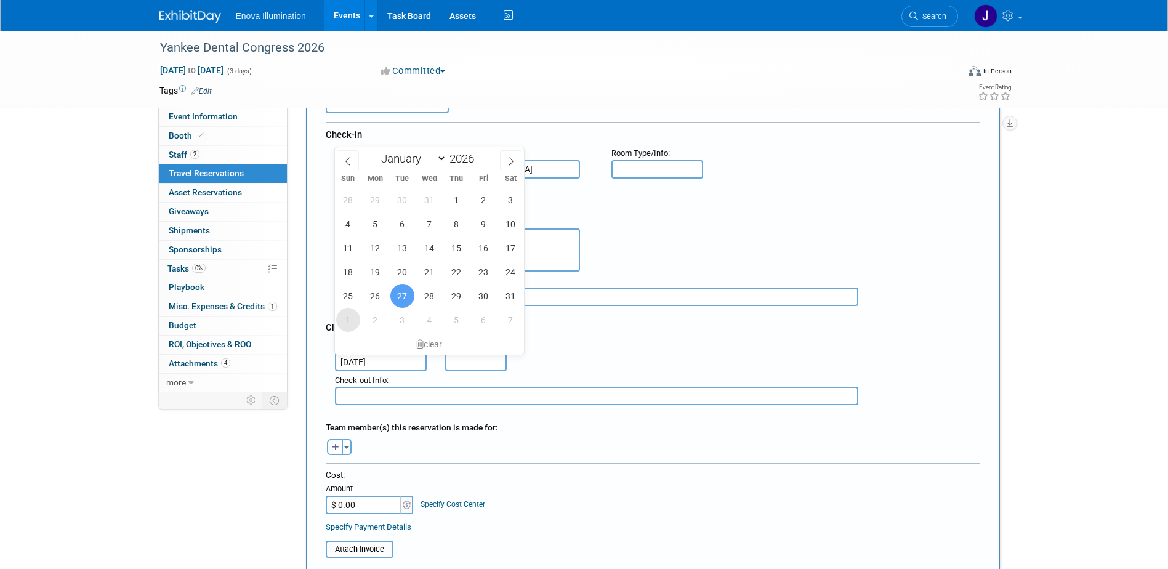
click at [348, 318] on span "1" at bounding box center [348, 320] width 24 height 24
type input "[DATE]"
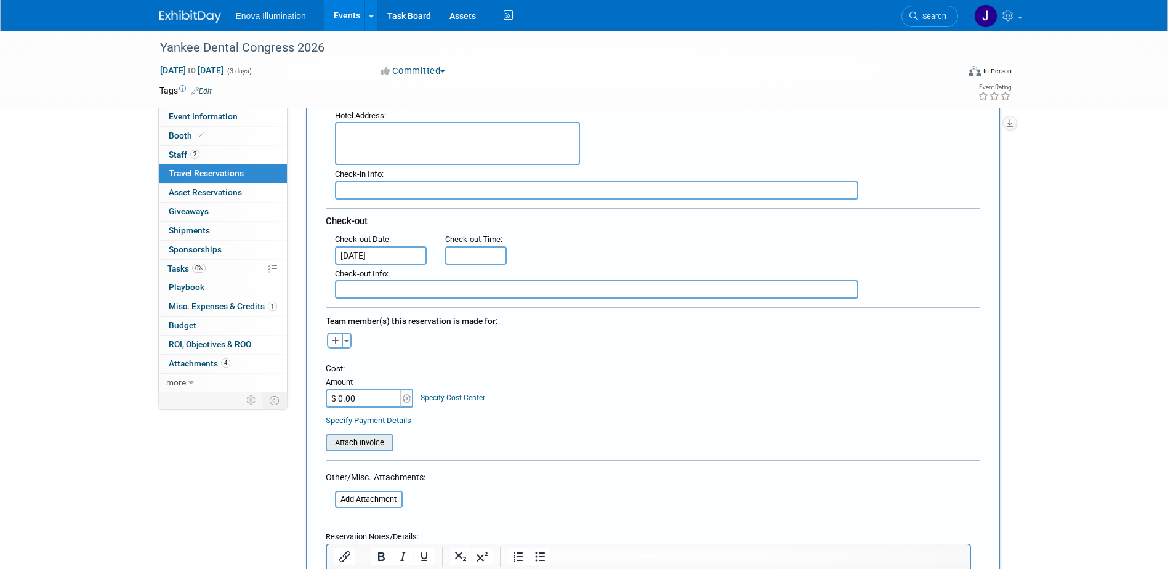
scroll to position [246, 0]
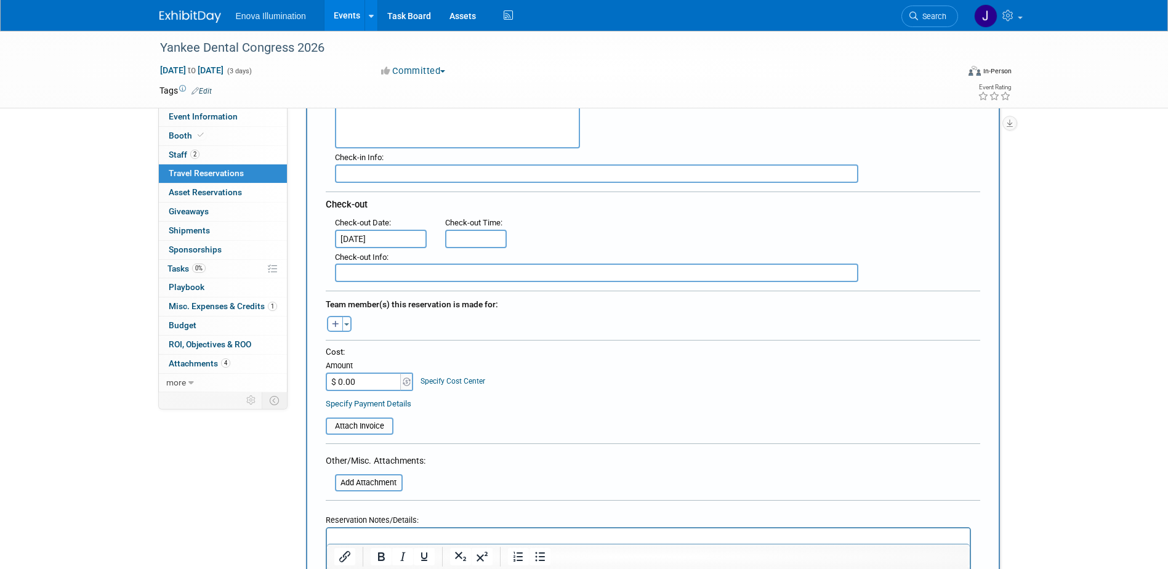
click at [376, 382] on input "$ 0.00" at bounding box center [364, 382] width 77 height 18
click at [363, 382] on input "$ 0.00" at bounding box center [364, 382] width 77 height 18
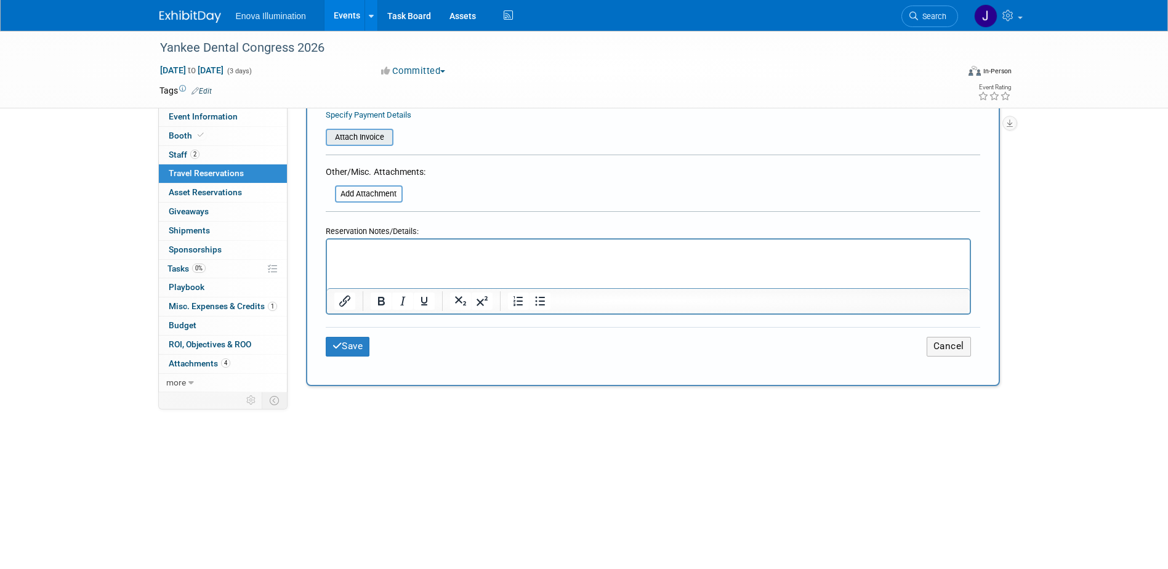
scroll to position [493, 0]
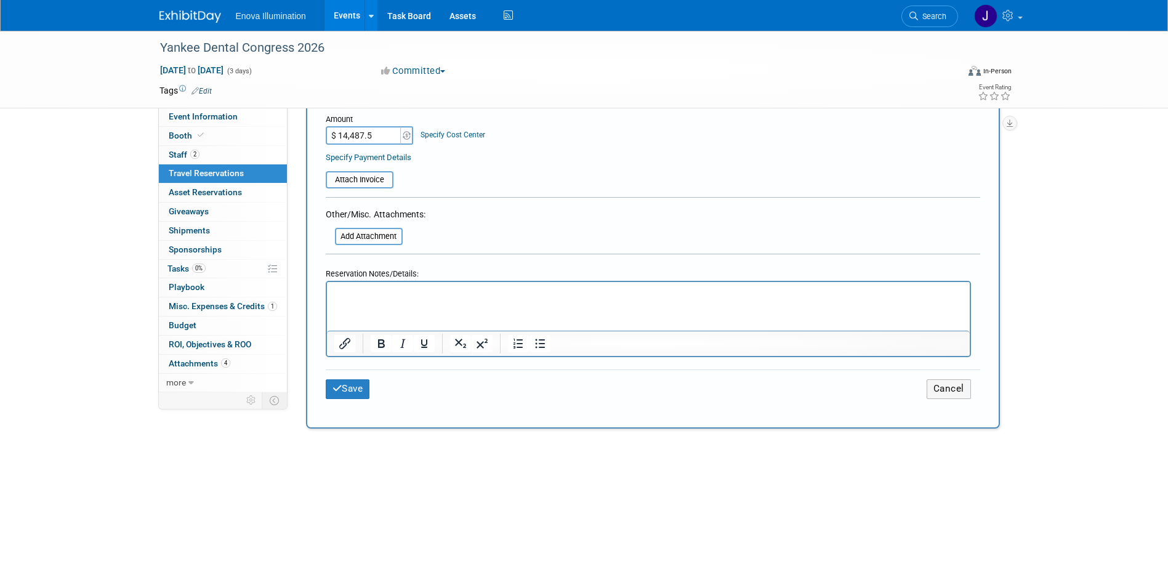
type input "$ 14,487.50"
click at [385, 298] on p "Rich Text Area. Press ALT-0 for help." at bounding box center [648, 293] width 629 height 13
click at [482, 293] on p "Credit Card Guarantee - $2,969.50" at bounding box center [648, 293] width 629 height 13
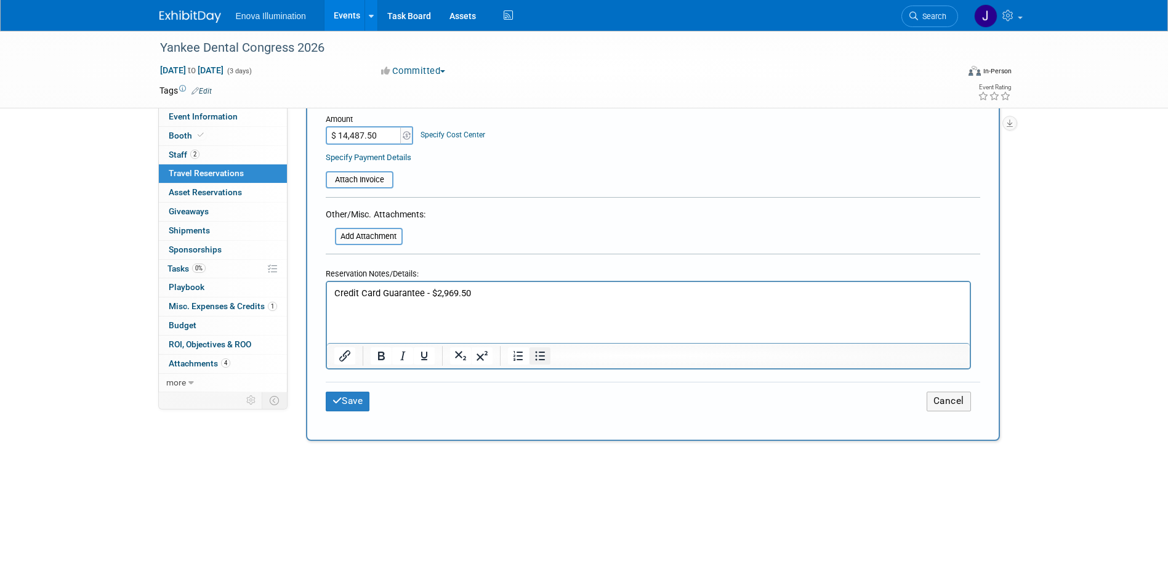
click at [547, 352] on icon "Bullet list" at bounding box center [540, 356] width 15 height 15
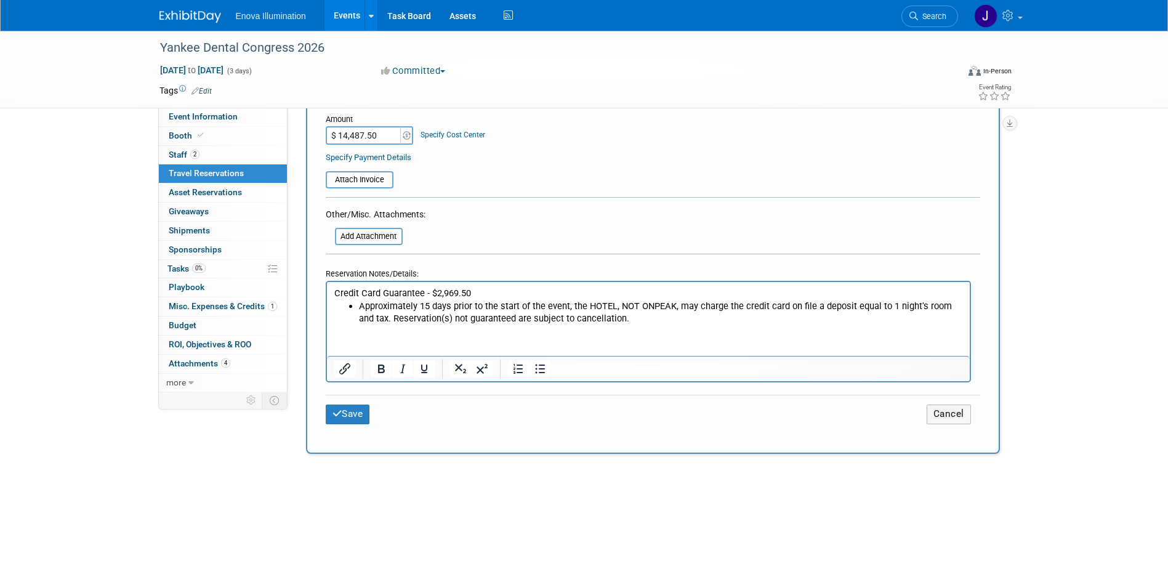
click at [610, 319] on li "Approximately 15 days prior to the start of the event, the HOTEL, NOT ONPEAK, m…" at bounding box center [660, 312] width 604 height 25
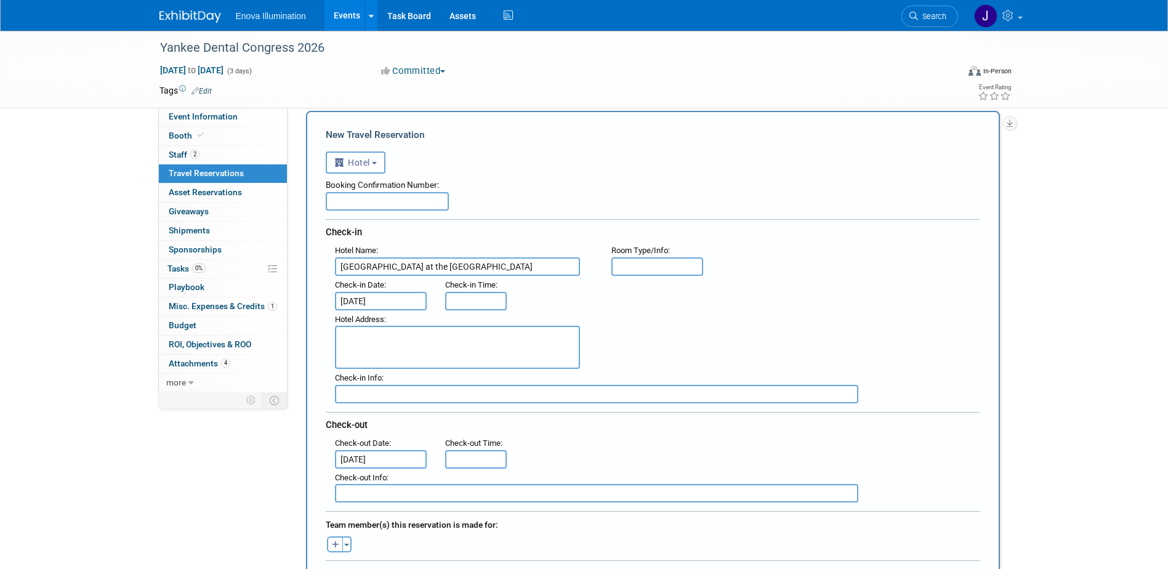
scroll to position [0, 0]
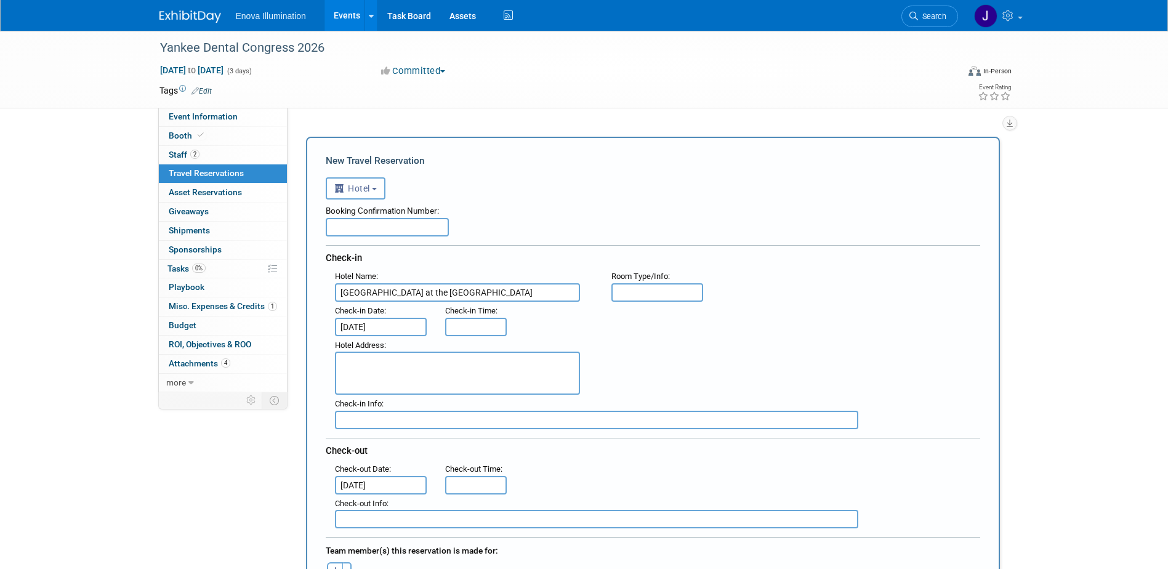
click at [654, 293] on input "text" at bounding box center [658, 292] width 92 height 18
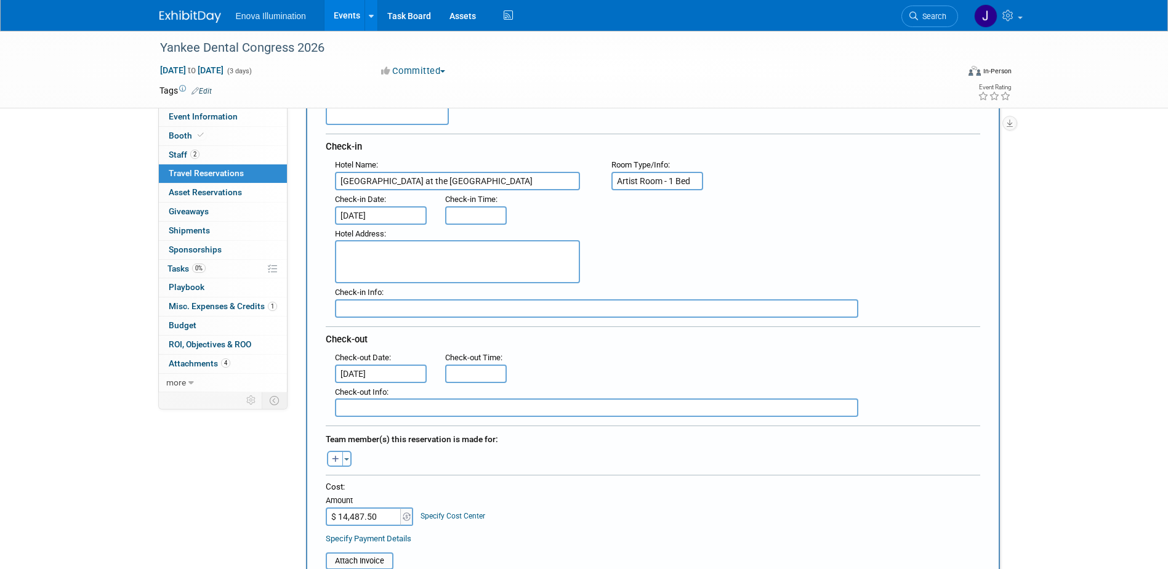
scroll to position [123, 0]
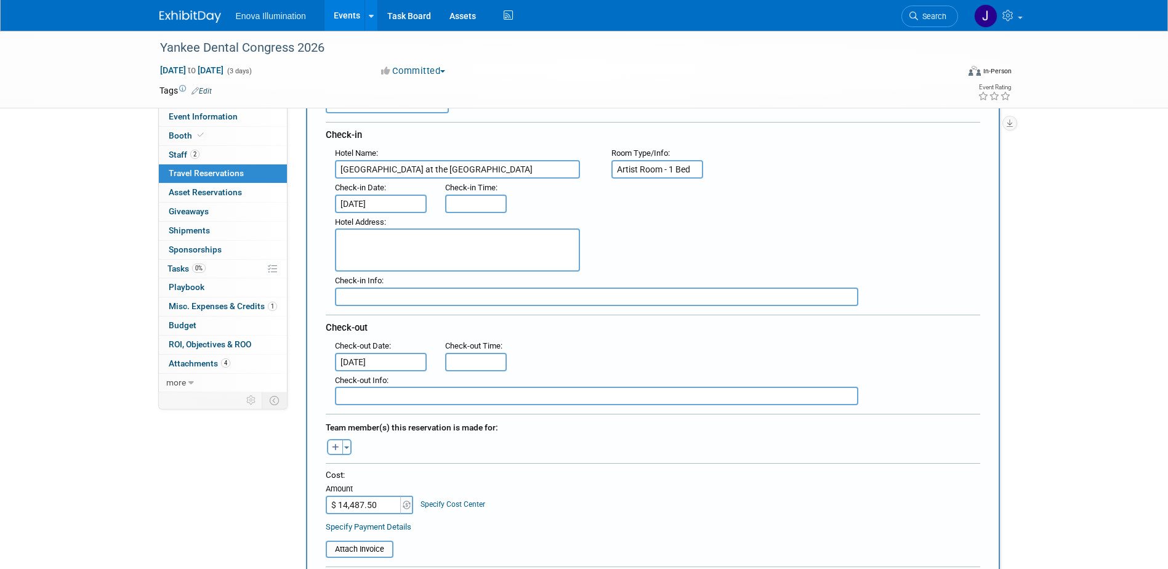
type input "Artist Room - 1 Bed"
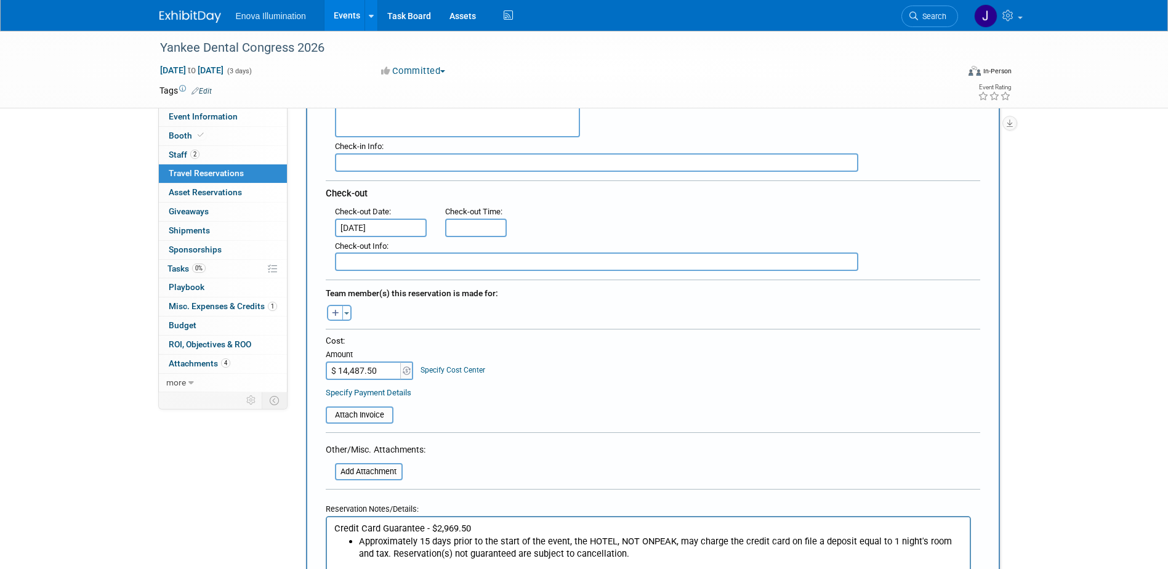
scroll to position [308, 0]
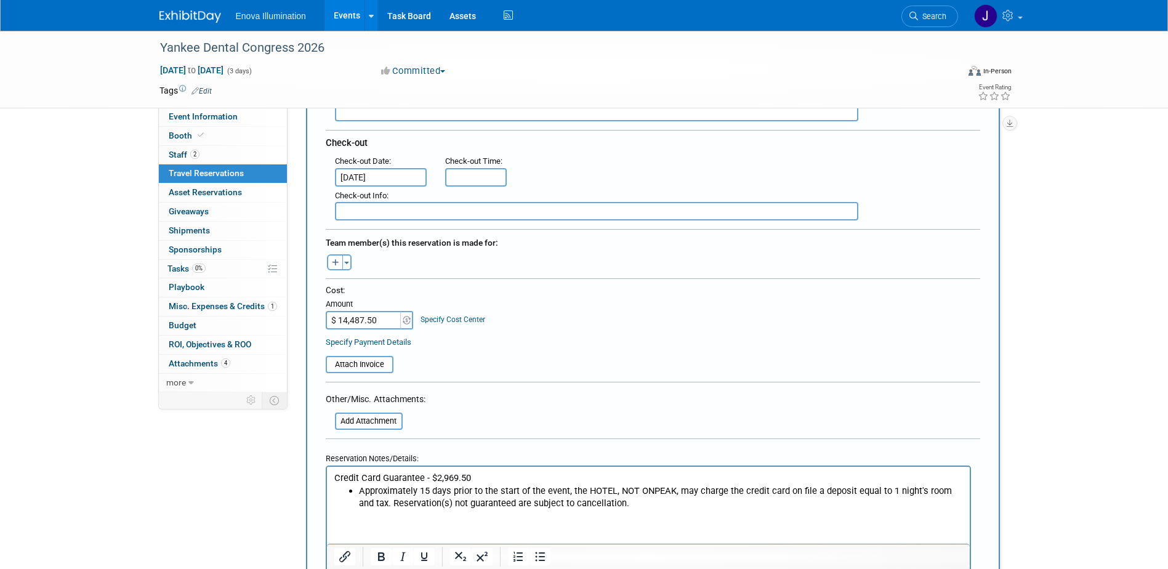
click at [340, 519] on p "Rich Text Area. Press ALT-0 for help." at bounding box center [648, 516] width 629 height 13
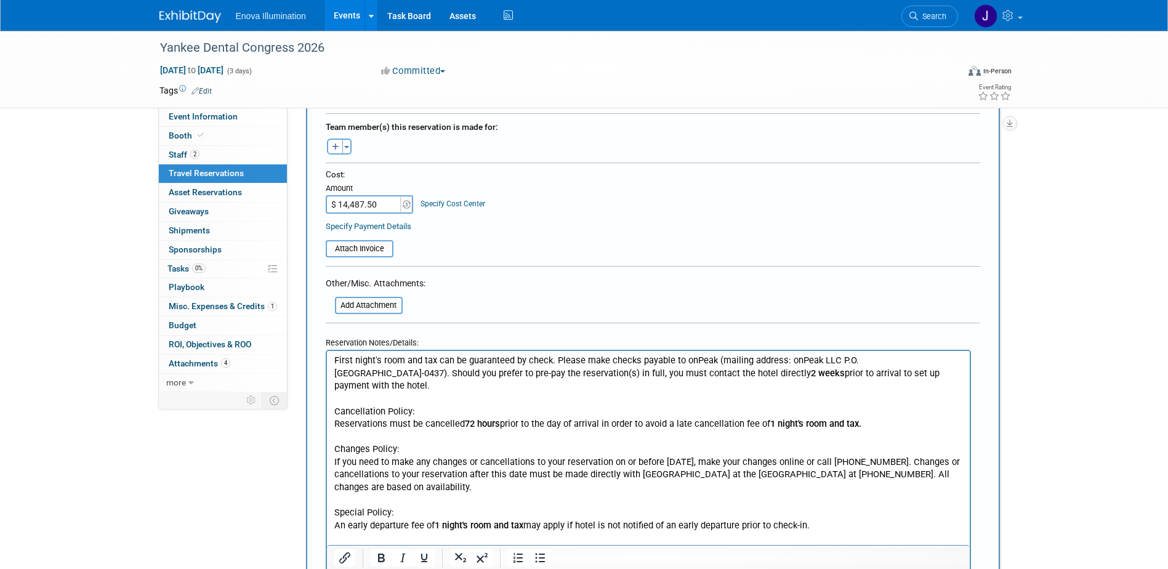
scroll to position [179, 0]
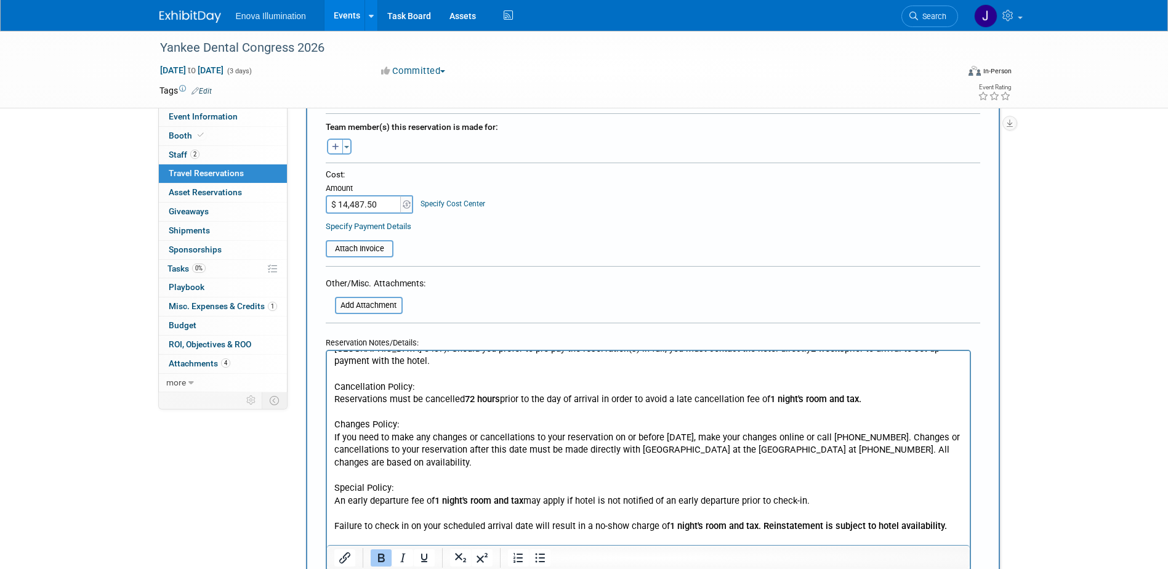
click at [879, 398] on p "Reservations must be cancelled 72 hours prior to the day of arrival in order to…" at bounding box center [648, 399] width 629 height 13
click at [583, 421] on p "Changes Policy:" at bounding box center [648, 424] width 629 height 13
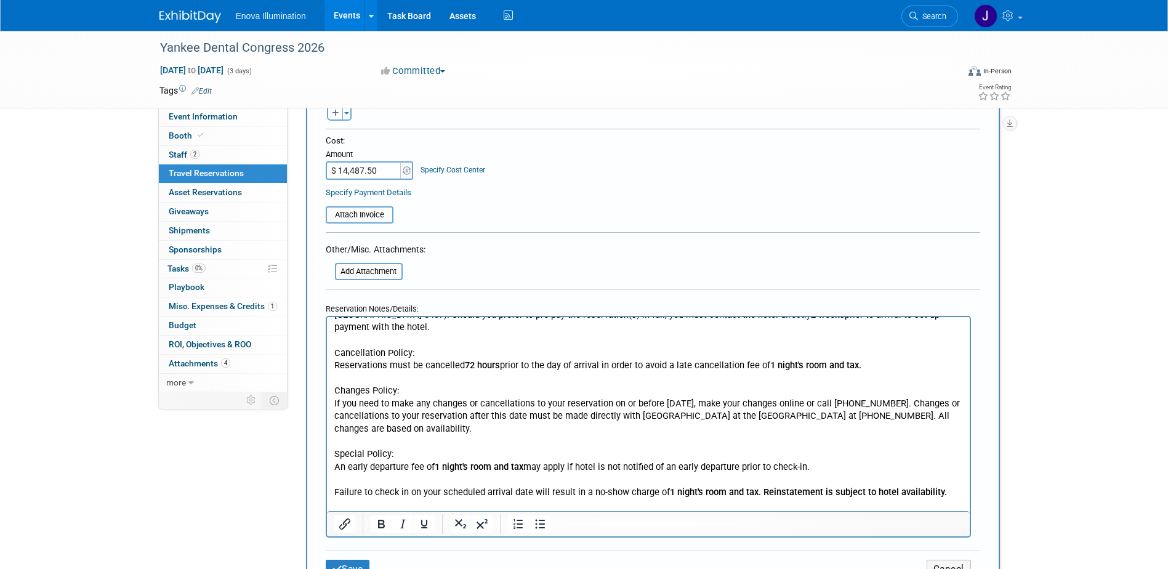
scroll to position [485, 0]
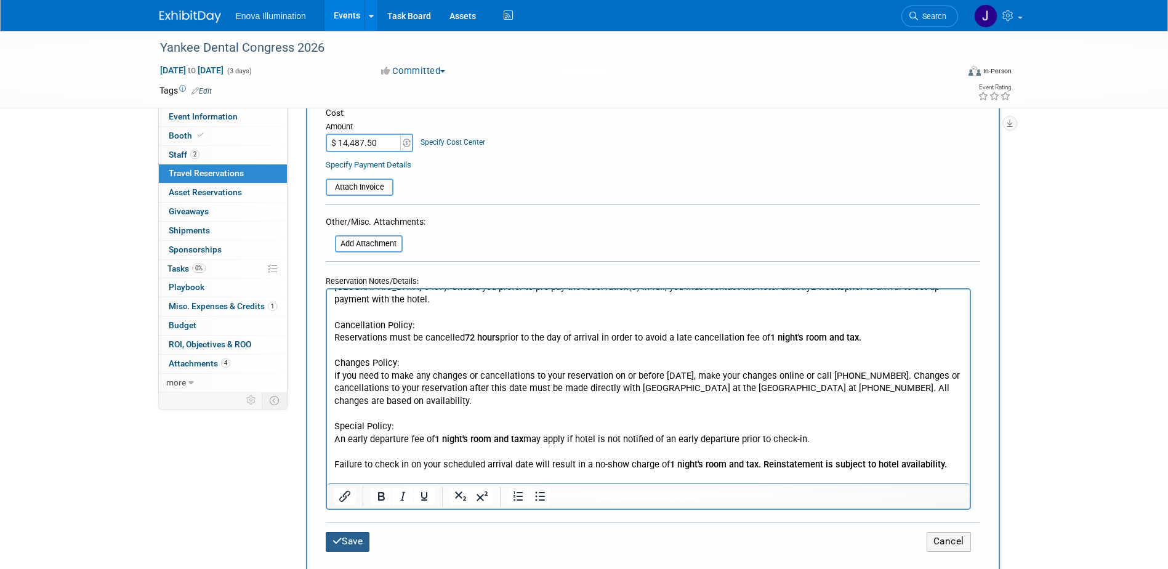
click at [355, 534] on button "Save" at bounding box center [348, 541] width 44 height 19
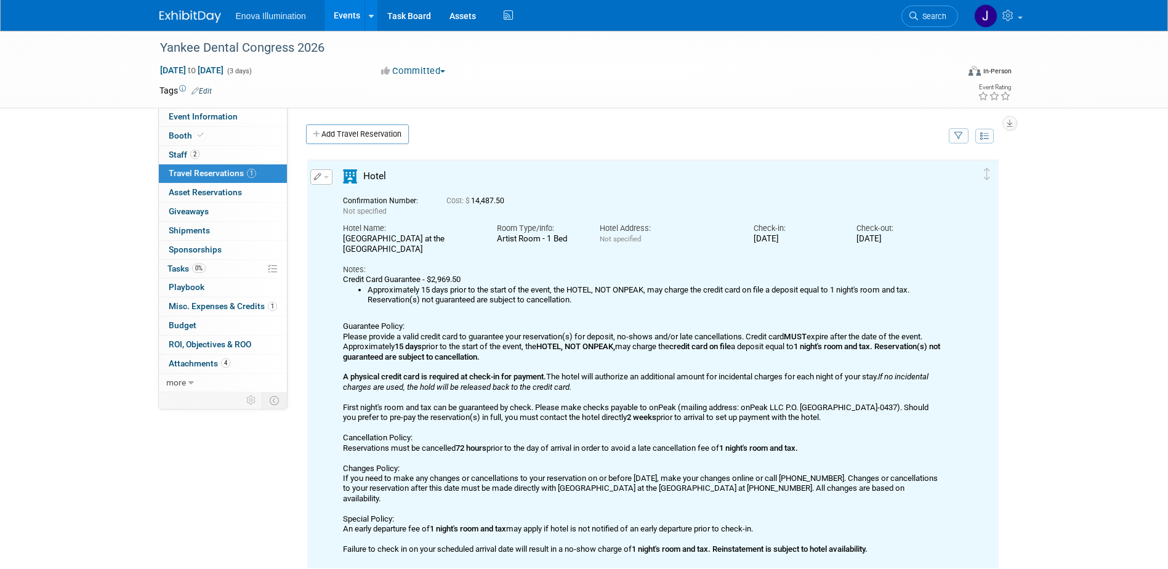
scroll to position [0, 0]
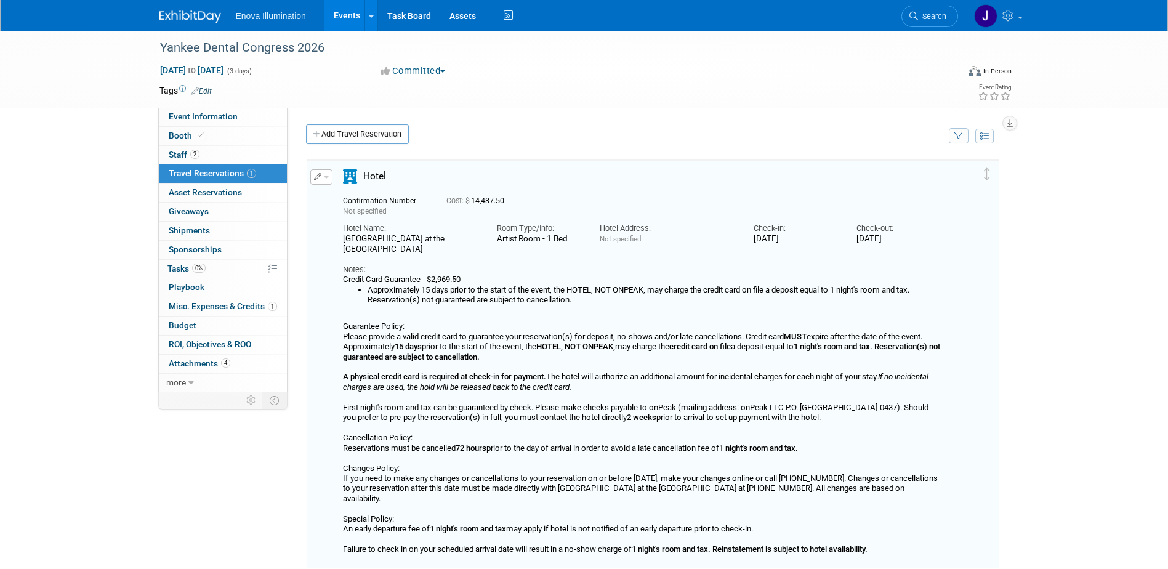
click at [323, 176] on button "button" at bounding box center [321, 176] width 22 height 15
click at [342, 194] on button "Edit Reservation" at bounding box center [363, 199] width 104 height 18
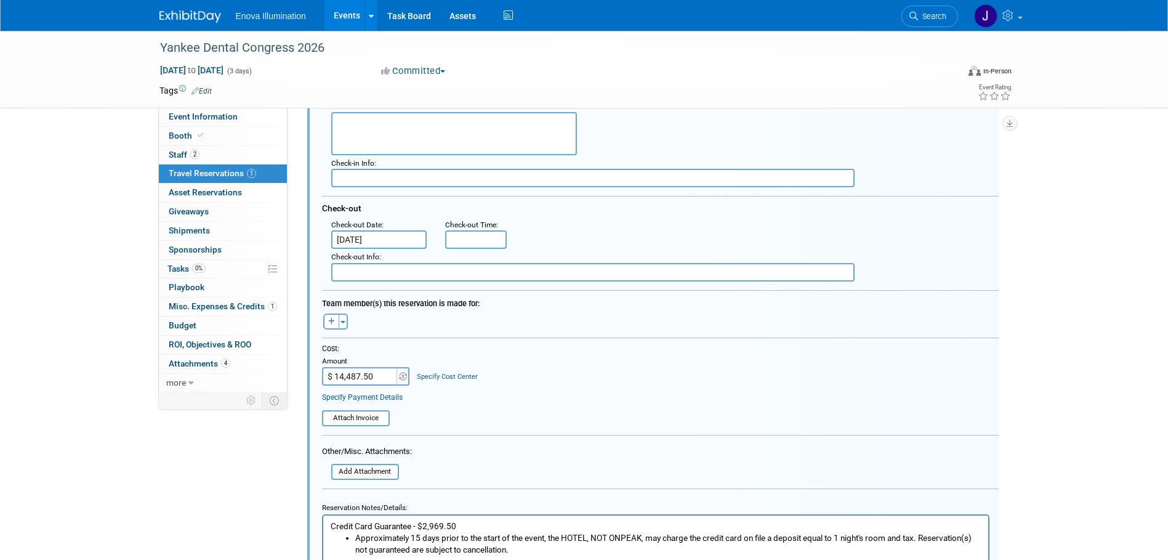
scroll to position [268, 0]
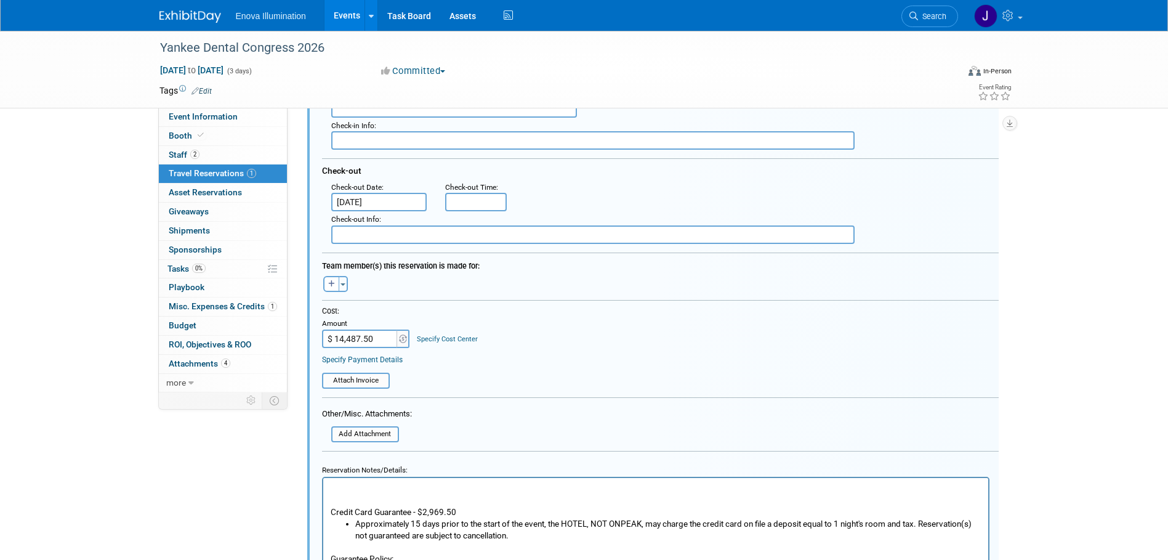
click at [341, 482] on p "Rich Text Area. Press ALT-0 for help." at bounding box center [655, 488] width 651 height 12
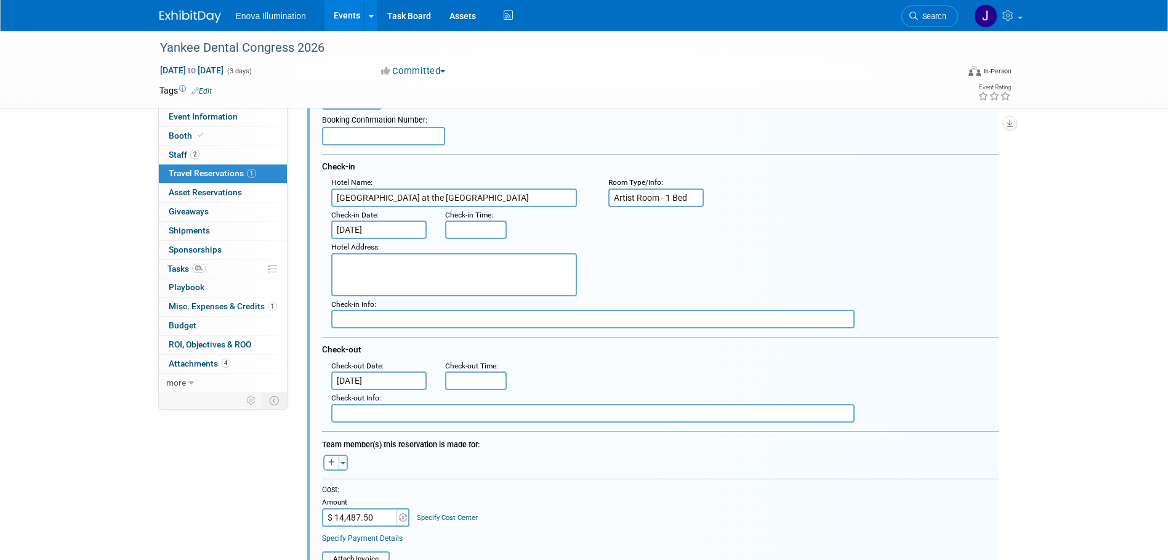
scroll to position [83, 0]
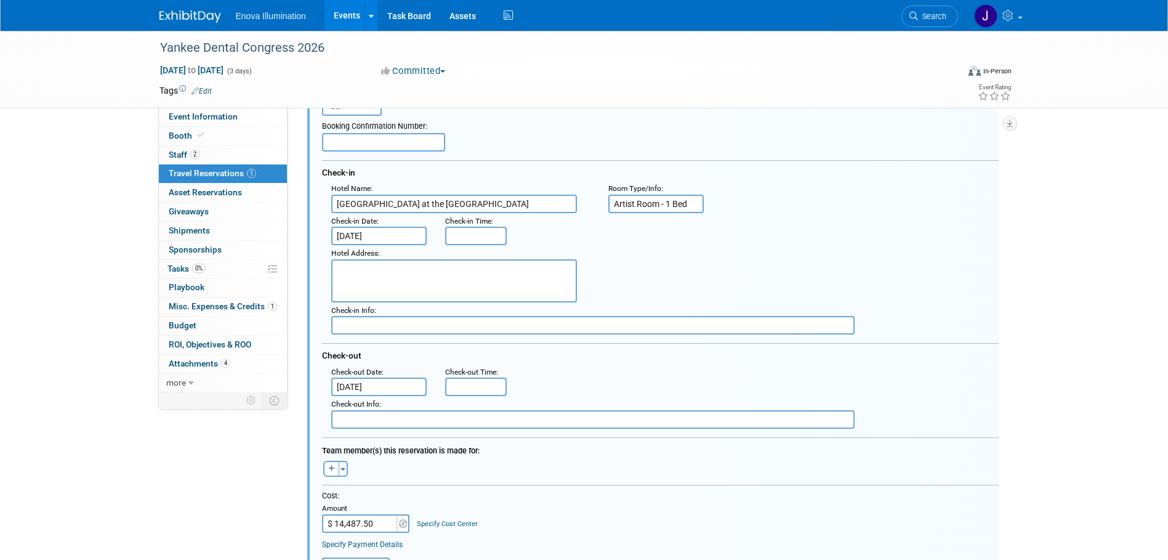
drag, startPoint x: 537, startPoint y: 276, endPoint x: 559, endPoint y: 275, distance: 21.6
click at [537, 276] on textarea at bounding box center [454, 280] width 246 height 43
paste textarea "[STREET_ADDRESS]"
type textarea "[STREET_ADDRESS]"
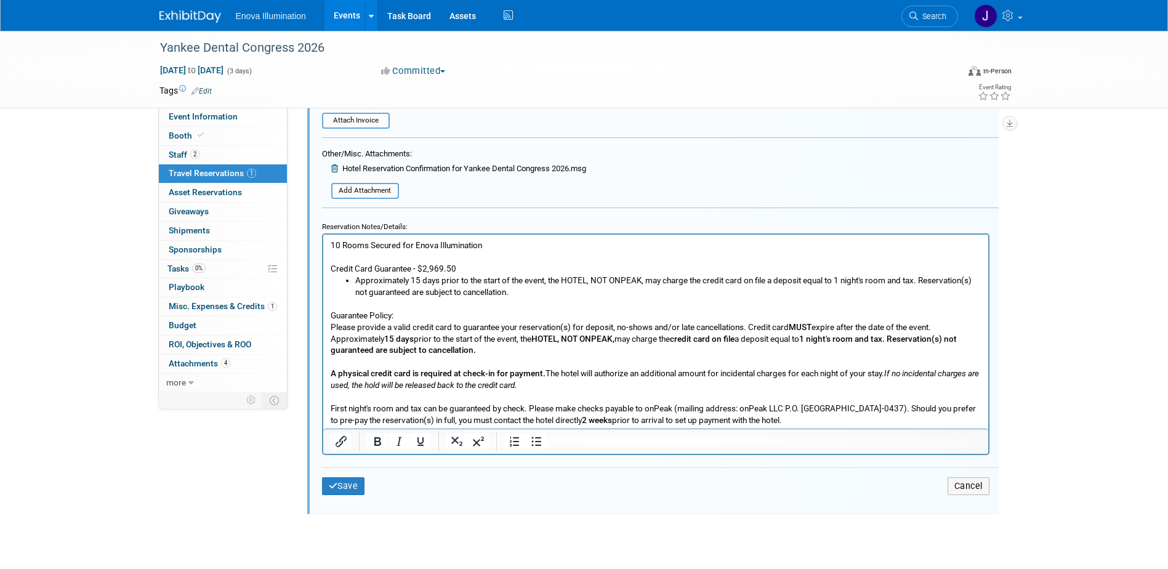
scroll to position [610, 0]
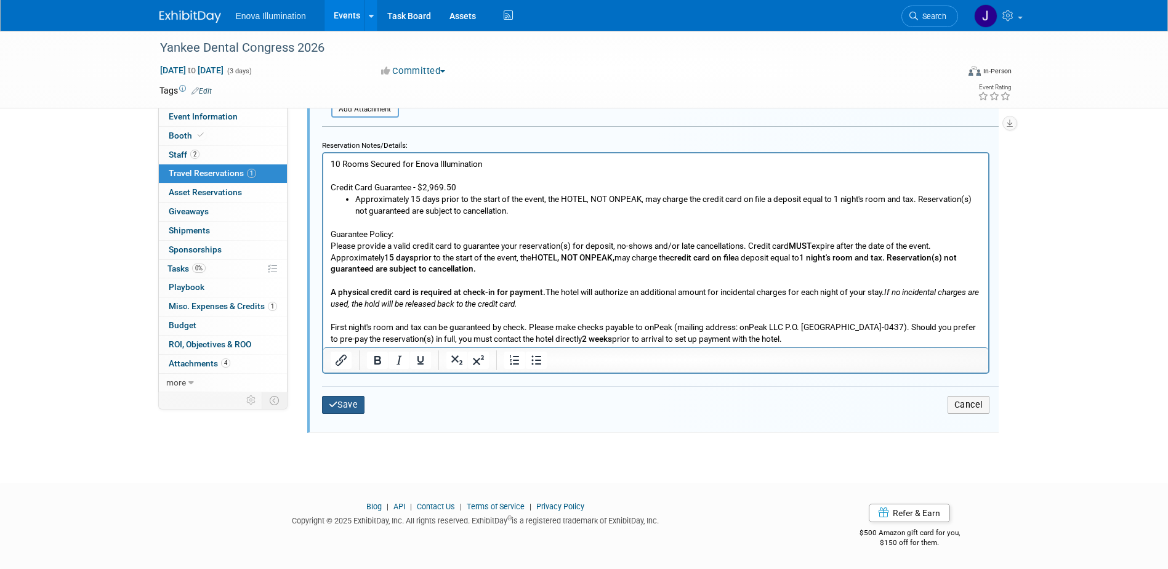
click at [355, 400] on button "Save" at bounding box center [343, 405] width 43 height 18
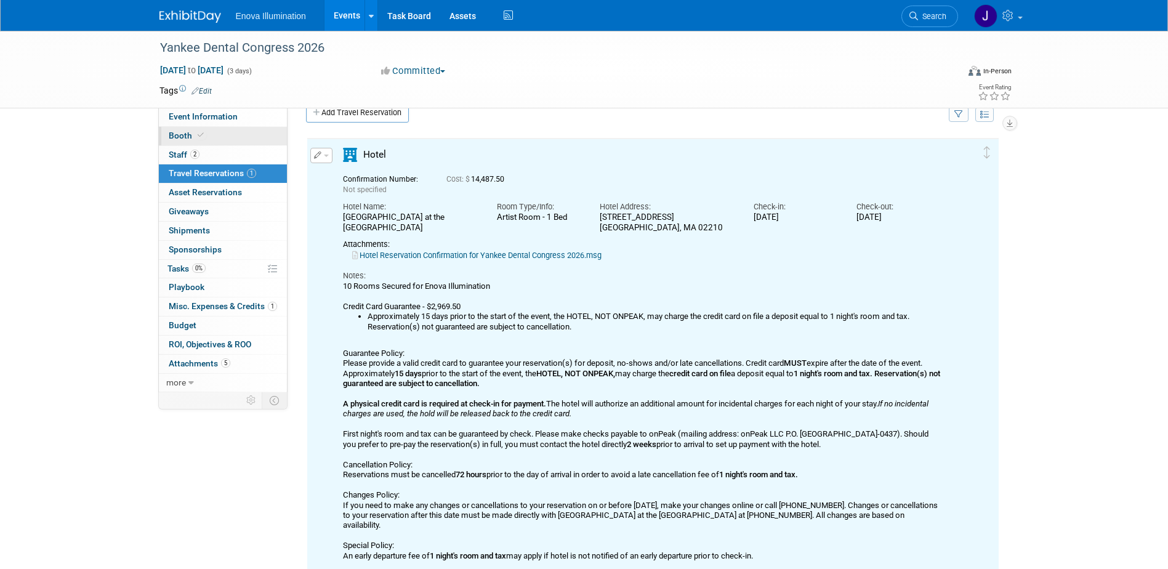
scroll to position [0, 0]
click at [233, 118] on span "Event Information" at bounding box center [203, 116] width 69 height 10
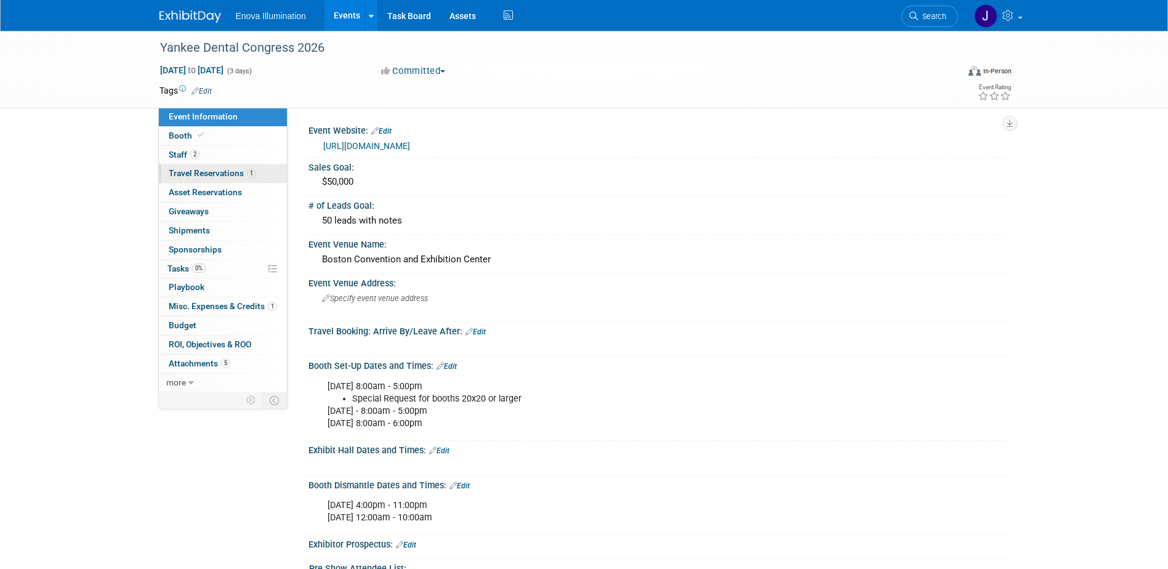
click at [211, 168] on span "Travel Reservations 1" at bounding box center [212, 173] width 87 height 10
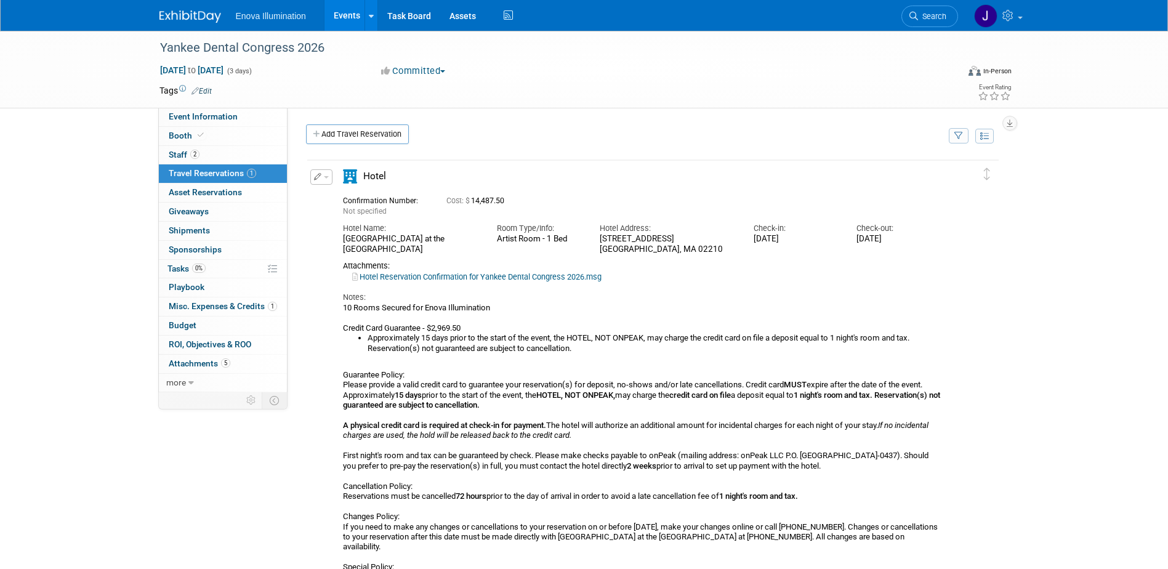
click at [313, 245] on div "Edit Reservation Not specified" at bounding box center [643, 391] width 673 height 444
drag, startPoint x: 343, startPoint y: 227, endPoint x: 930, endPoint y: 242, distance: 587.1
click at [930, 242] on div "Hotel Name: Omni Boston Hotel at the Seaport Room Type/Info: Artist Room - 1 Be…" at bounding box center [642, 236] width 617 height 38
copy div "Hotel Name: Omni Boston Hotel at the Seaport Room Type/Info: Artist Room - 1 Be…"
click at [867, 54] on div "Yankee Dental Congress 2026" at bounding box center [548, 48] width 784 height 22
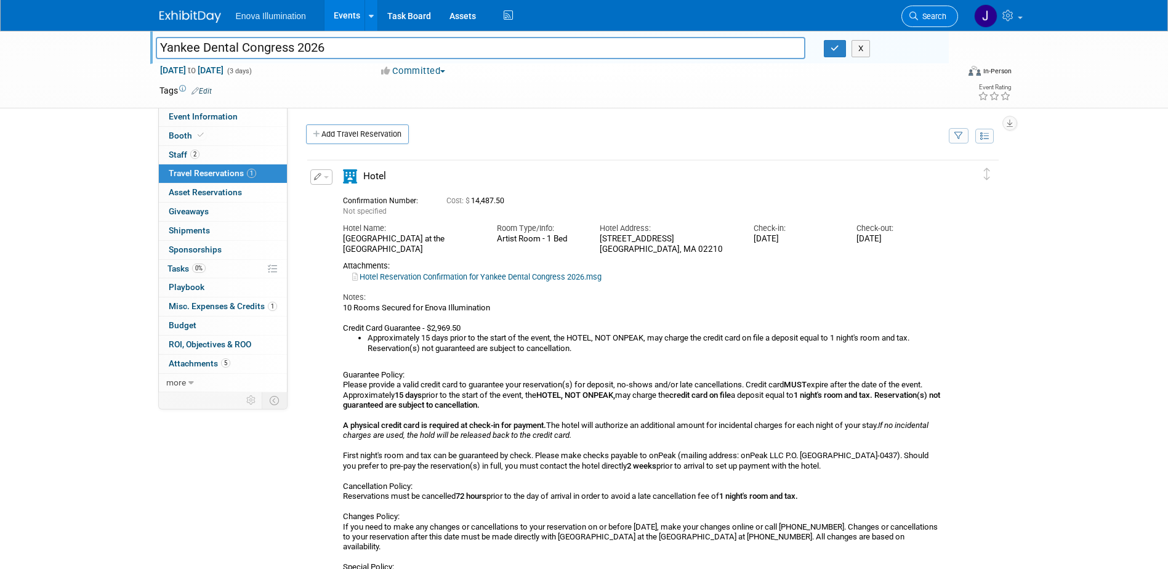
click at [943, 7] on link "Search" at bounding box center [930, 17] width 57 height 22
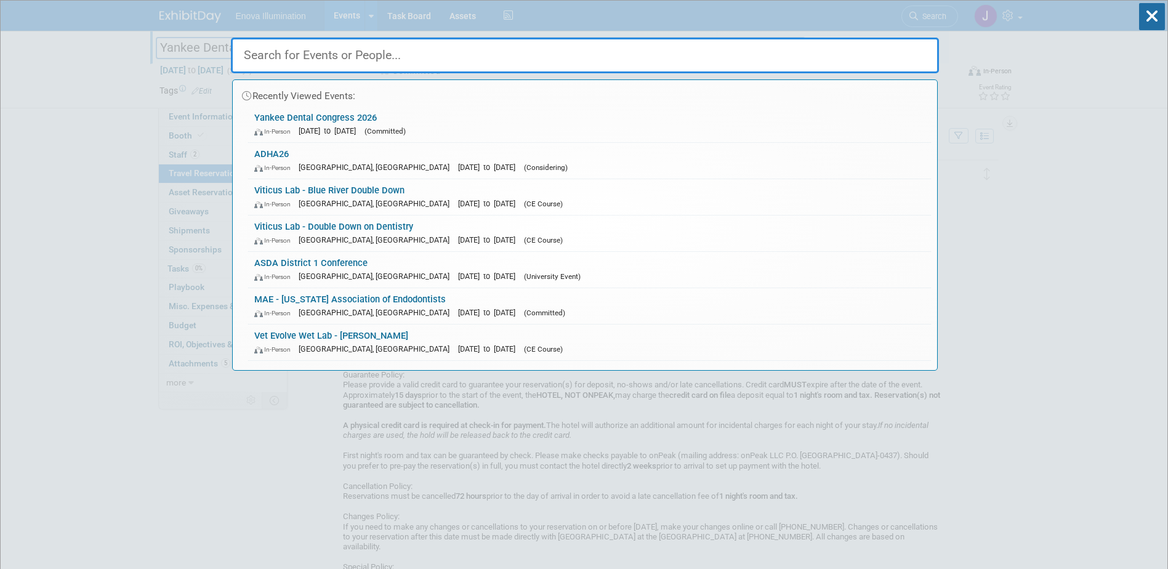
click at [865, 59] on input "text" at bounding box center [585, 56] width 708 height 36
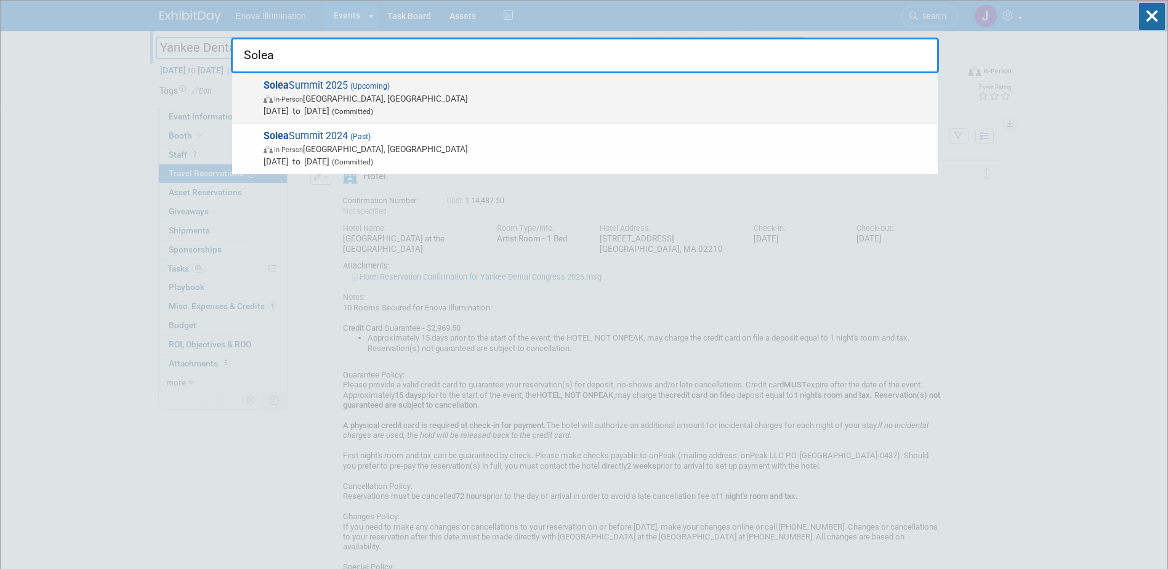
type input "Solea"
click at [303, 92] on span "In-Person Austin, TX" at bounding box center [598, 98] width 668 height 12
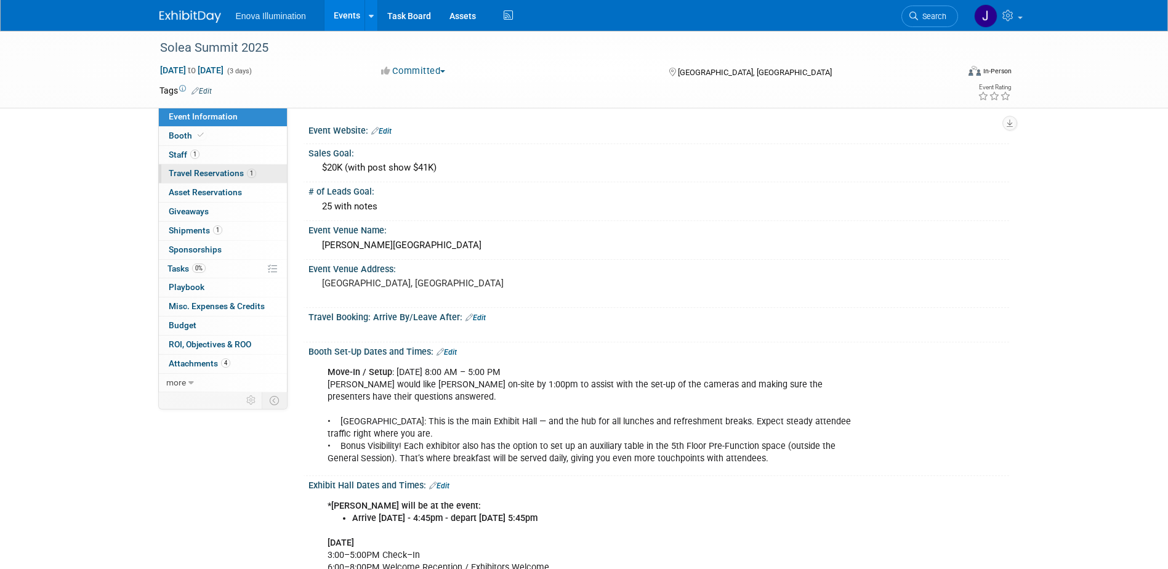
click at [209, 174] on span "Travel Reservations 1" at bounding box center [212, 173] width 87 height 10
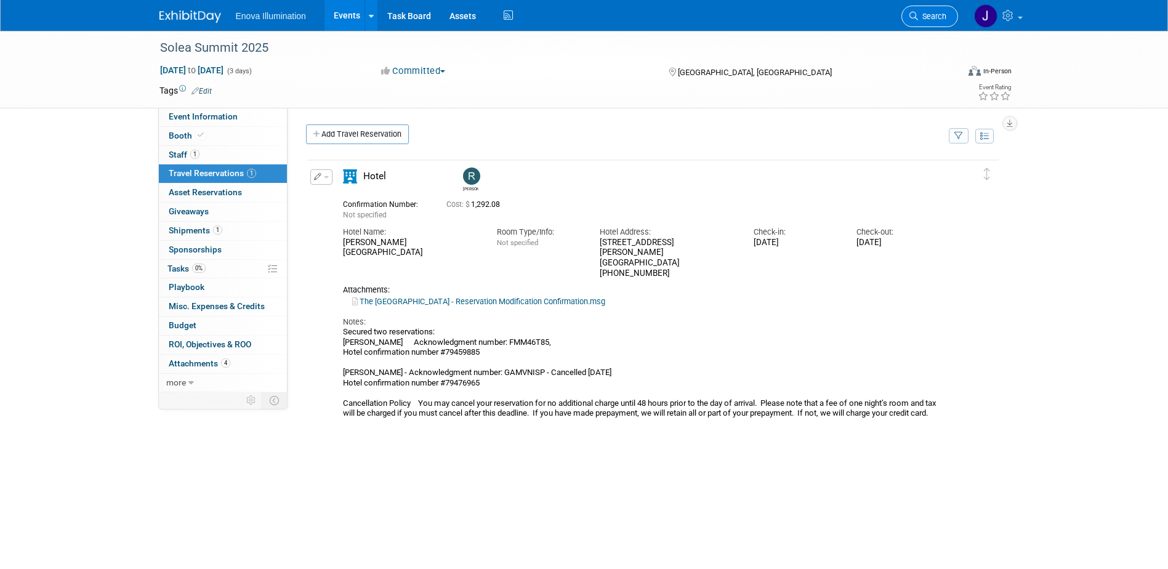
click at [929, 11] on link "Search" at bounding box center [930, 17] width 57 height 22
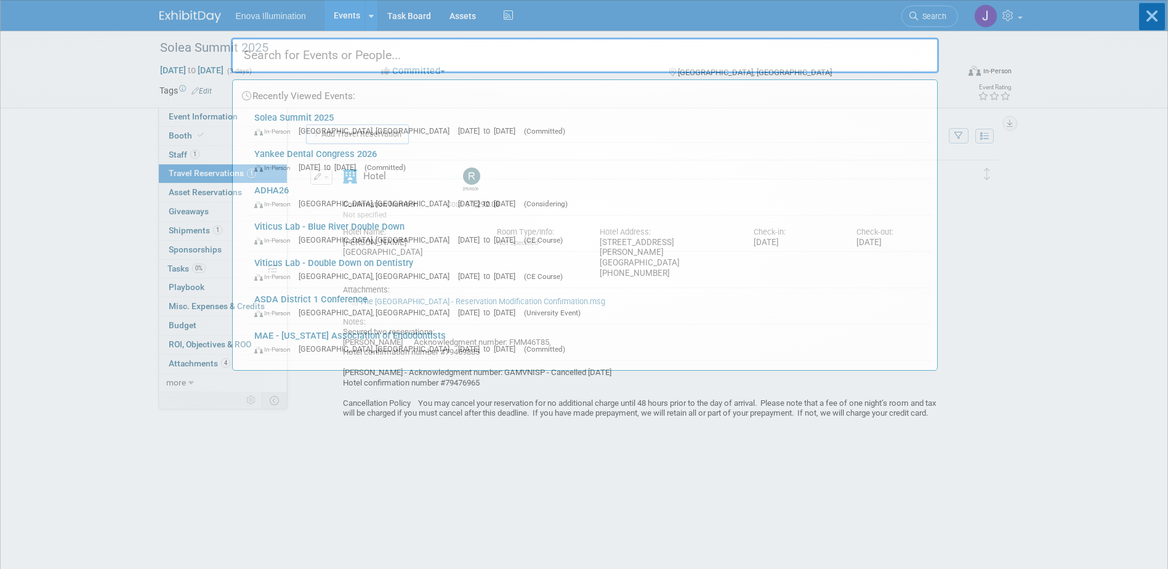
click at [809, 56] on input "text" at bounding box center [585, 56] width 708 height 36
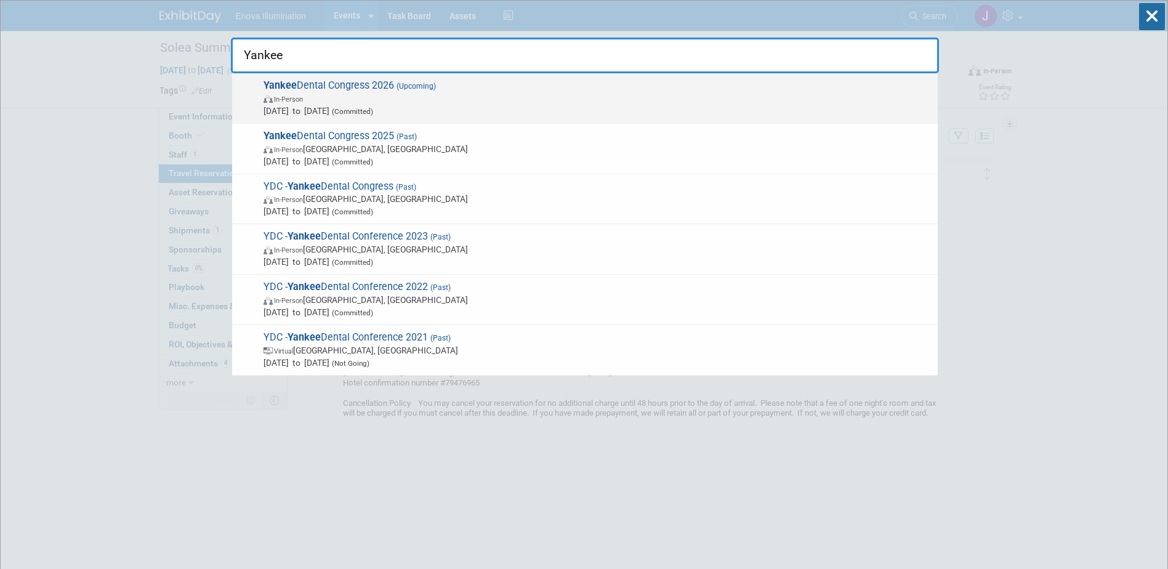
type input "Yankee"
click at [370, 84] on span "Yankee Dental Congress 2026 (Upcoming) In-Person Jan 29, 2026 to Jan 31, 2026 (…" at bounding box center [596, 98] width 672 height 38
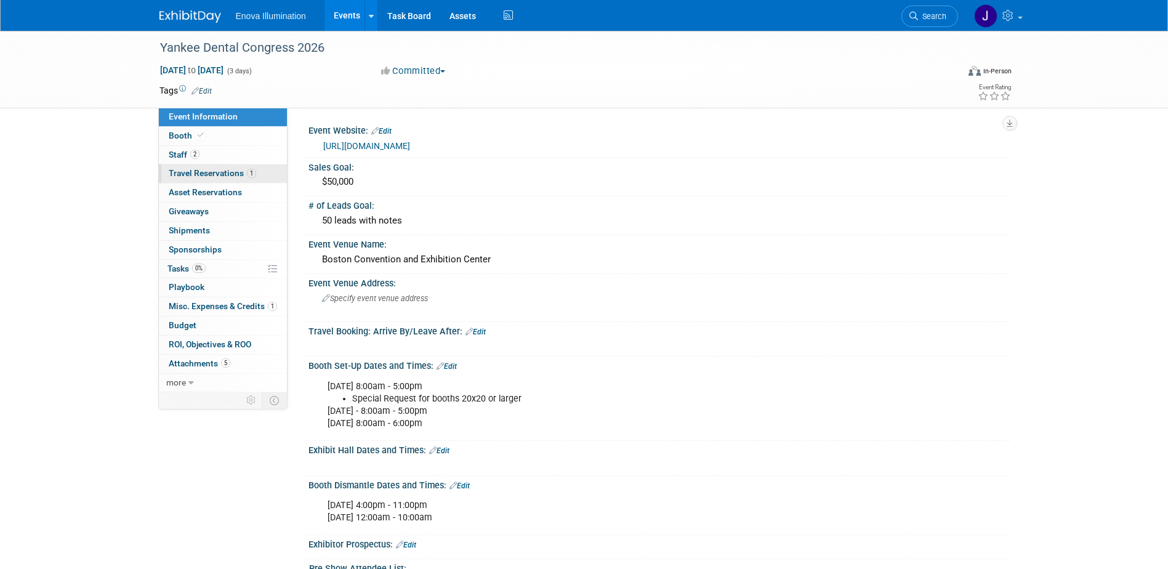
click at [222, 171] on span "Travel Reservations 1" at bounding box center [212, 173] width 87 height 10
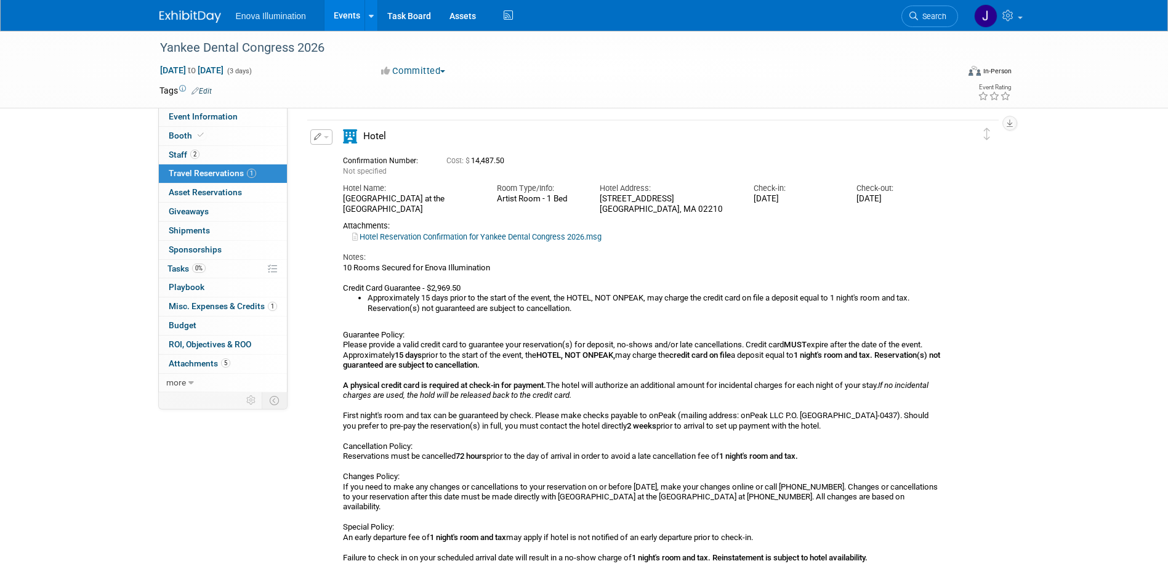
scroll to position [62, 0]
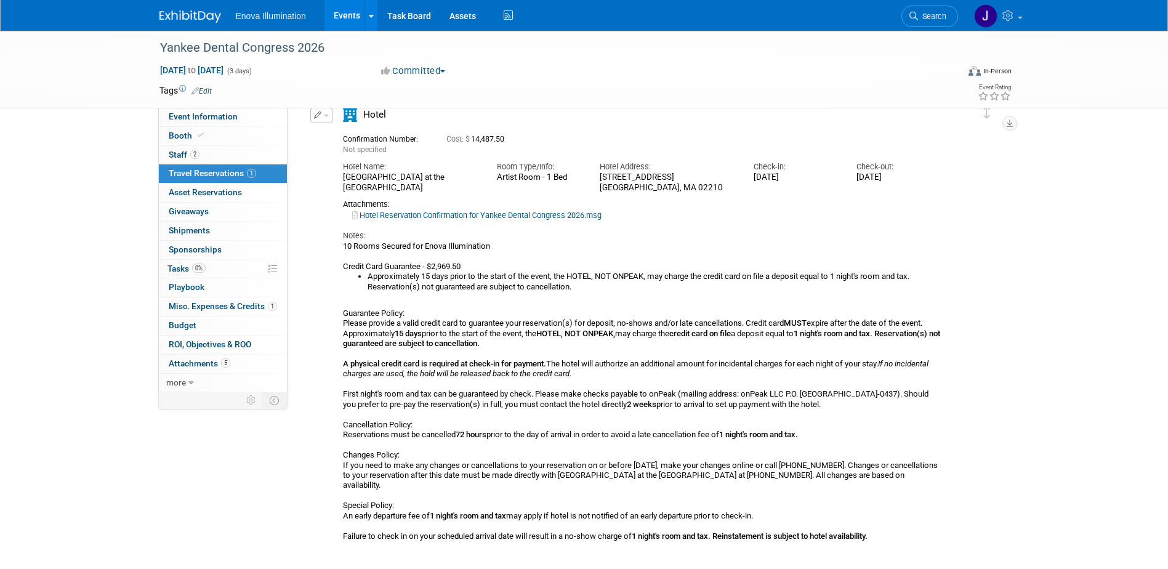
click at [414, 251] on div "10 Rooms Secured for Enova Illumination Credit Card Guarantee - $2,969.50 Appro…" at bounding box center [642, 396] width 599 height 310
click at [328, 124] on div "Edit Reservation [GEOGRAPHIC_DATA]" at bounding box center [320, 119] width 26 height 23
click at [328, 121] on button "button" at bounding box center [321, 115] width 22 height 15
click at [331, 143] on button "Edit Reservation" at bounding box center [363, 137] width 104 height 18
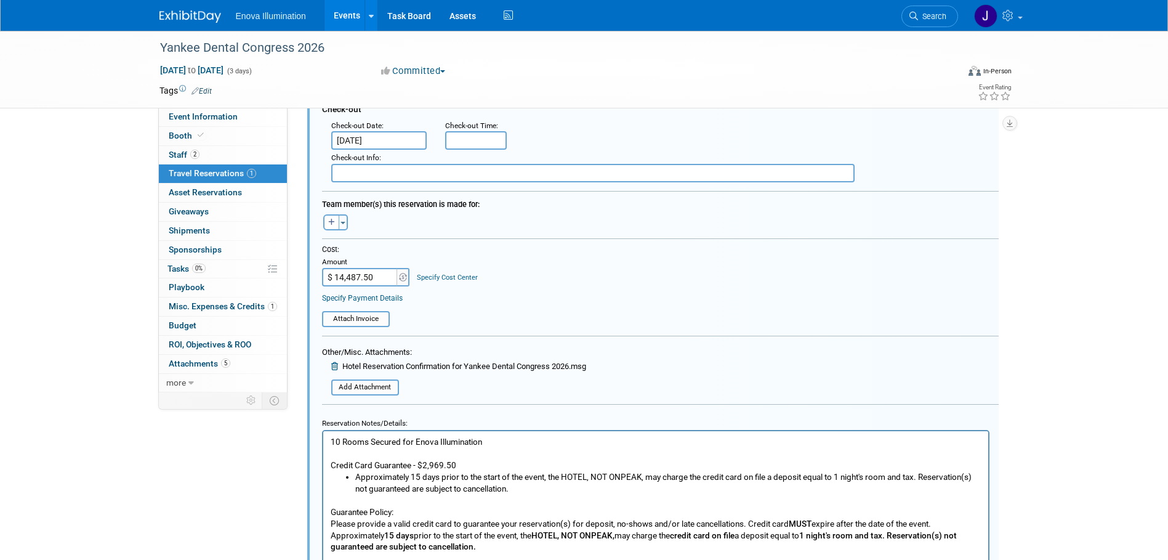
scroll to position [391, 0]
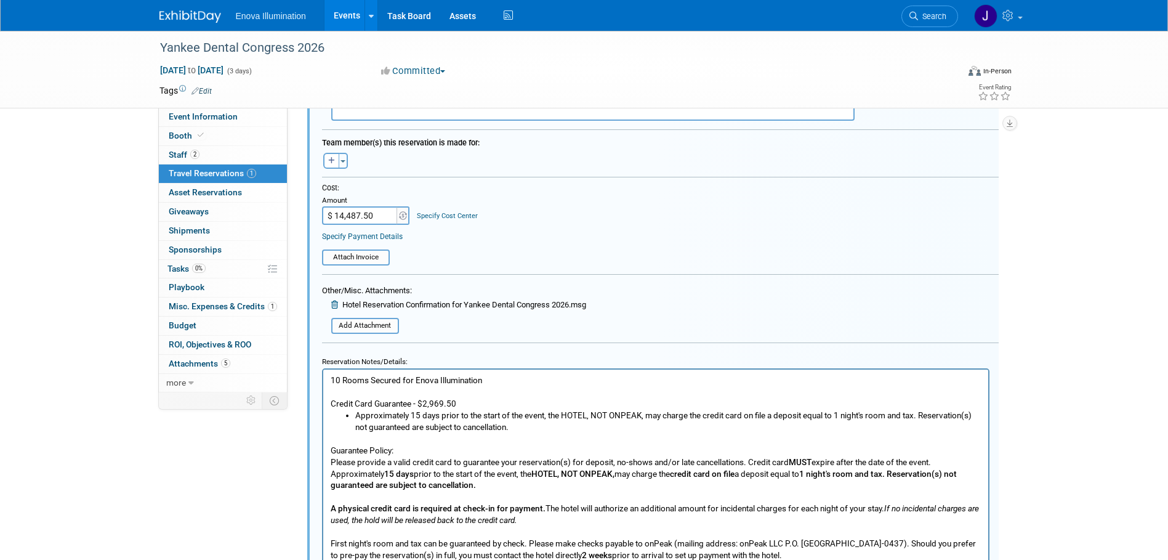
click at [503, 380] on p "10 Rooms Secured for Enova Illumination Credit Card Guarantee - $2,969.50" at bounding box center [655, 391] width 651 height 35
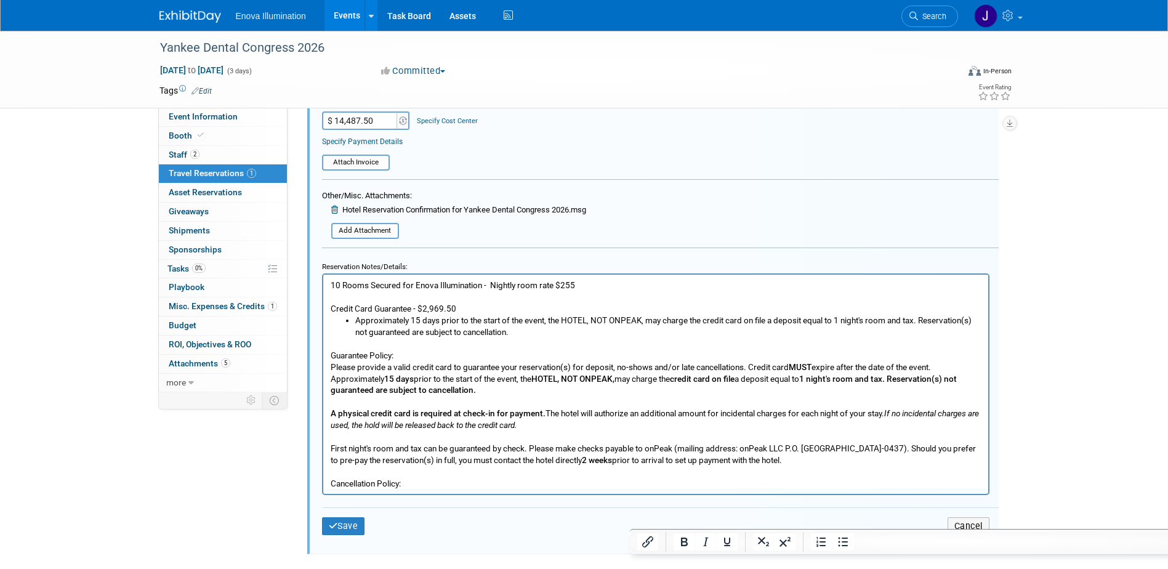
scroll to position [514, 0]
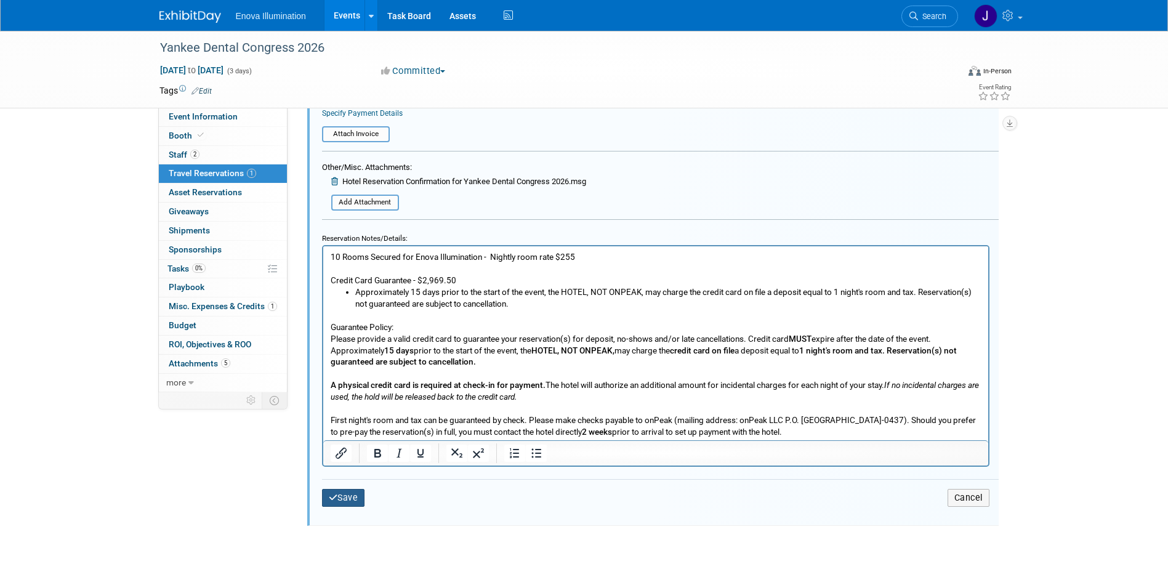
click at [362, 501] on button "Save" at bounding box center [343, 498] width 43 height 18
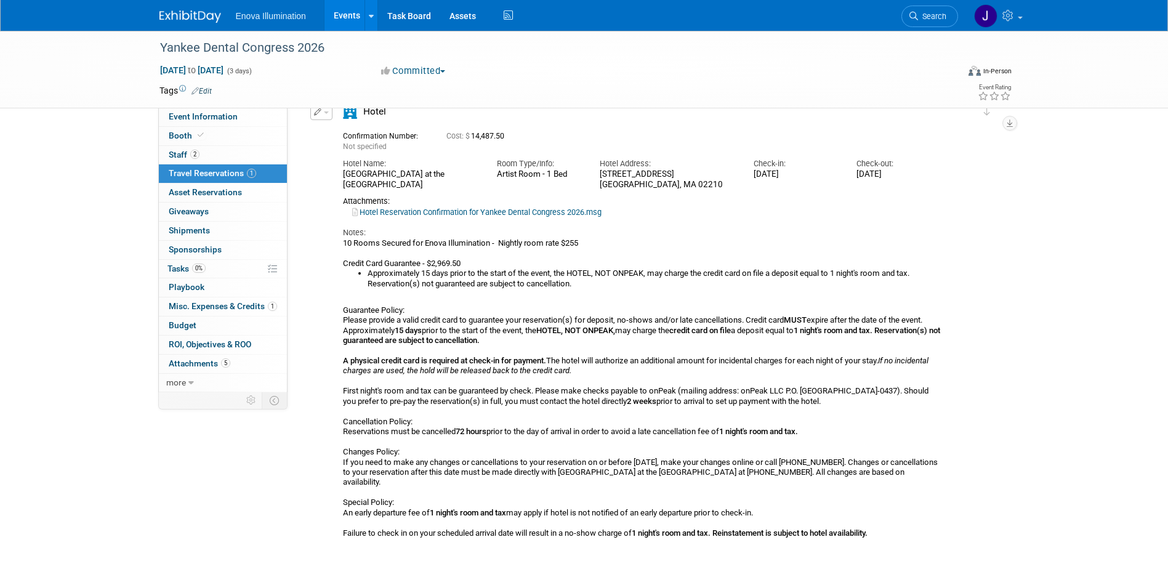
scroll to position [145, 0]
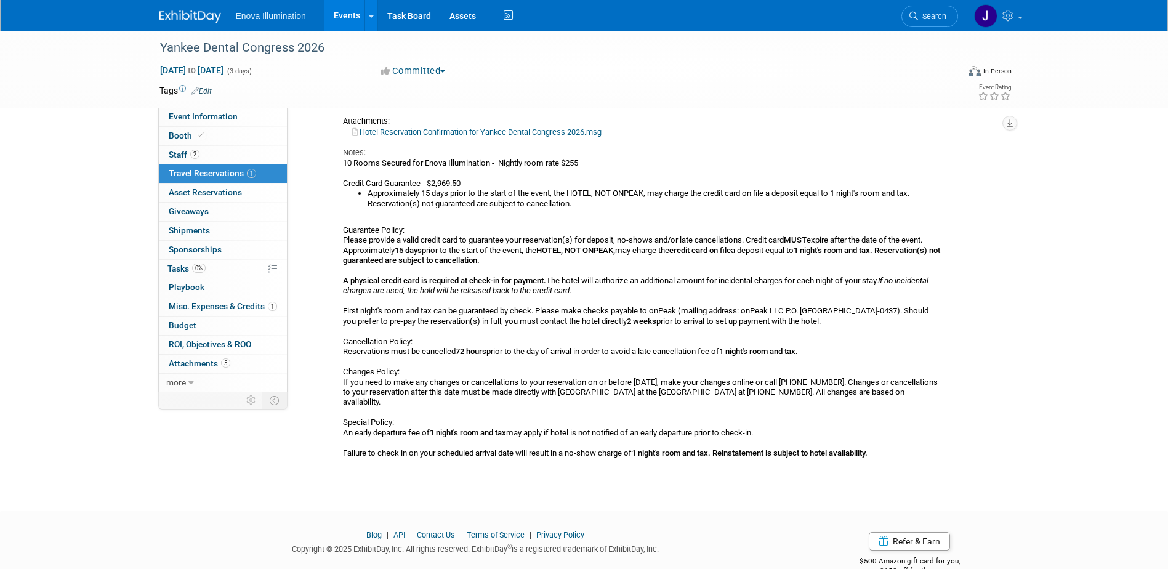
click at [363, 200] on ul "Approximately 15 days prior to the start of the event, the HOTEL, NOT ONPEAK, m…" at bounding box center [642, 198] width 599 height 20
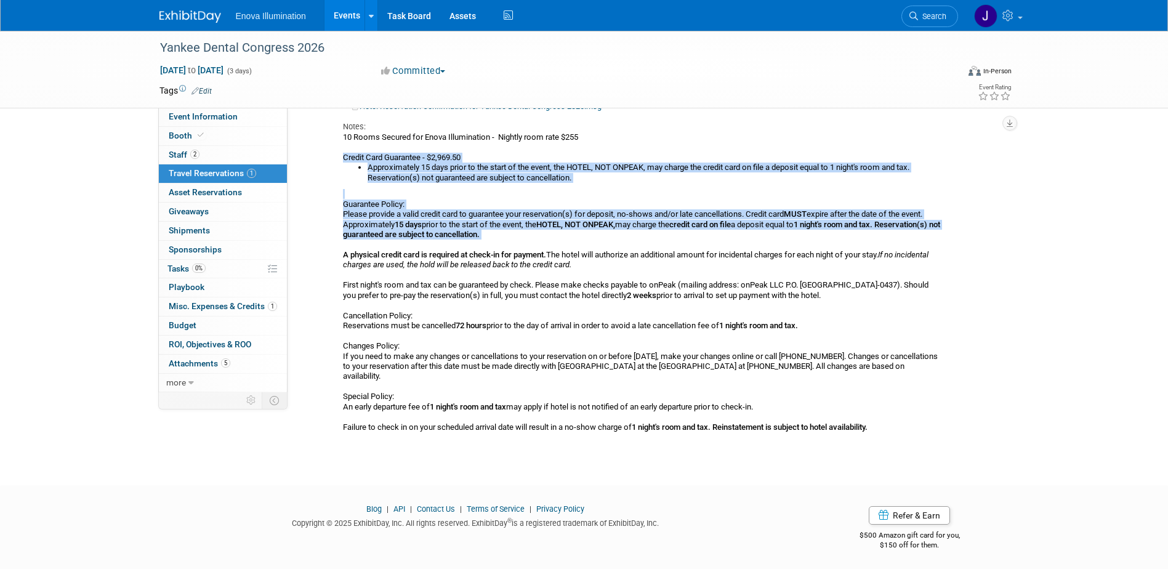
scroll to position [174, 0]
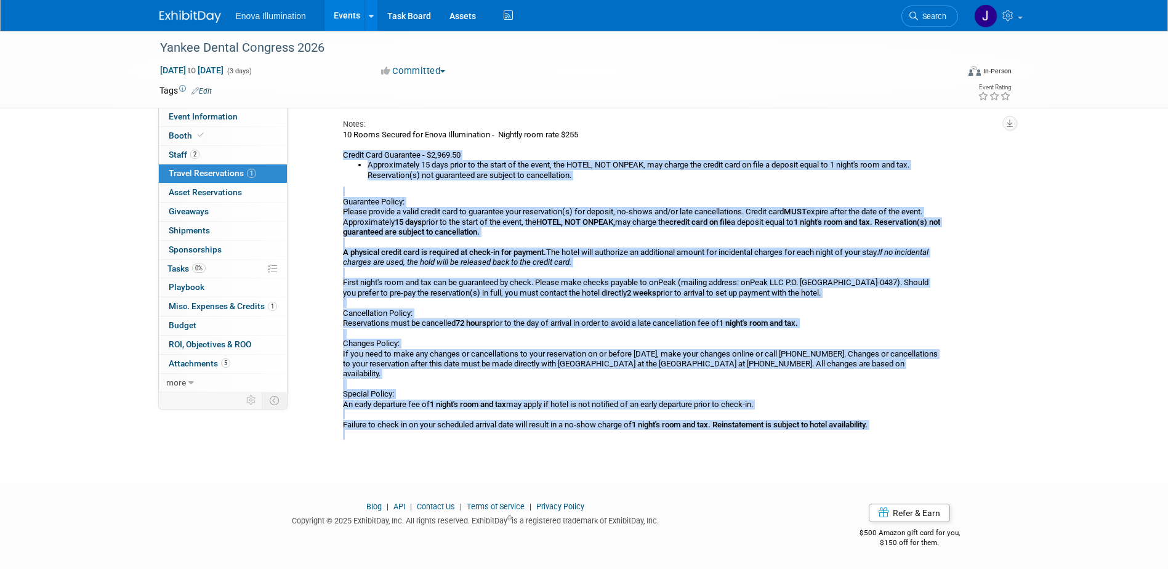
drag, startPoint x: 342, startPoint y: 181, endPoint x: 896, endPoint y: 422, distance: 603.8
click at [896, 422] on div "10 Rooms Secured for Enova Illumination - Nightly room rate $255 Credit Card Gu…" at bounding box center [642, 285] width 599 height 310
copy div "Credit Card Guarantee - $2,969.50 Approximately 15 days prior to the start of t…"
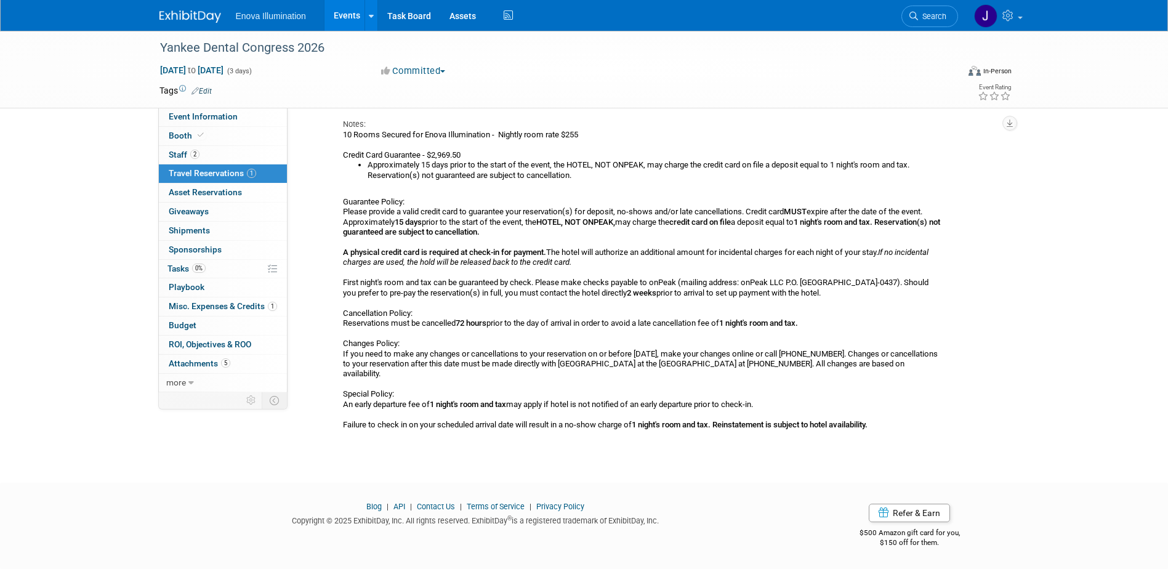
click at [781, 119] on div "Notes:" at bounding box center [642, 124] width 599 height 11
click at [676, 142] on div "10 Rooms Secured for Enova Illumination - Nightly room rate $255 Credit Card Gu…" at bounding box center [642, 285] width 599 height 310
